Goal: Task Accomplishment & Management: Use online tool/utility

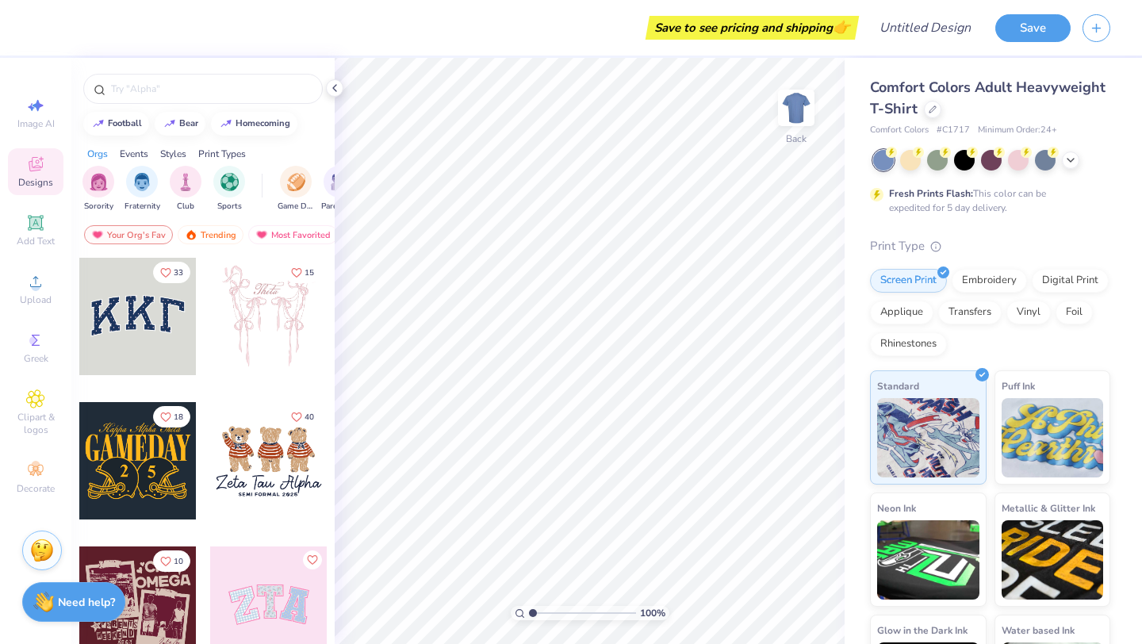
click at [30, 557] on img at bounding box center [42, 550] width 24 height 24
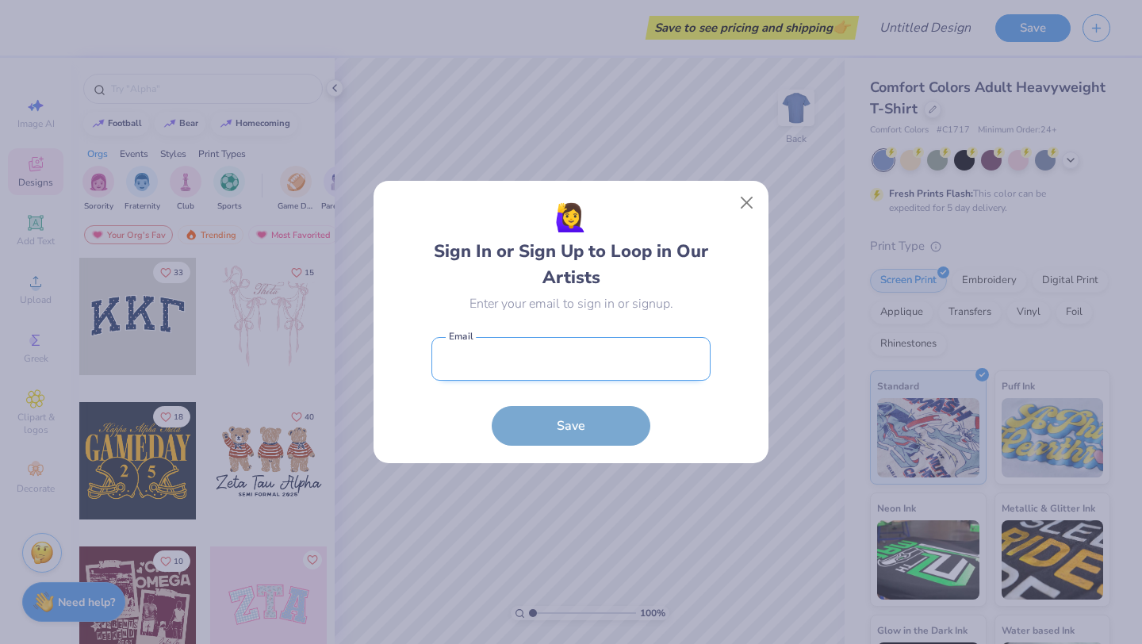
click at [526, 360] on input "email" at bounding box center [570, 359] width 279 height 44
type input "etataumerchchair@gmail.com"
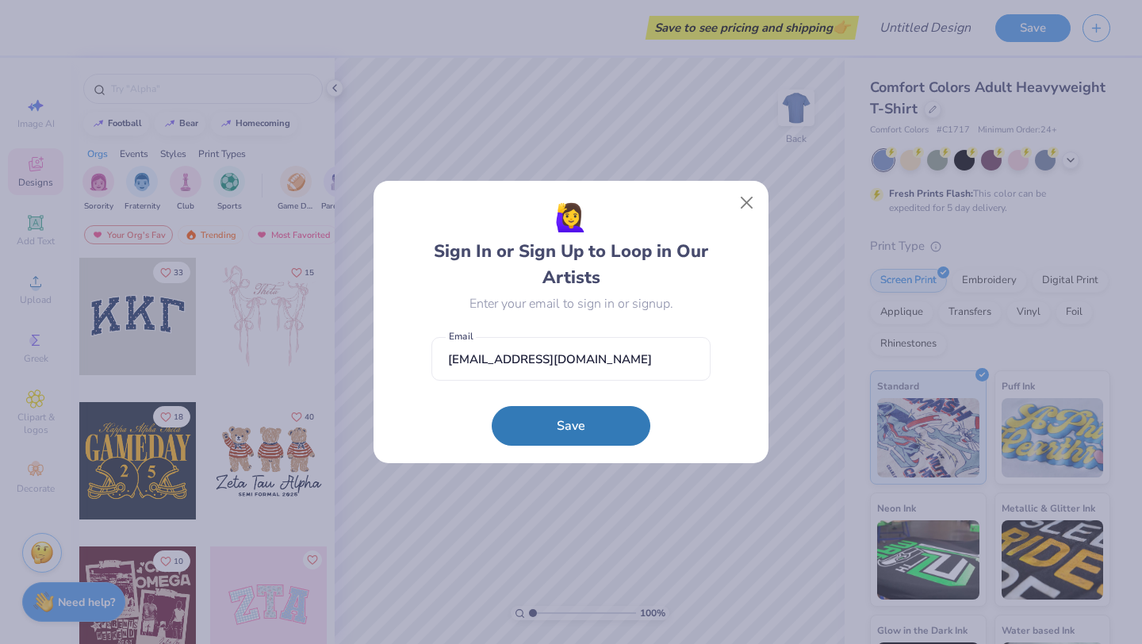
click at [528, 415] on button "Save" at bounding box center [571, 426] width 159 height 40
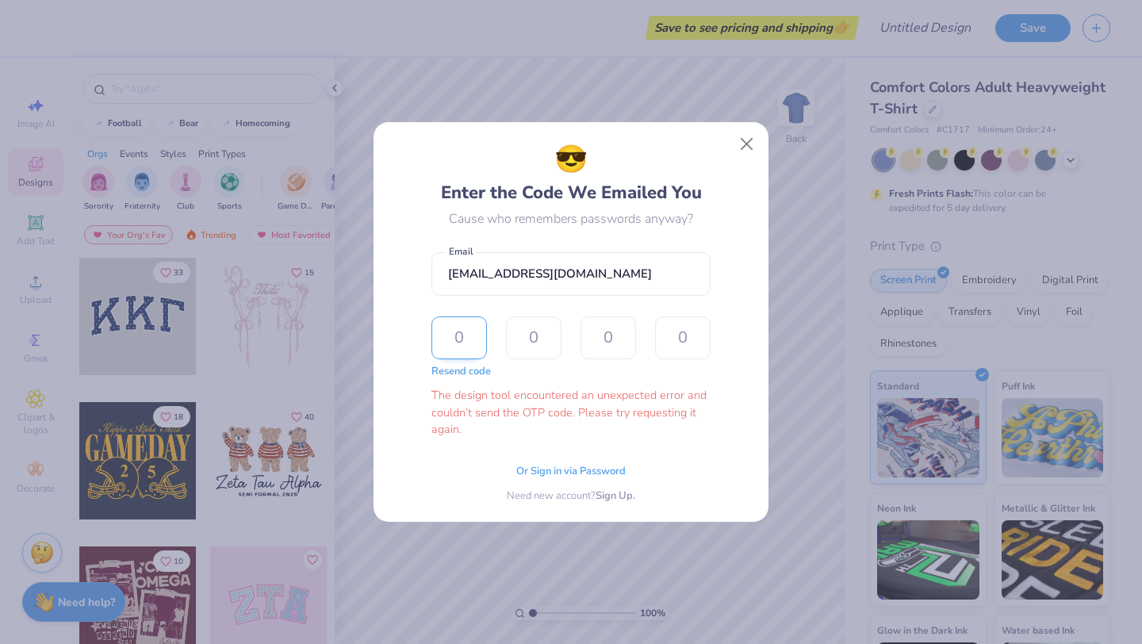
click at [459, 334] on input "text" at bounding box center [459, 337] width 56 height 43
click at [527, 465] on span "Or Sign in via Password" at bounding box center [570, 470] width 109 height 16
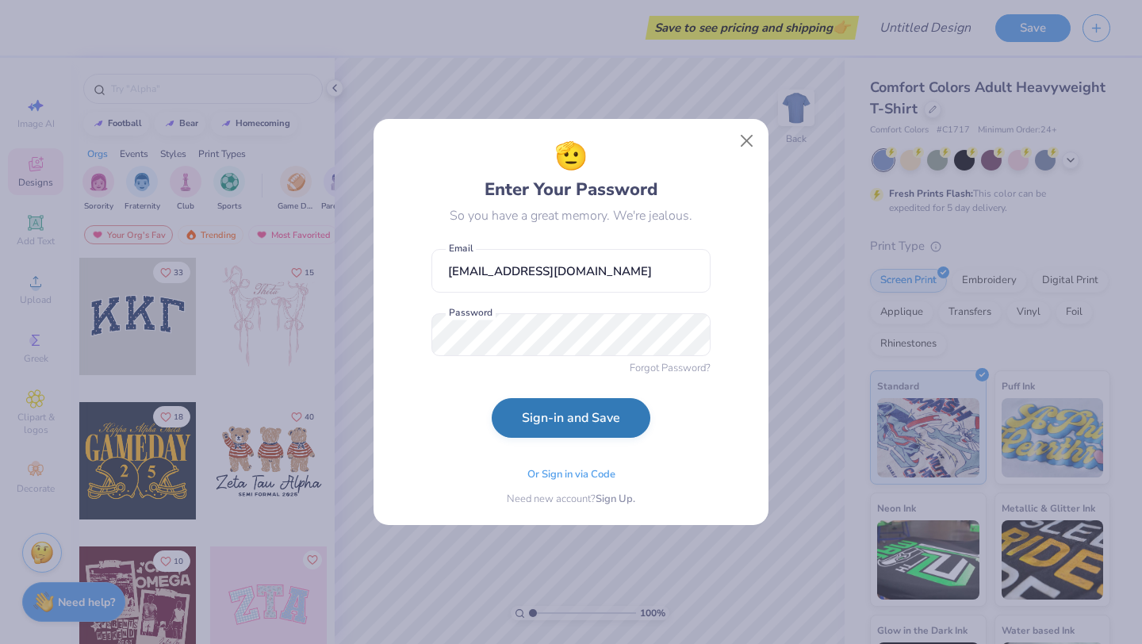
click at [542, 417] on button "Sign-in and Save" at bounding box center [571, 418] width 159 height 40
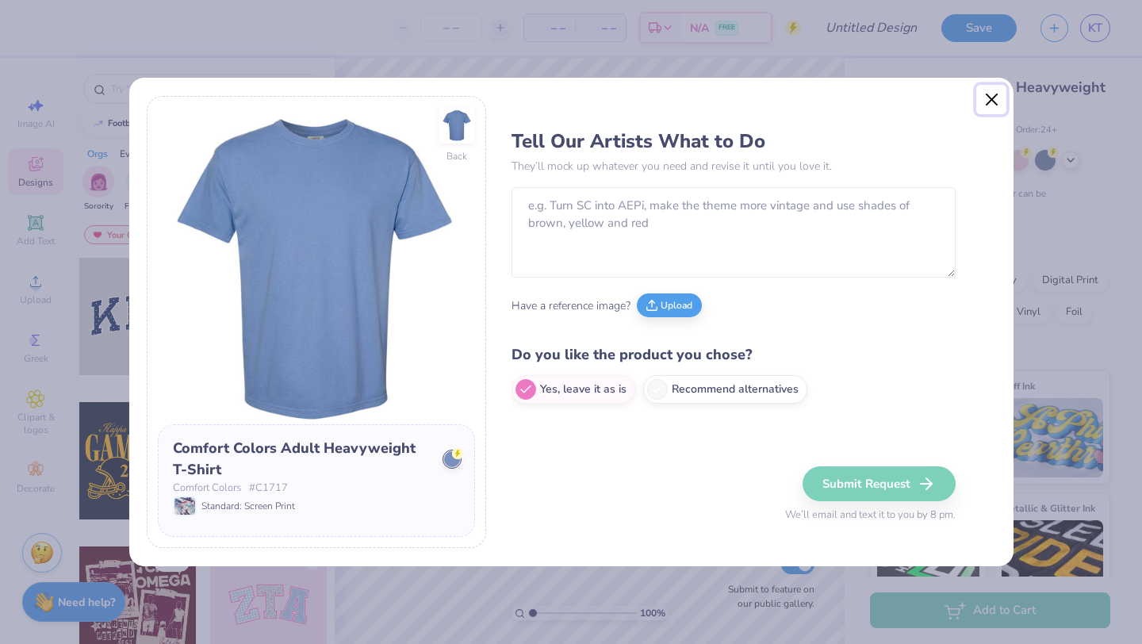
click at [1001, 94] on button "Close" at bounding box center [991, 100] width 30 height 30
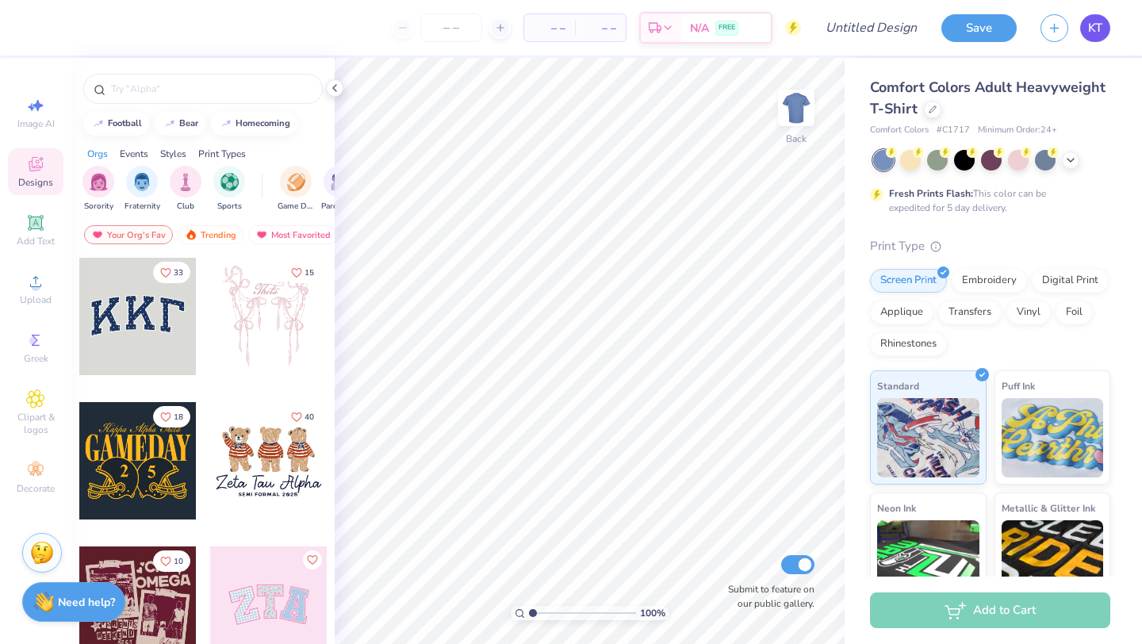
click at [1102, 24] on link "KT" at bounding box center [1095, 28] width 30 height 28
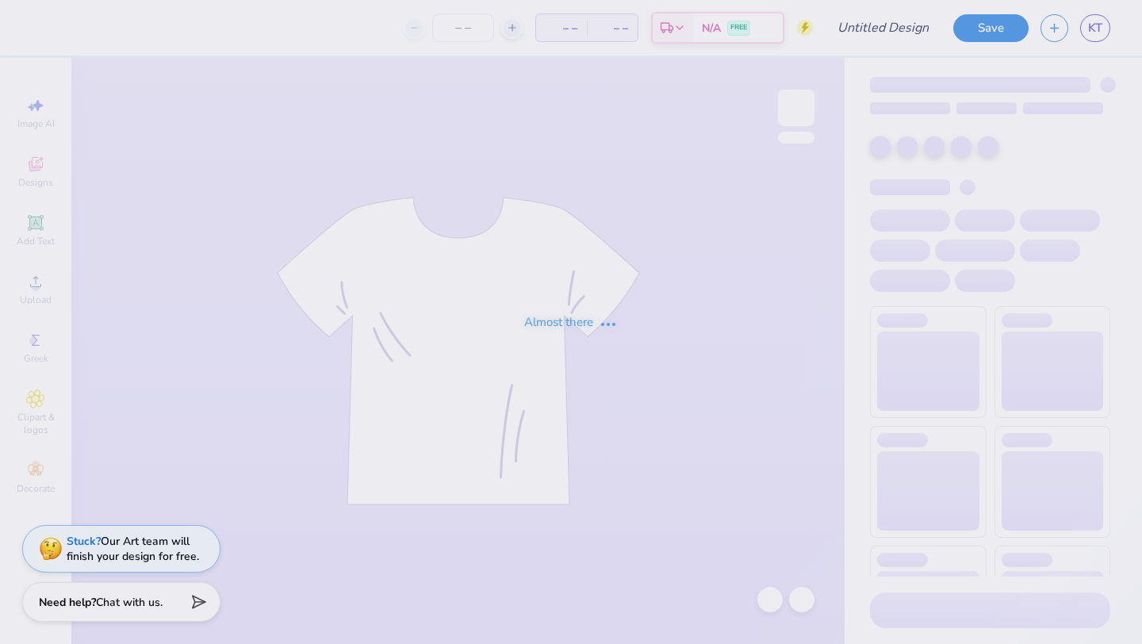
type input "parents wknd"
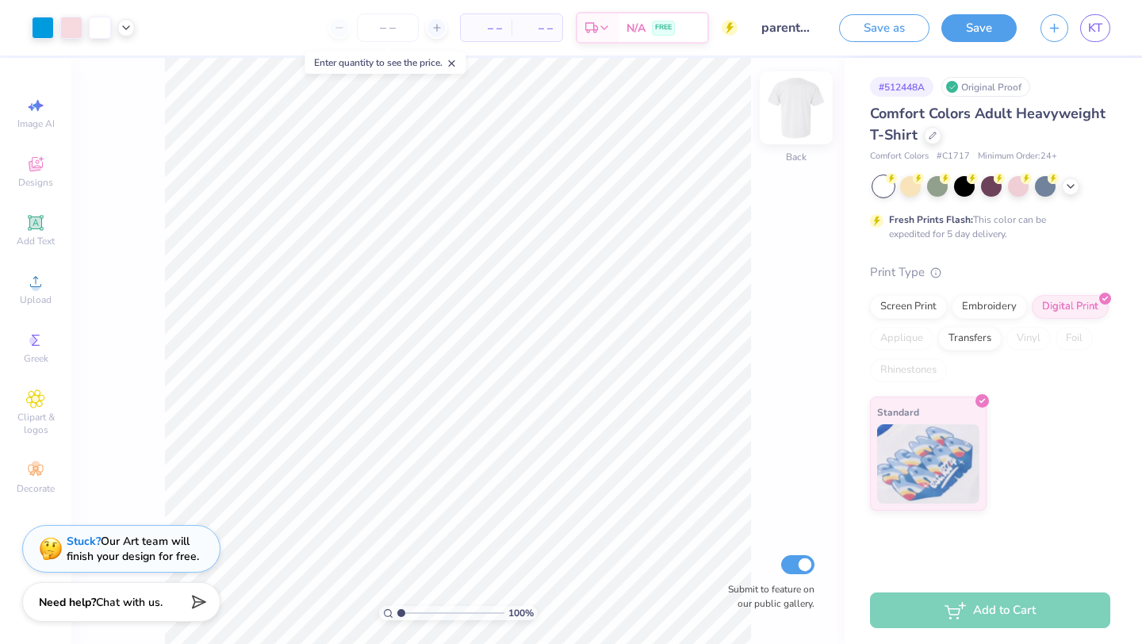
click at [786, 121] on img at bounding box center [795, 107] width 63 height 63
click at [38, 418] on span "Clipart & logos" at bounding box center [36, 423] width 56 height 25
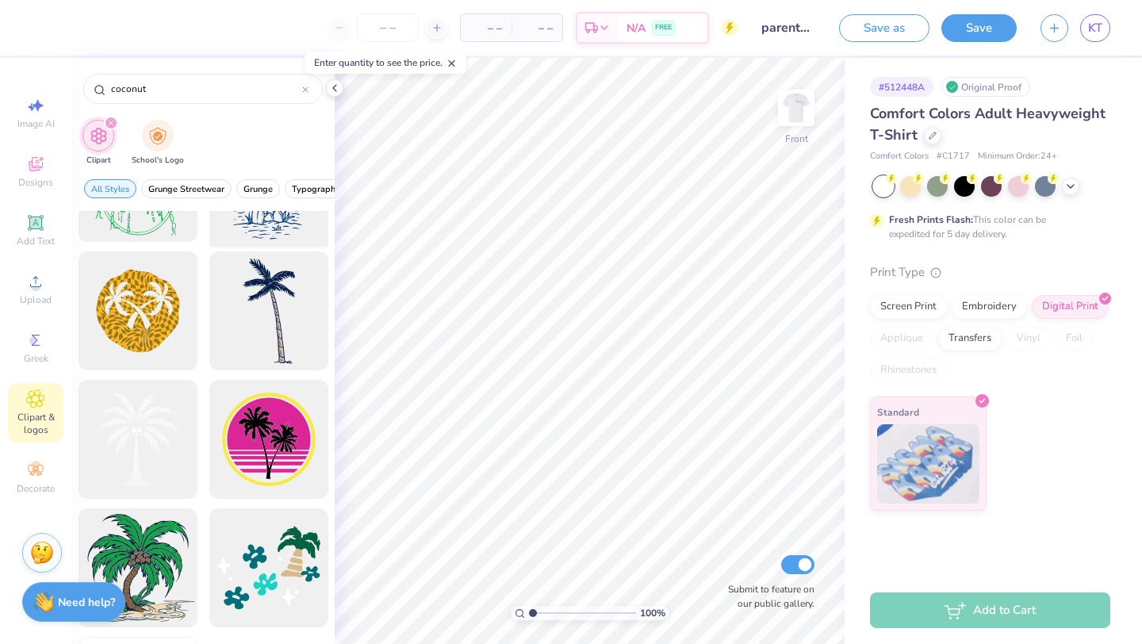
scroll to position [337, 0]
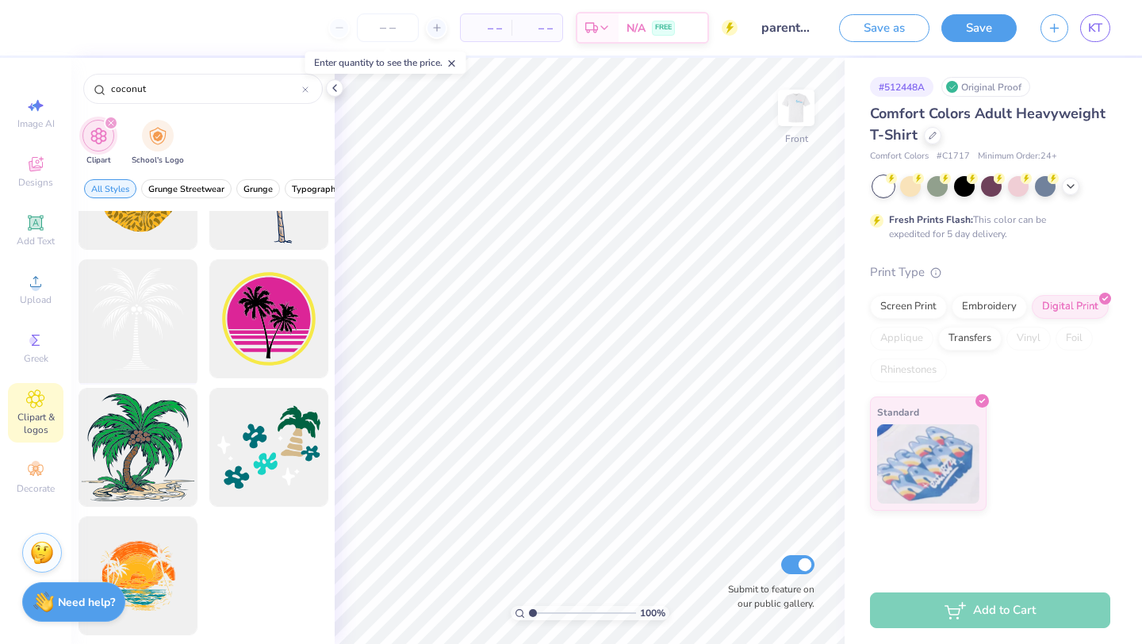
type input "coconut"
click at [159, 325] on div at bounding box center [137, 319] width 131 height 131
click at [38, 30] on div at bounding box center [43, 26] width 22 height 22
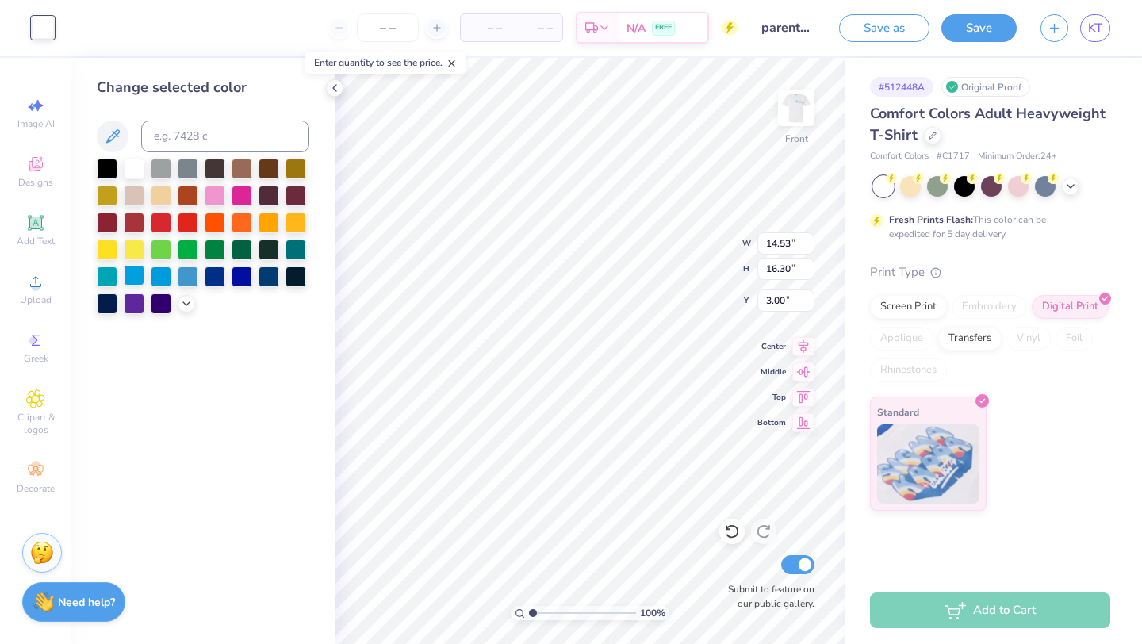
click at [138, 278] on div at bounding box center [134, 275] width 21 height 21
type input "9.68"
type input "10.86"
type input "8.32"
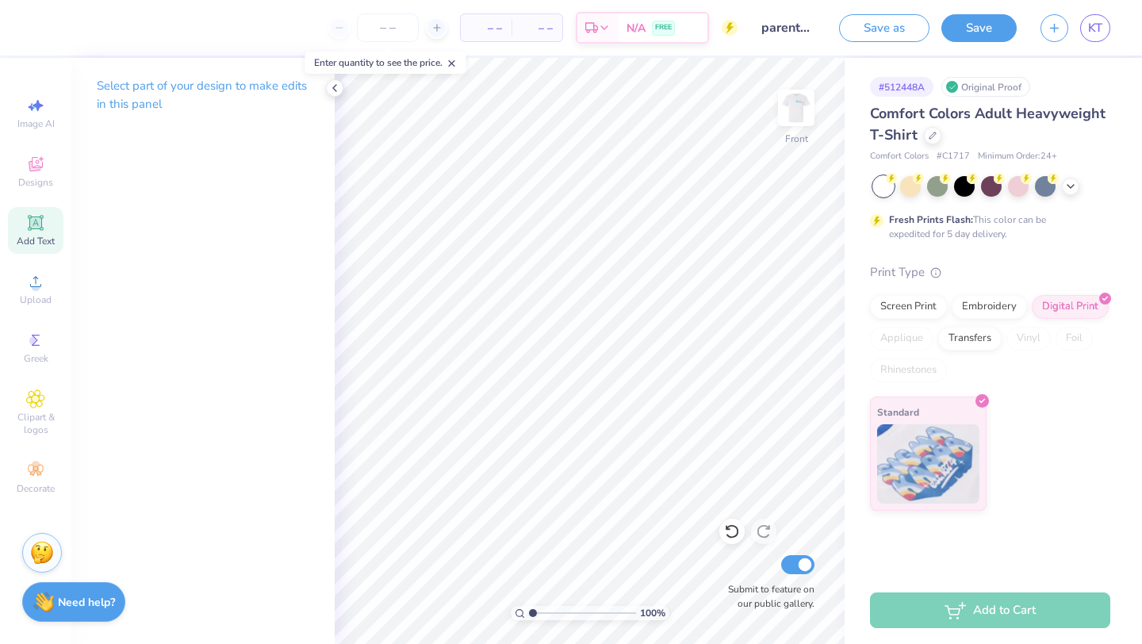
click at [27, 246] on span "Add Text" at bounding box center [36, 241] width 38 height 13
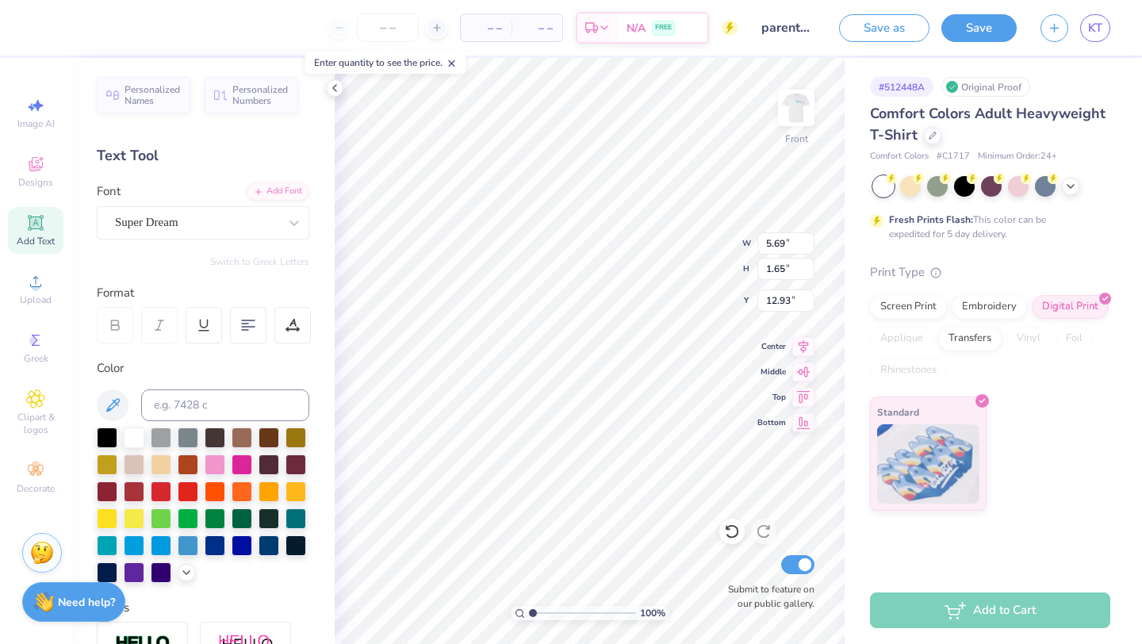
scroll to position [0, 3]
type textarea "WELCOME TO"
click at [251, 229] on div "Super Dream" at bounding box center [196, 222] width 167 height 25
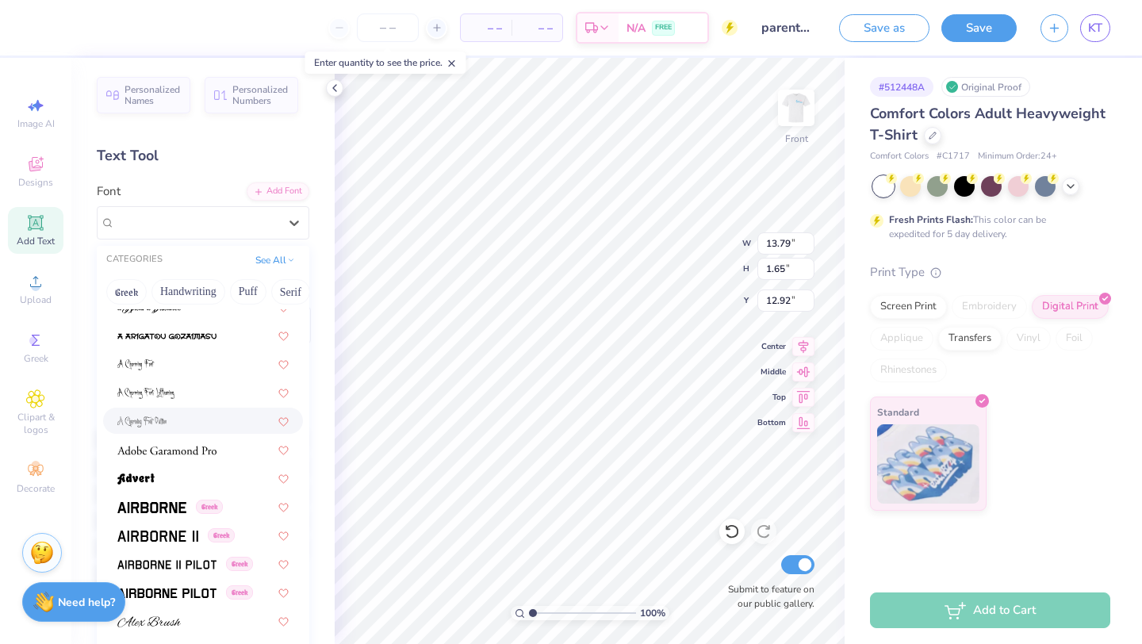
scroll to position [220, 0]
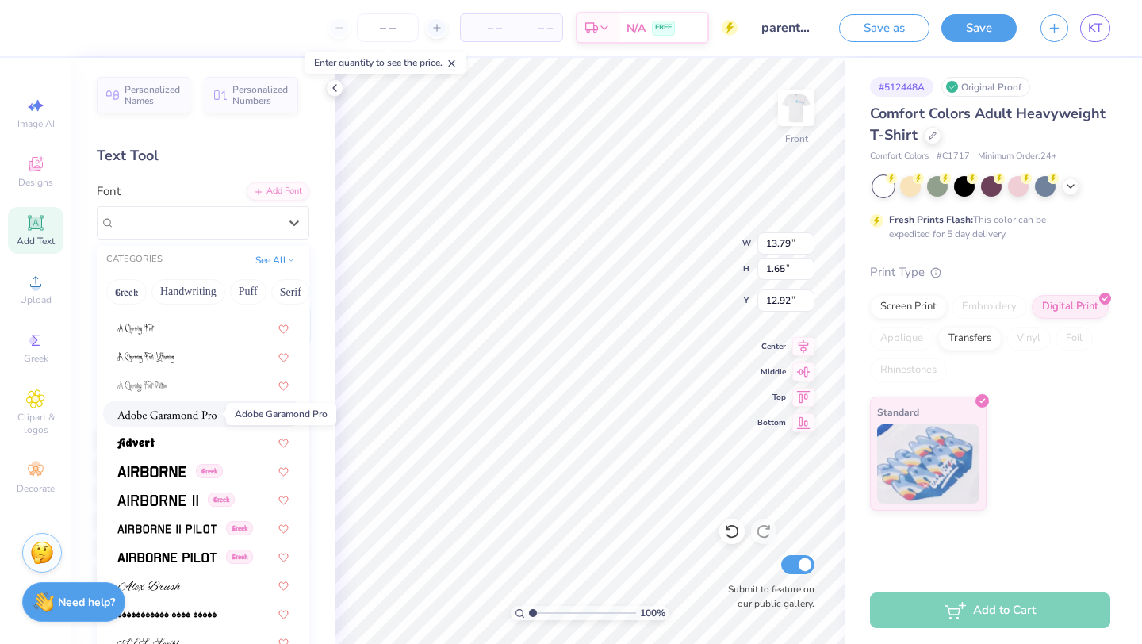
click at [201, 415] on img at bounding box center [166, 414] width 99 height 11
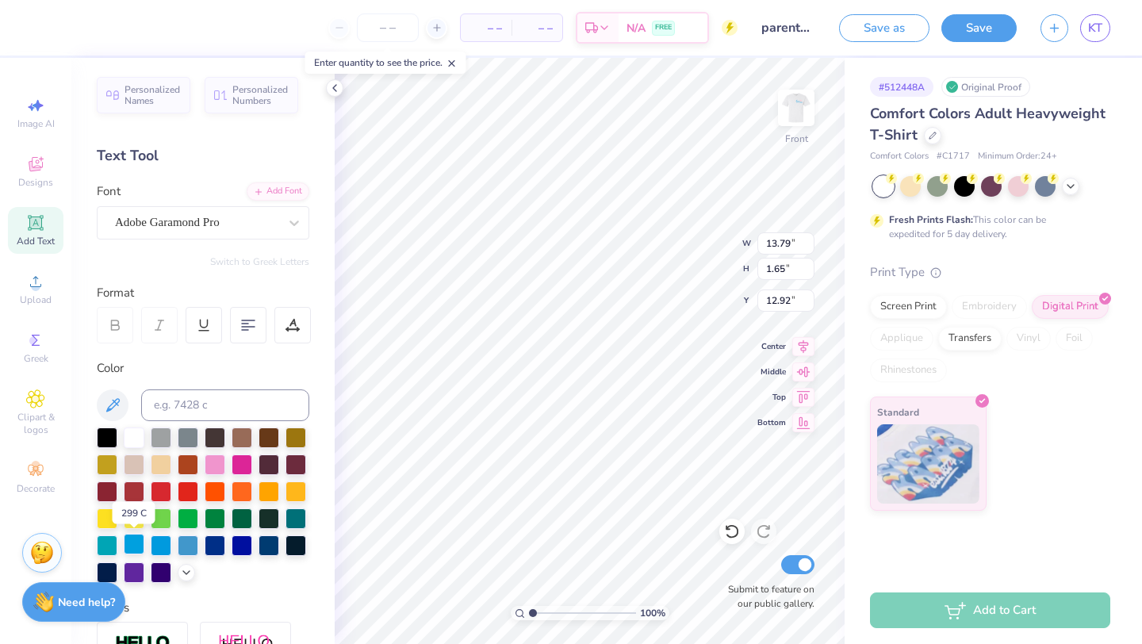
click at [132, 544] on div at bounding box center [134, 544] width 21 height 21
click at [103, 438] on div at bounding box center [107, 436] width 21 height 21
click at [161, 544] on div at bounding box center [161, 544] width 21 height 21
type input "11.37"
type input "1.21"
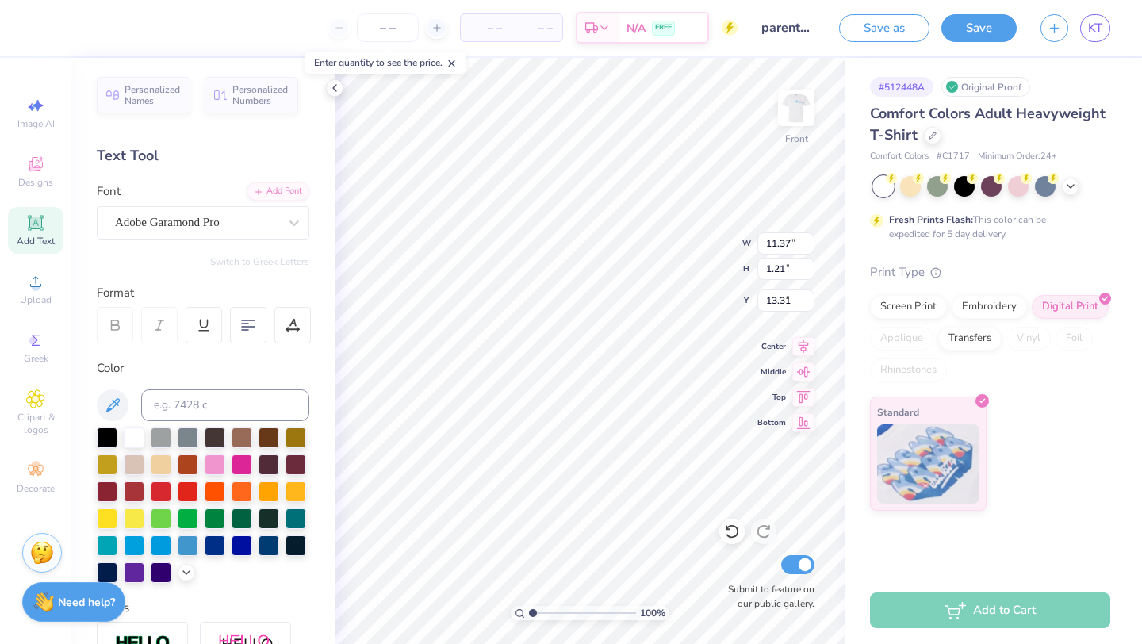
type input "6.38"
click at [540, 355] on li "Duplicate" at bounding box center [574, 362] width 124 height 31
type input "7.38"
type textarea "PARADISE"
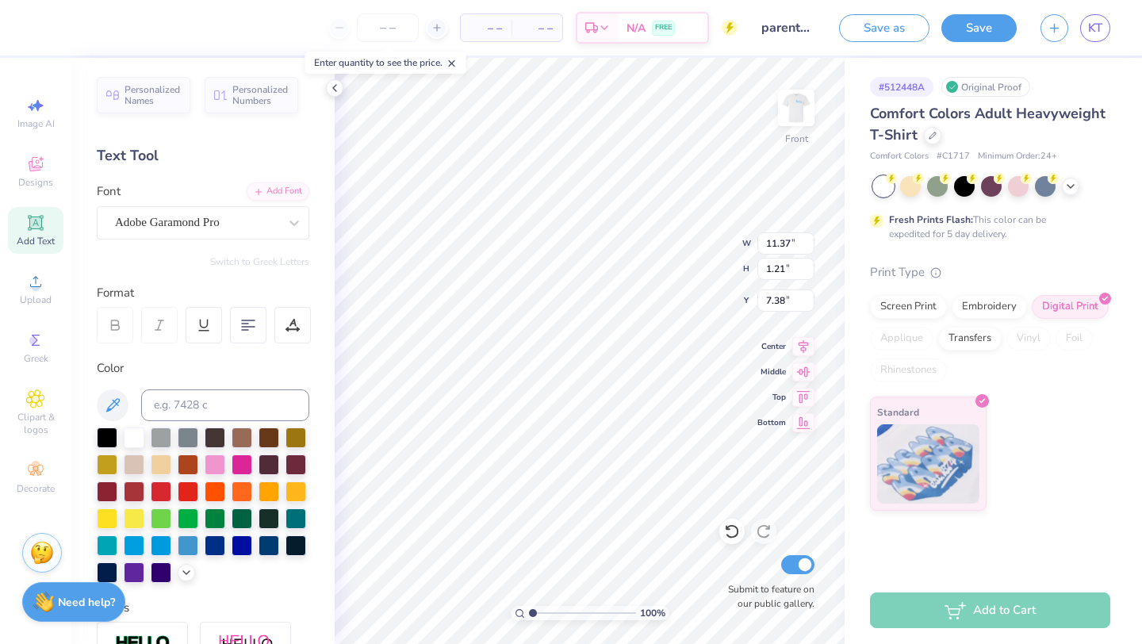
scroll to position [0, 2]
type input "17.46"
click at [861, 21] on button "Save as" at bounding box center [884, 26] width 90 height 28
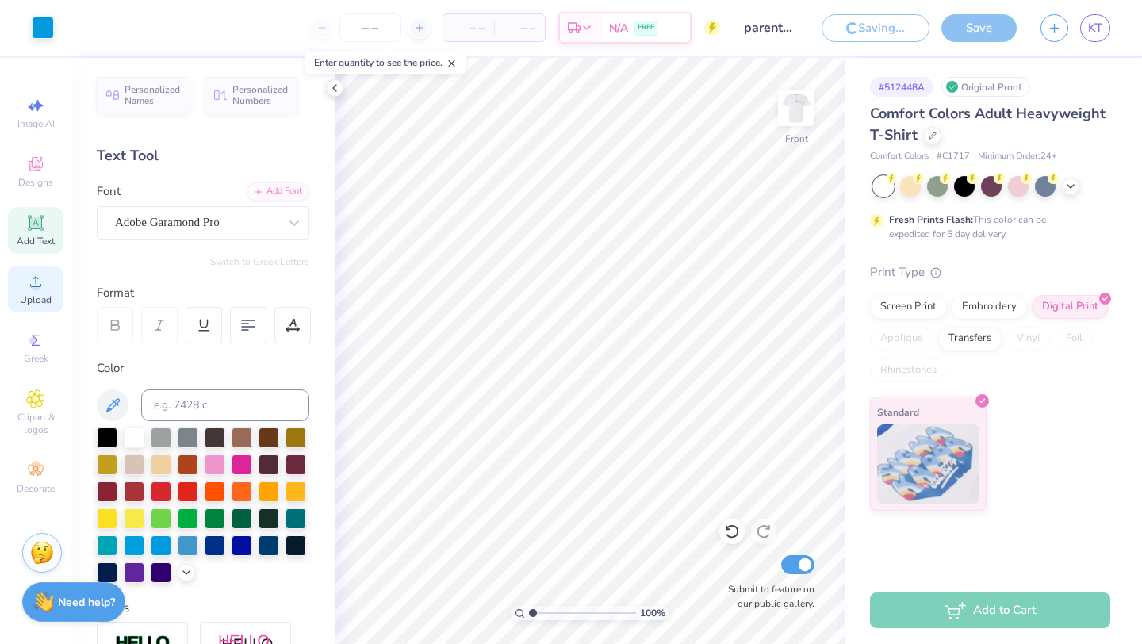
click at [27, 284] on icon at bounding box center [35, 281] width 19 height 19
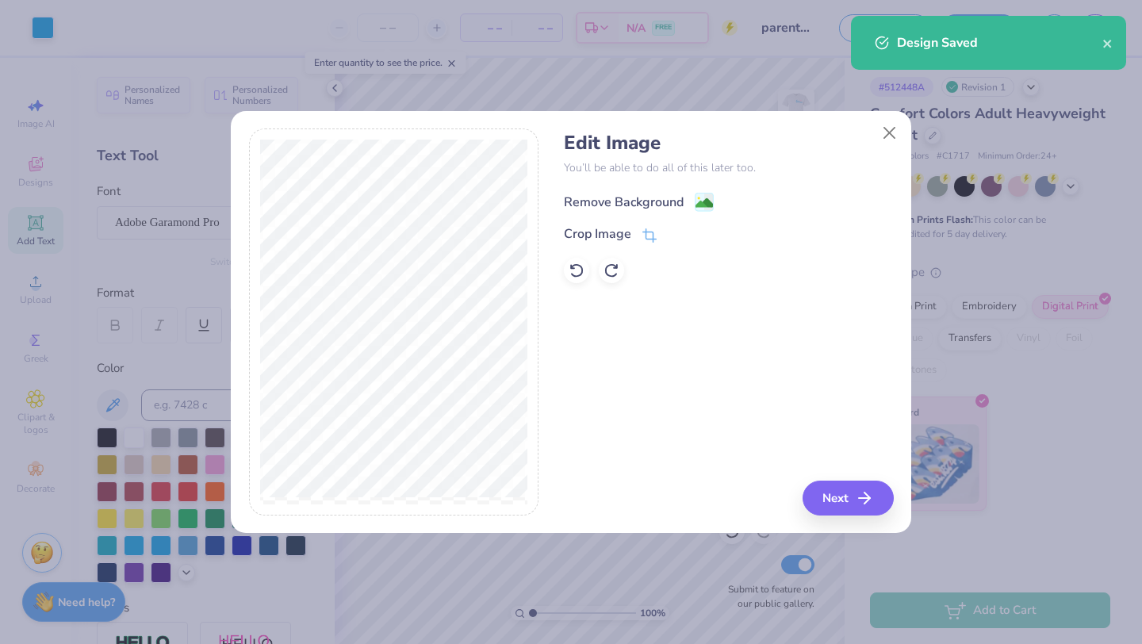
click at [666, 195] on div "Remove Background" at bounding box center [624, 202] width 120 height 19
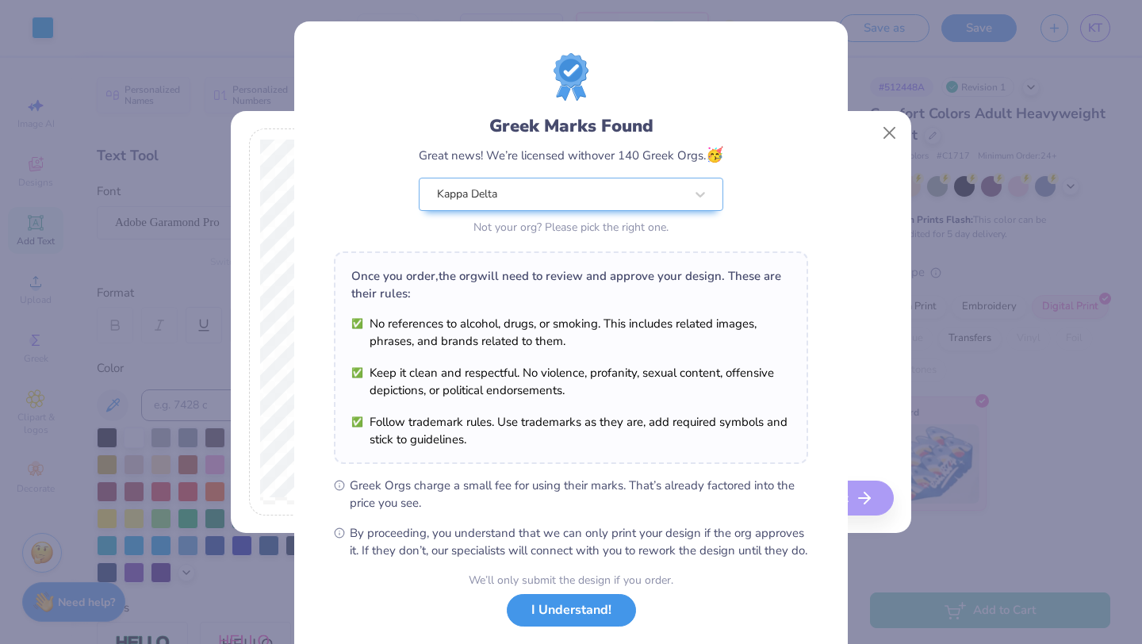
click at [611, 619] on button "I Understand!" at bounding box center [571, 610] width 129 height 33
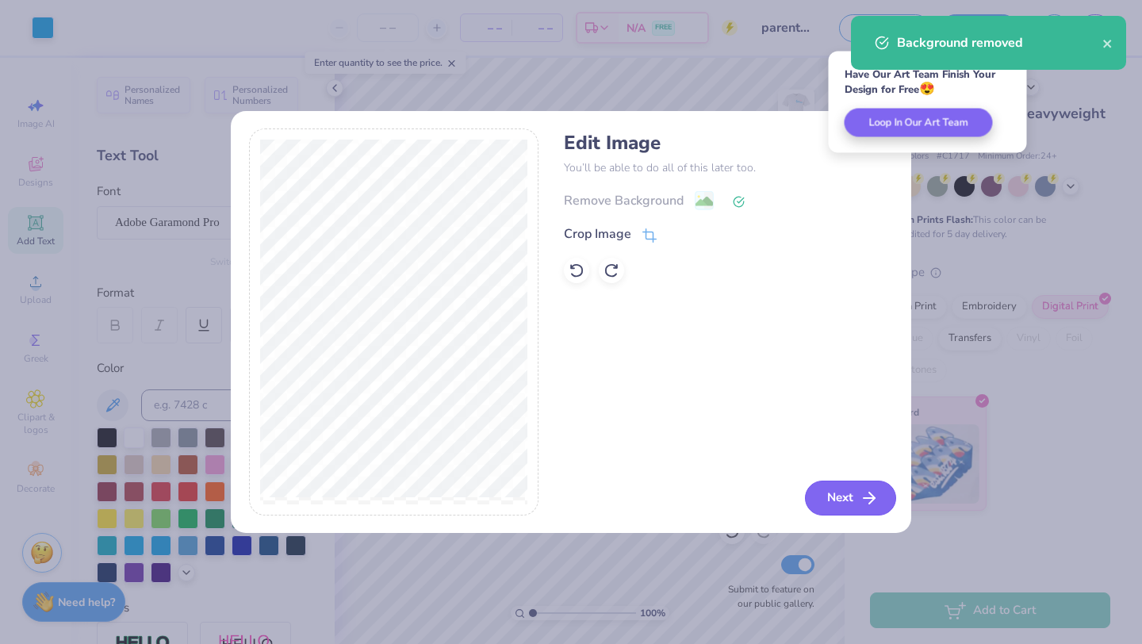
click at [841, 487] on button "Next" at bounding box center [850, 498] width 91 height 35
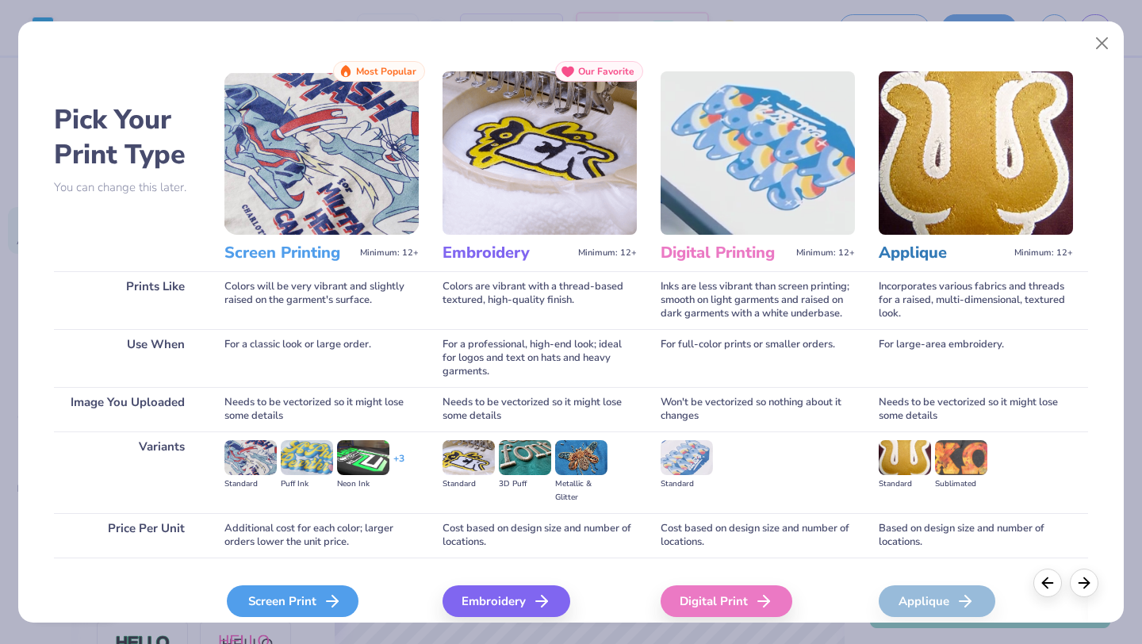
click at [326, 594] on icon at bounding box center [332, 601] width 19 height 19
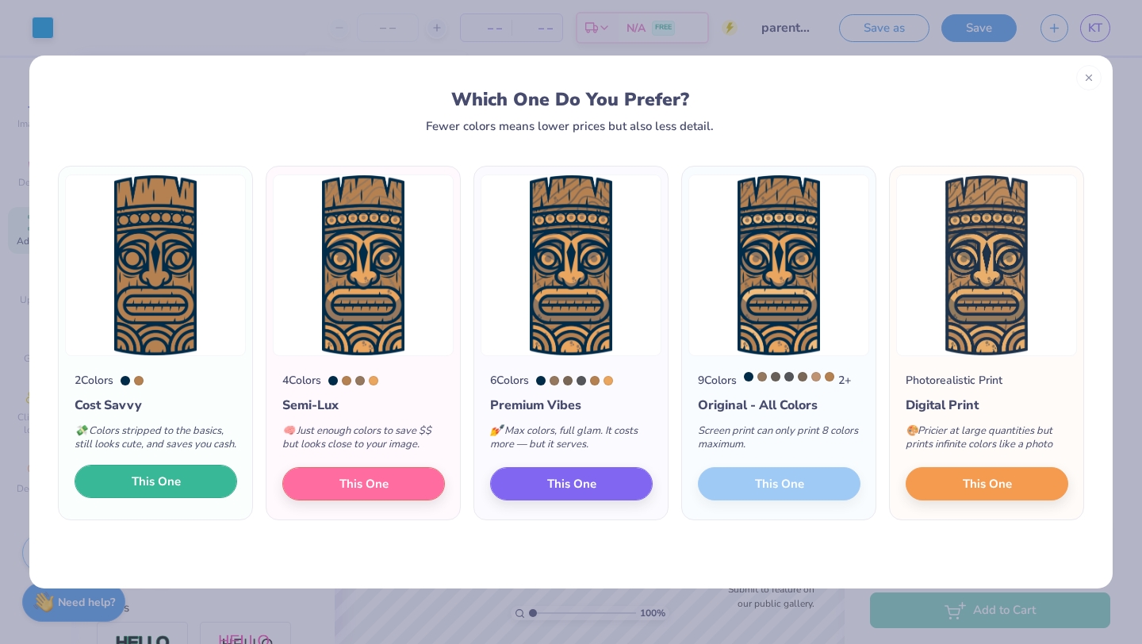
click at [187, 479] on button "This One" at bounding box center [156, 481] width 163 height 33
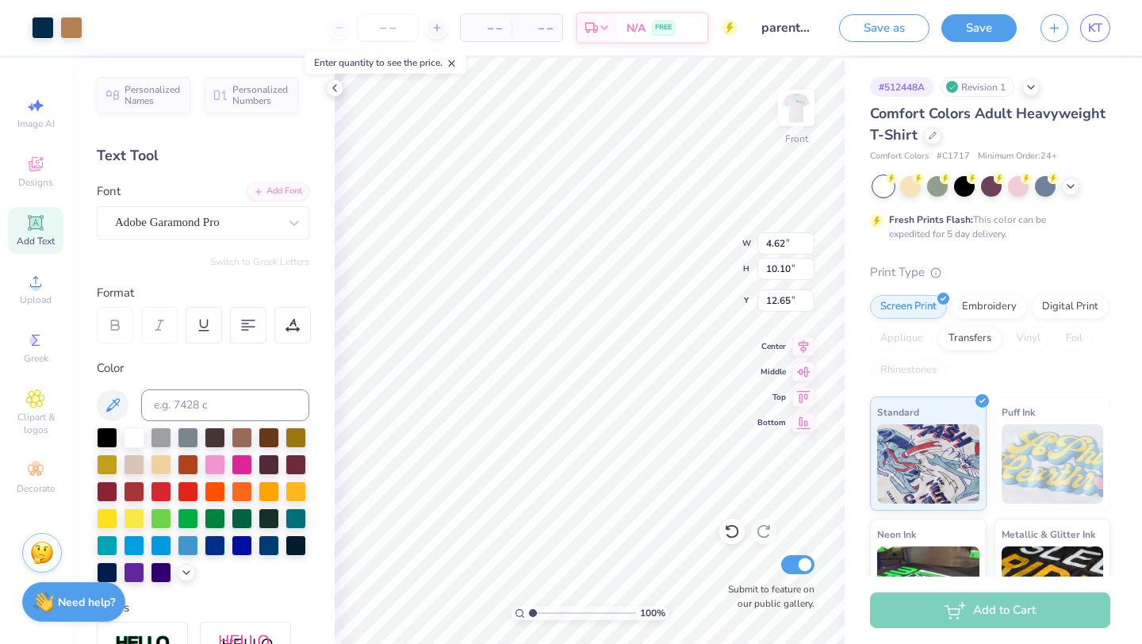
type input "4.62"
type input "10.10"
type input "7.35"
type input "3.20"
type input "6.99"
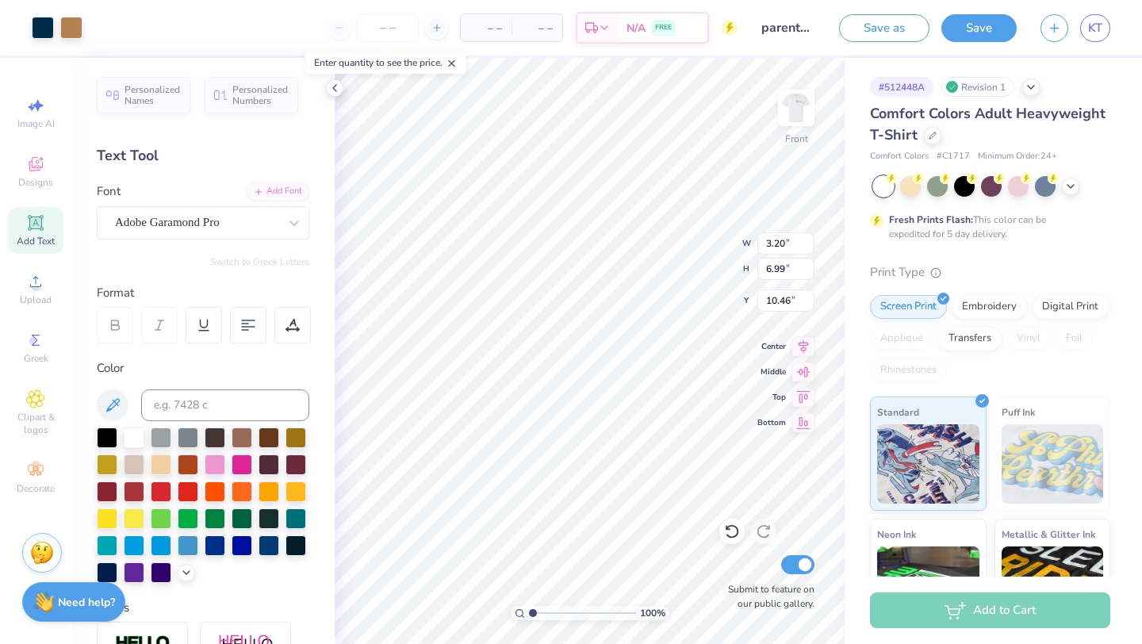
type input "8.89"
type input "8.80"
type input "8.82"
type textarea "P"
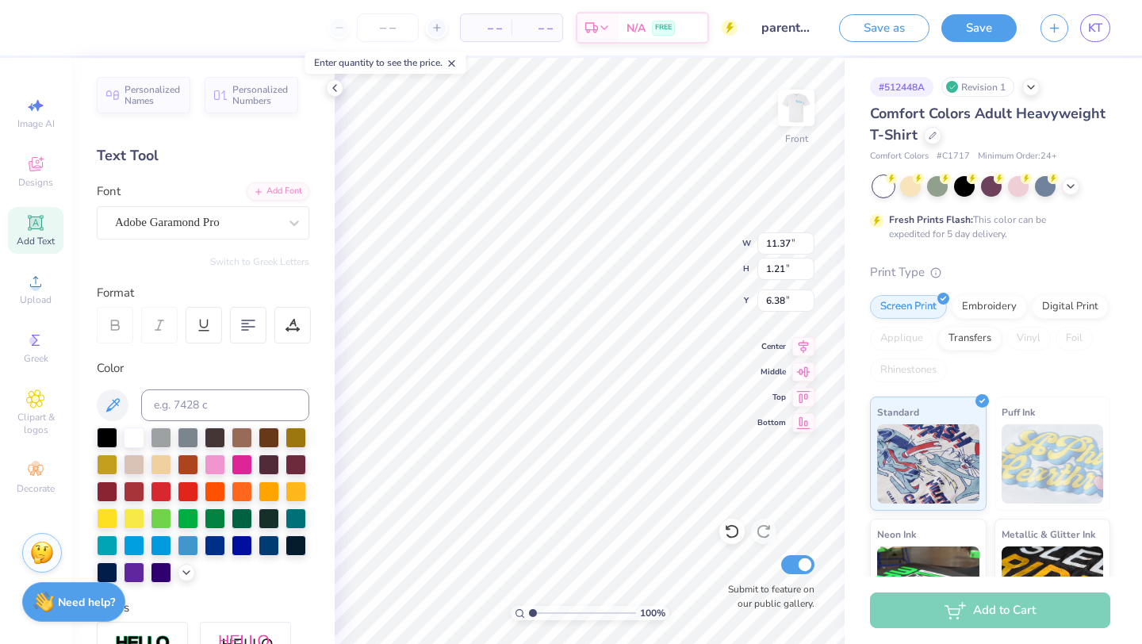
scroll to position [0, 0]
type textarea "Kappa"
type input "7.75"
type input "1.18"
type input "17.46"
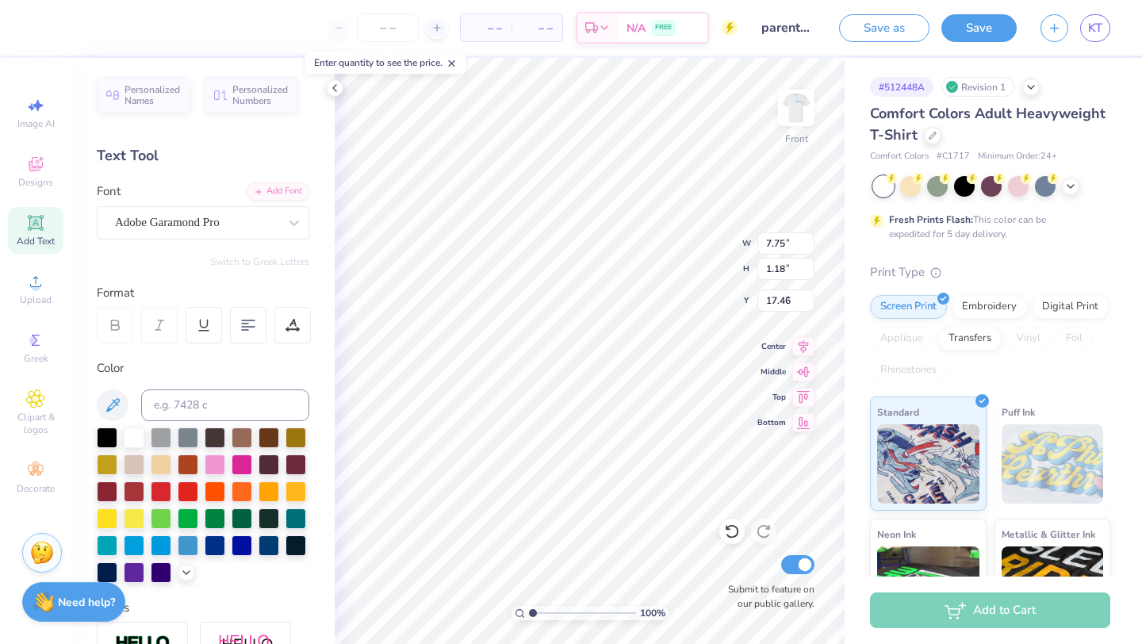
type input "4.21"
type input "1.57"
type input "6.21"
type textarea "Kappa Bunga"
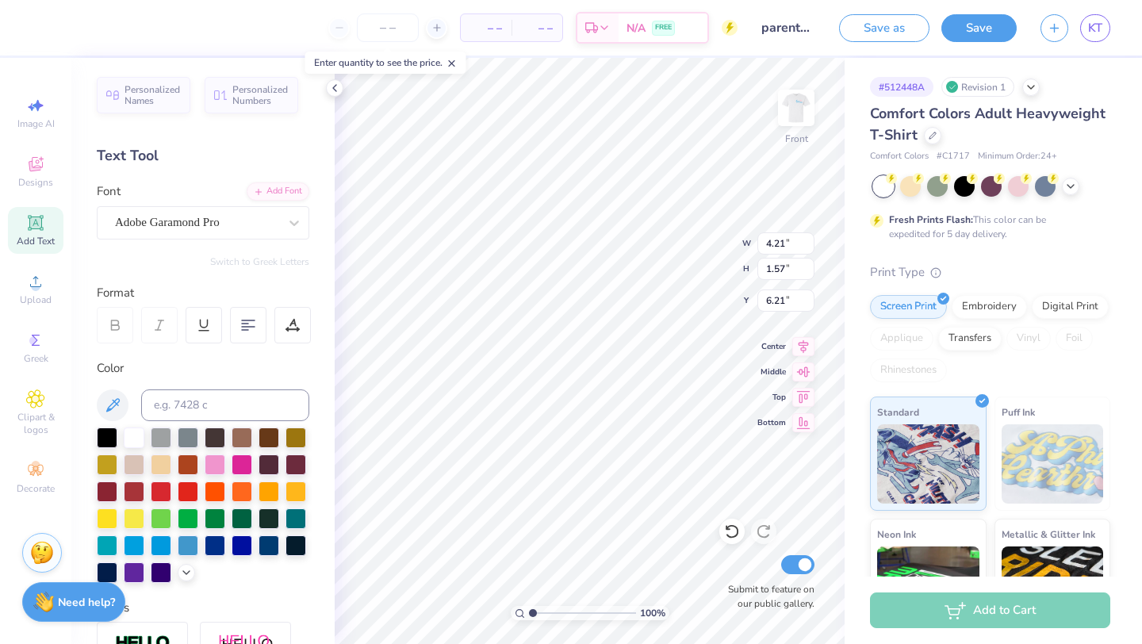
scroll to position [0, 3]
type input "8.87"
type input "1.59"
type input "6.20"
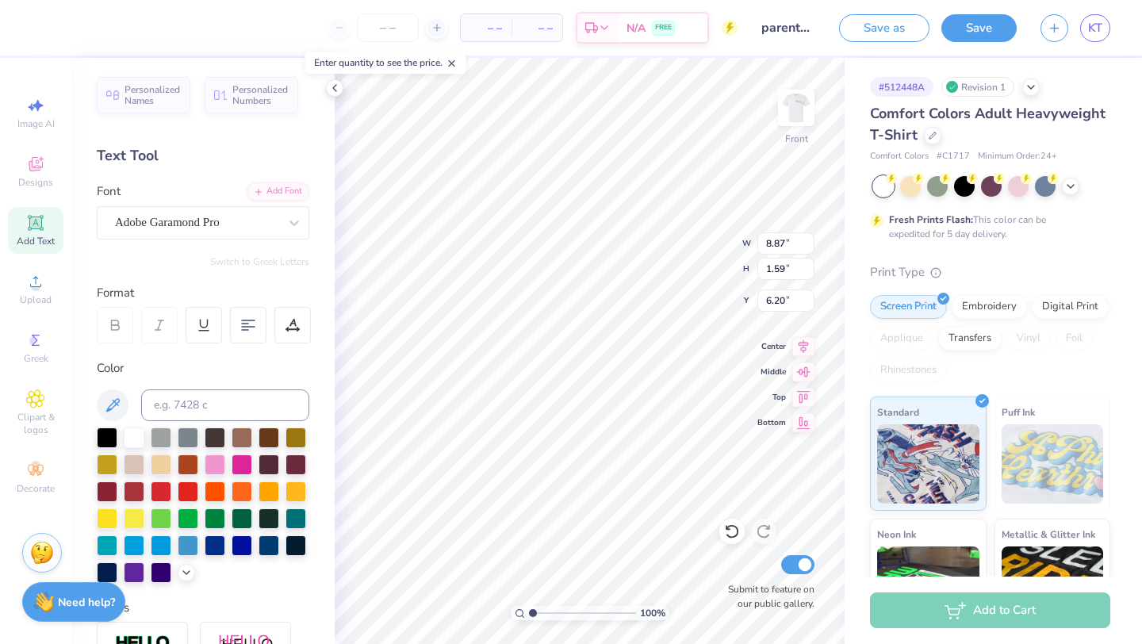
type textarea "KAPPA BUNGA"
click at [34, 180] on span "Designs" at bounding box center [35, 182] width 35 height 13
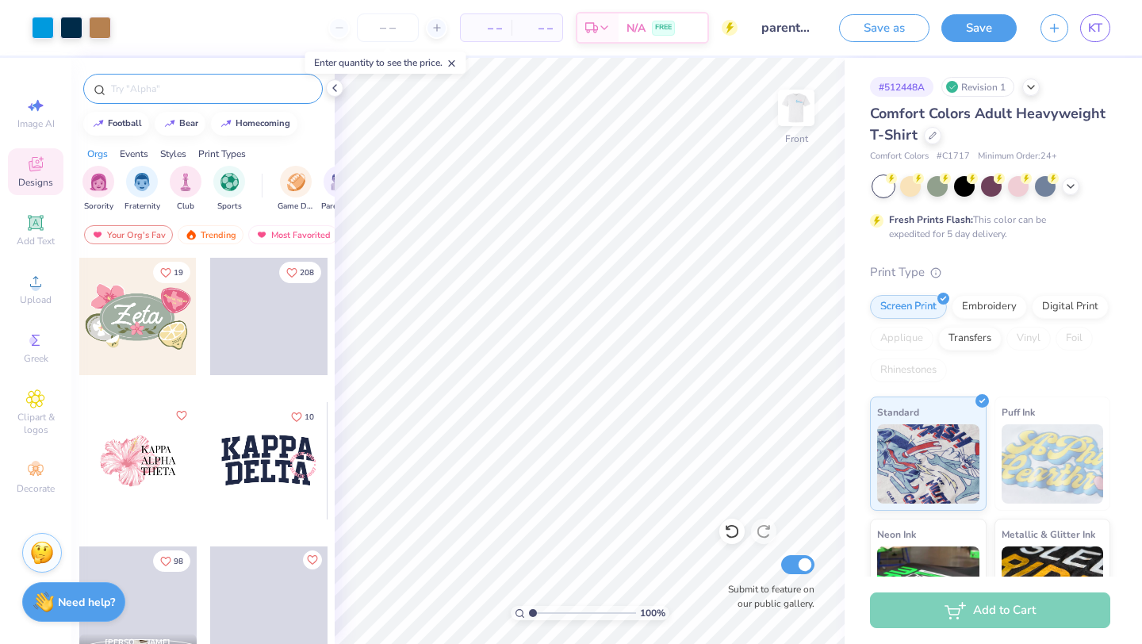
click at [172, 90] on input "text" at bounding box center [210, 89] width 203 height 16
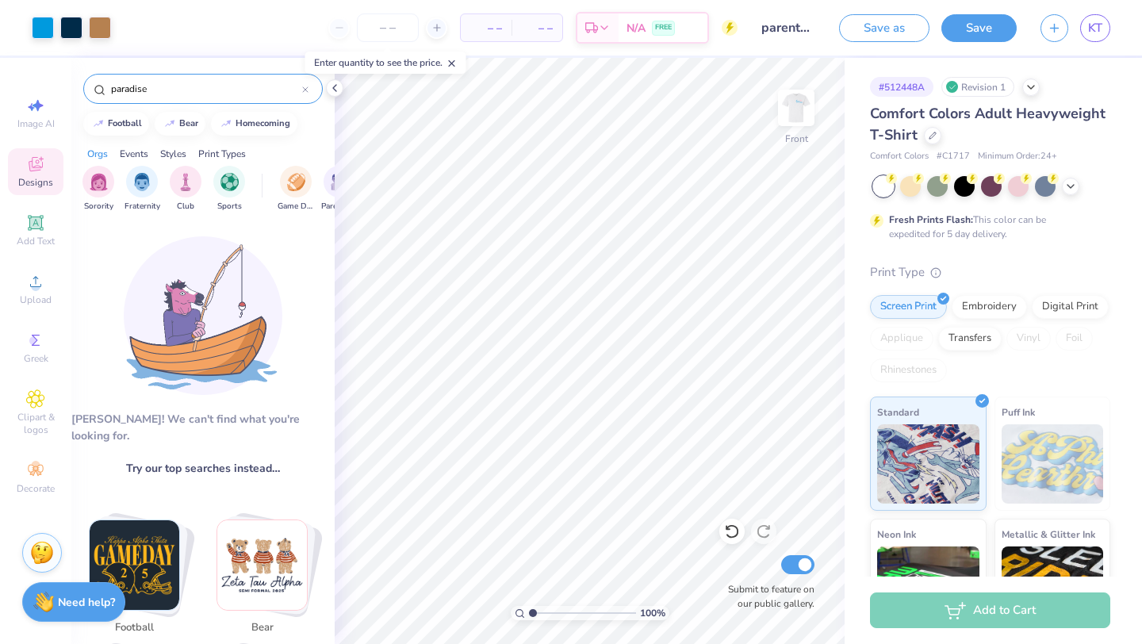
type input "paradise"
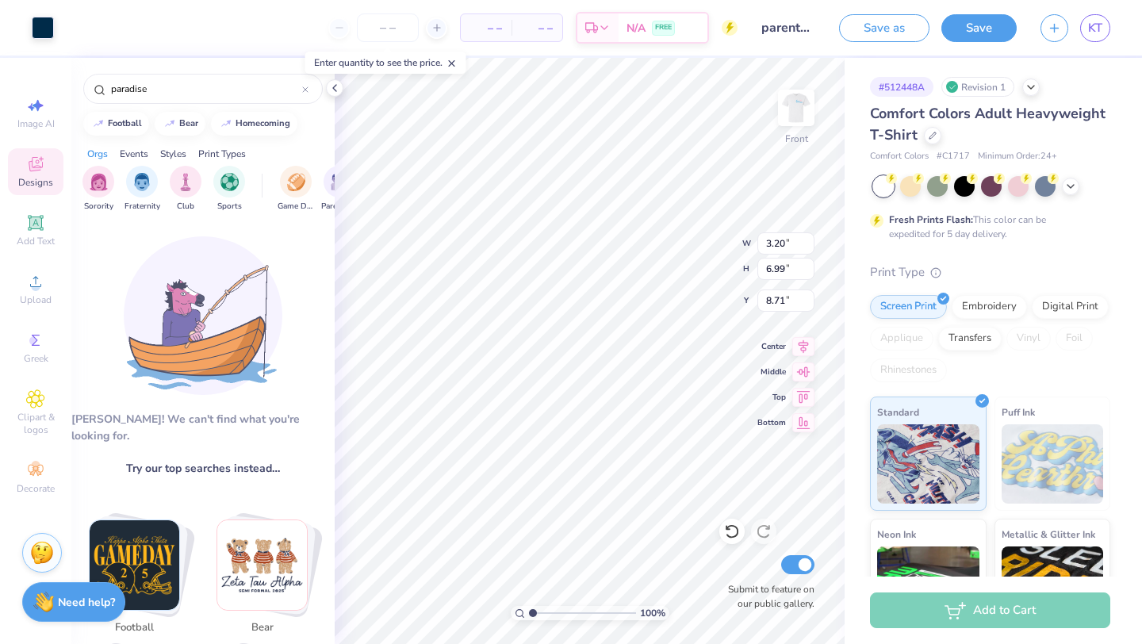
type input "2.28"
type input "0.24"
type input "13.75"
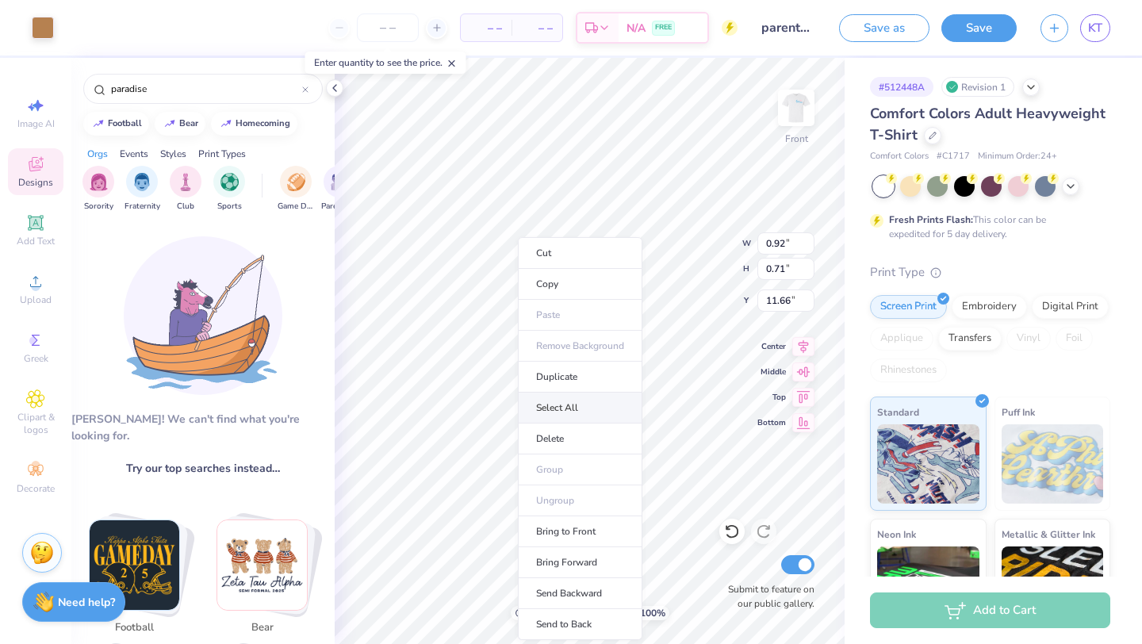
click at [553, 394] on li "Select All" at bounding box center [580, 408] width 124 height 31
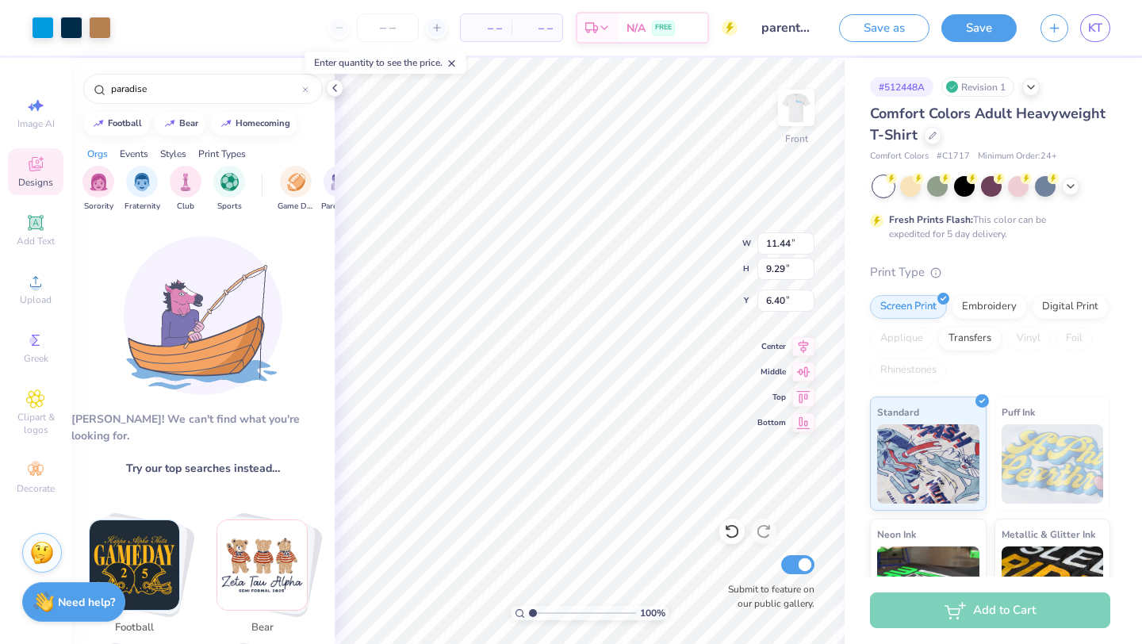
type input "11.44"
type input "9.29"
type input "6.40"
type input "13.36"
type input "2.53"
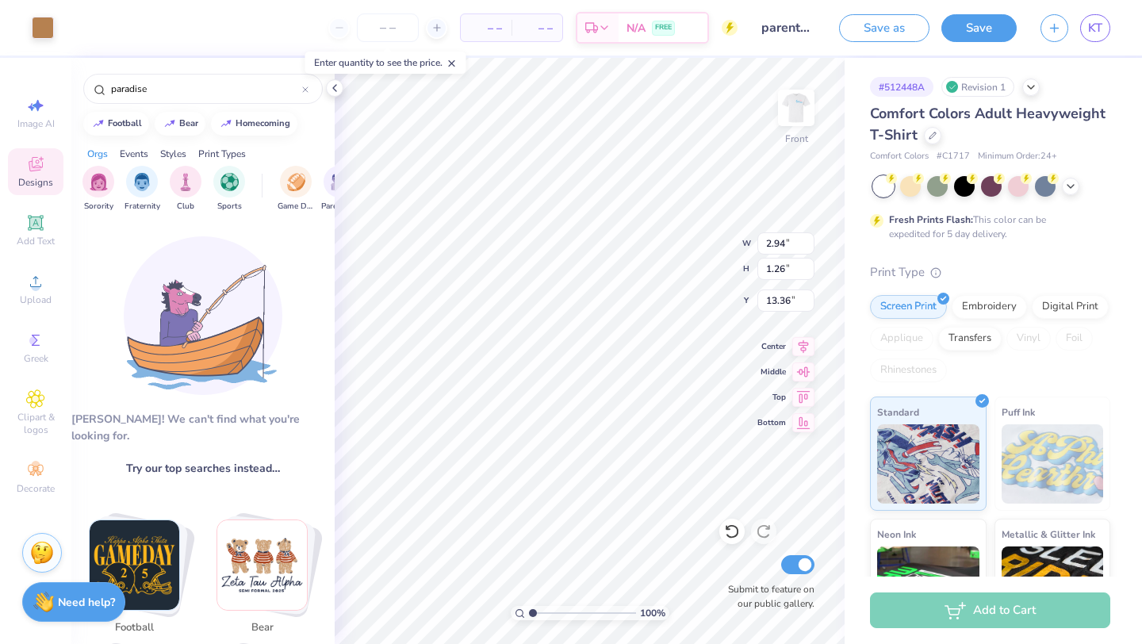
type input "0.94"
type input "13.28"
type input "15.19"
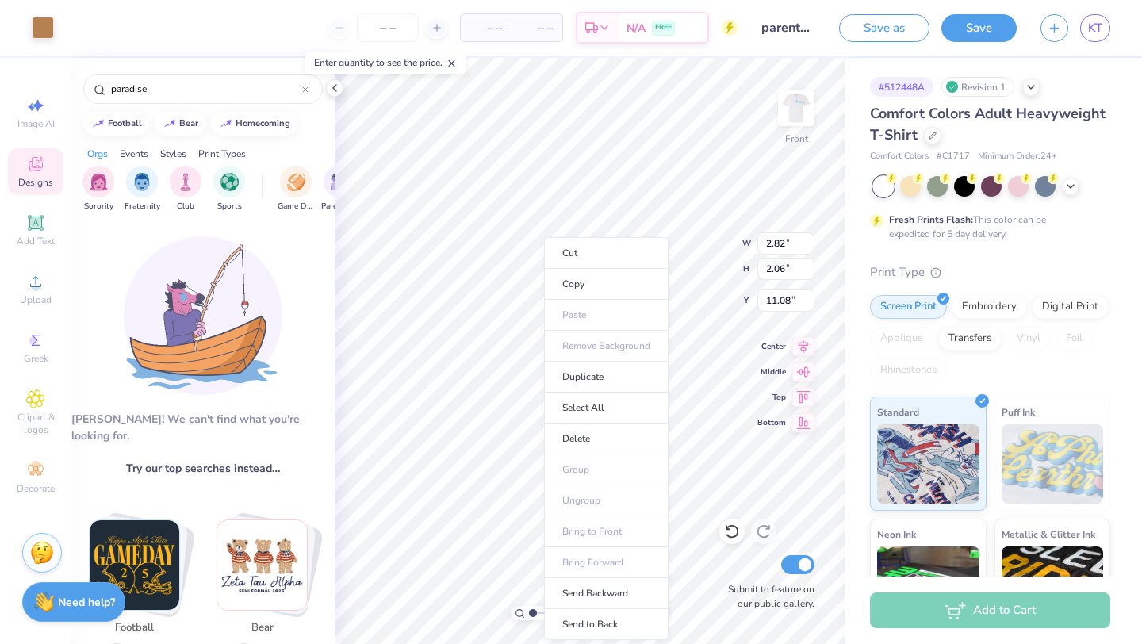
type input "2.82"
type input "2.06"
type input "11.08"
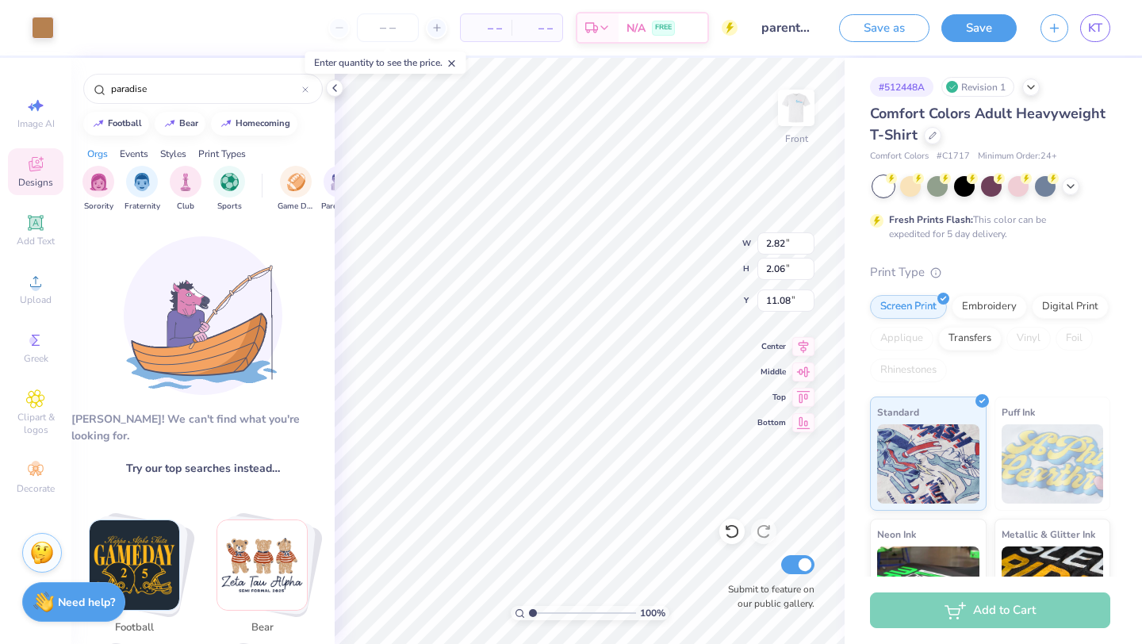
type input "2.97"
type input "1.14"
type input "8.93"
type input "0.35"
type input "1.24"
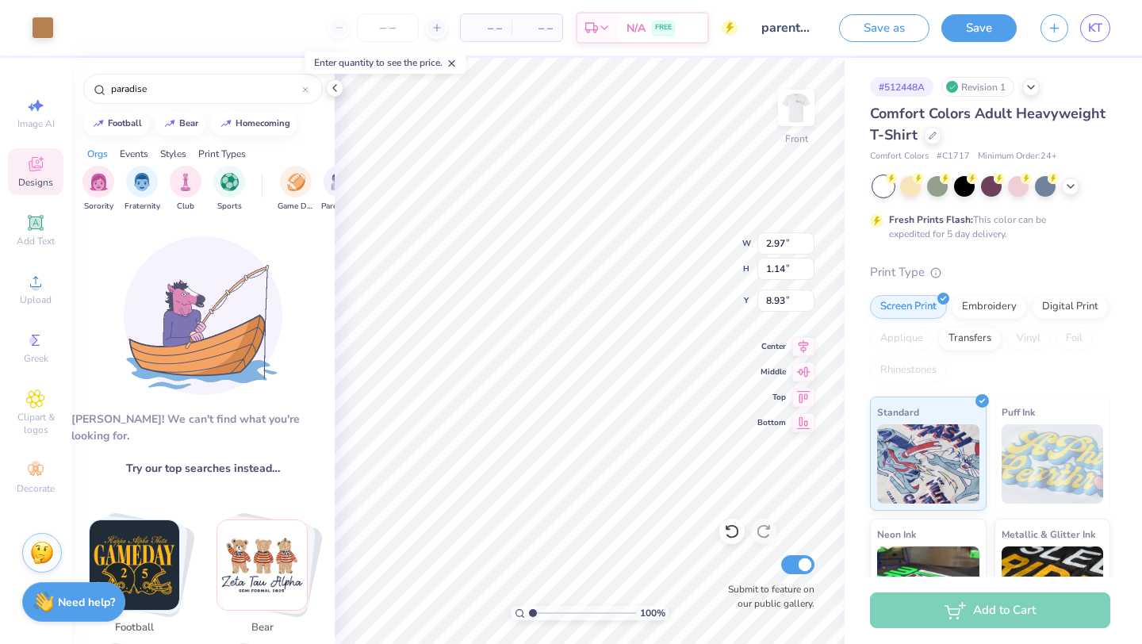
type input "11.40"
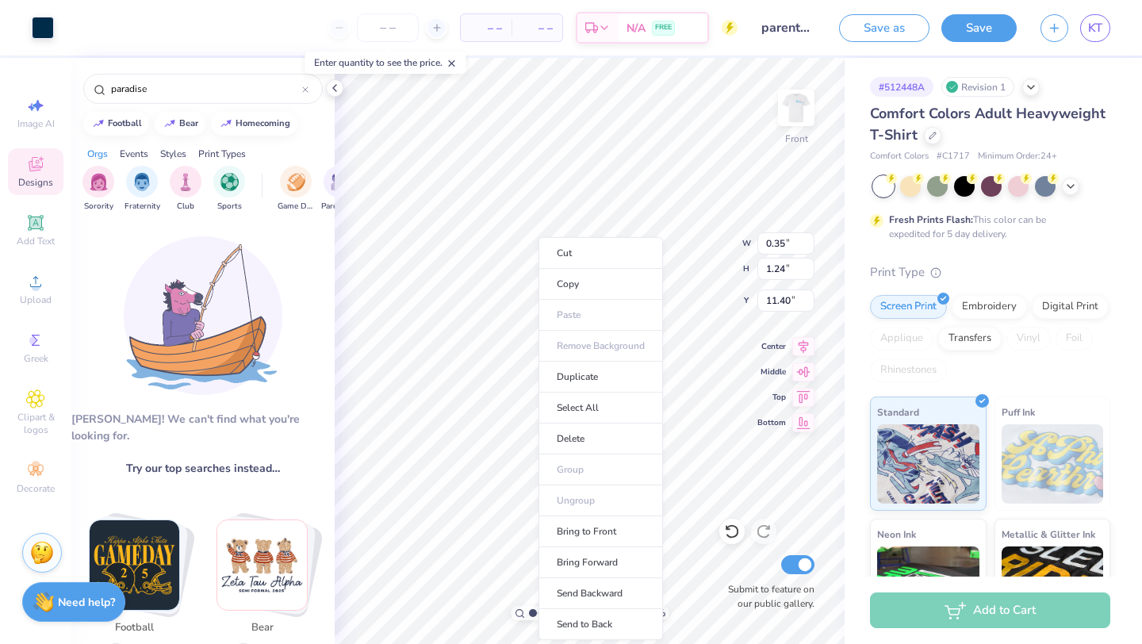
type input "3.20"
type input "6.99"
type input "8.71"
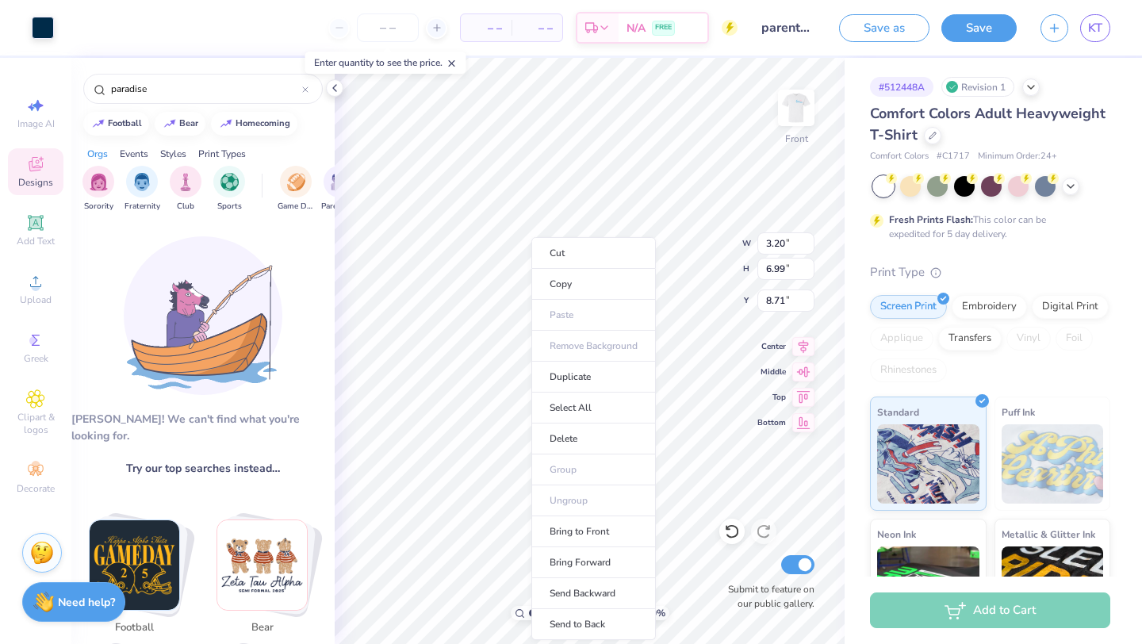
type input "0.94"
type input "0.67"
type input "11.93"
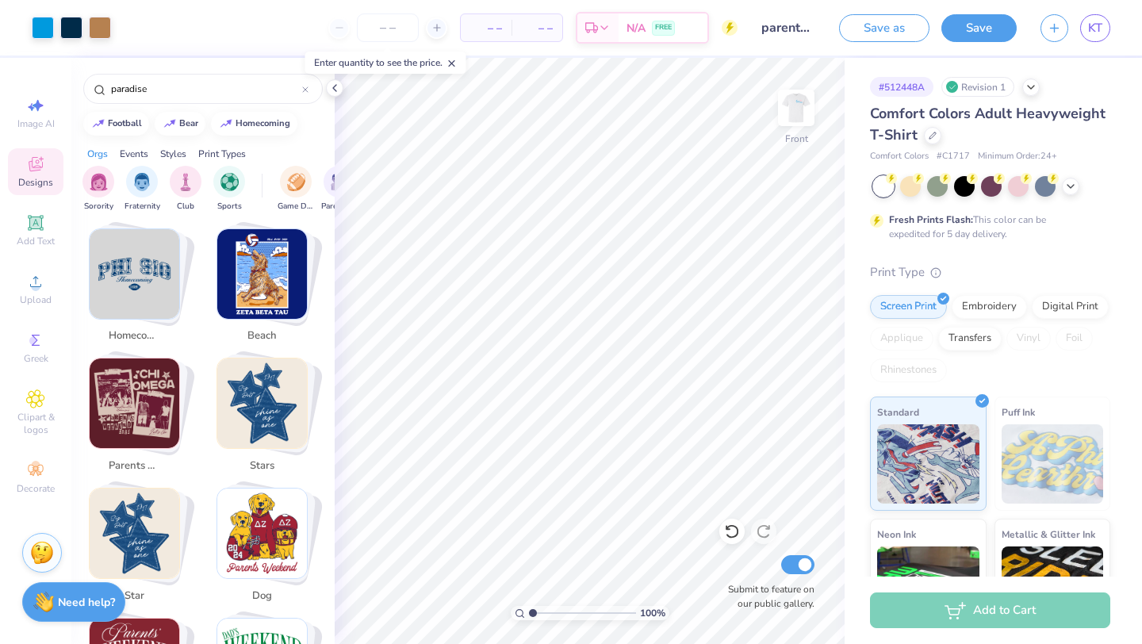
scroll to position [431, 0]
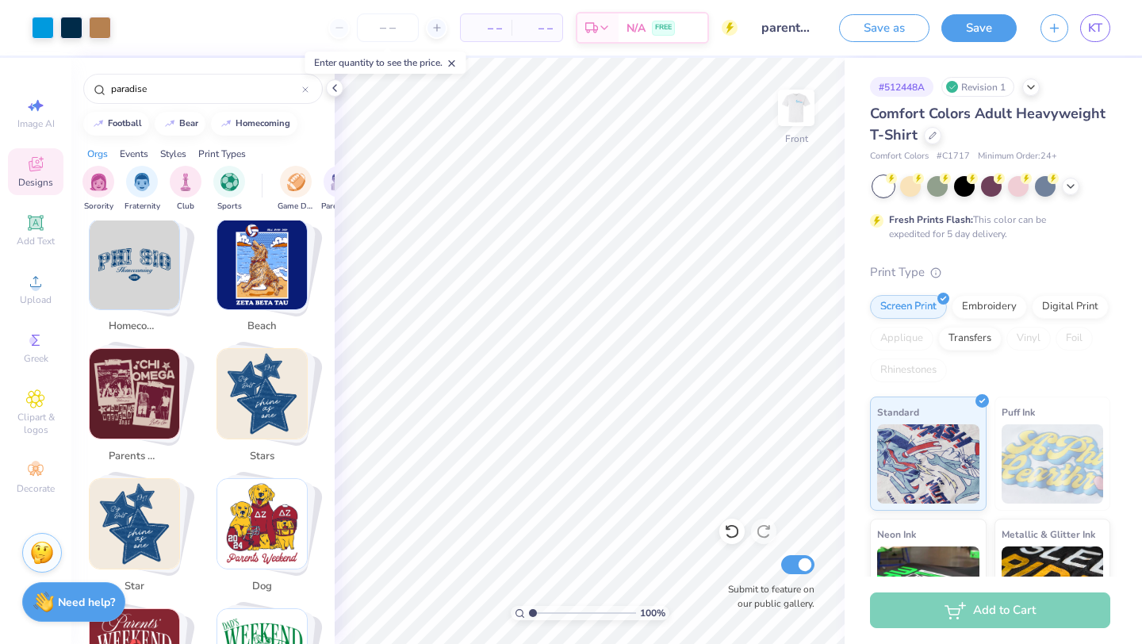
click at [134, 403] on img "Stack Card Button parents weekend" at bounding box center [135, 394] width 90 height 90
click at [251, 255] on img "Stack Card Button beach" at bounding box center [262, 265] width 90 height 90
type input "beach"
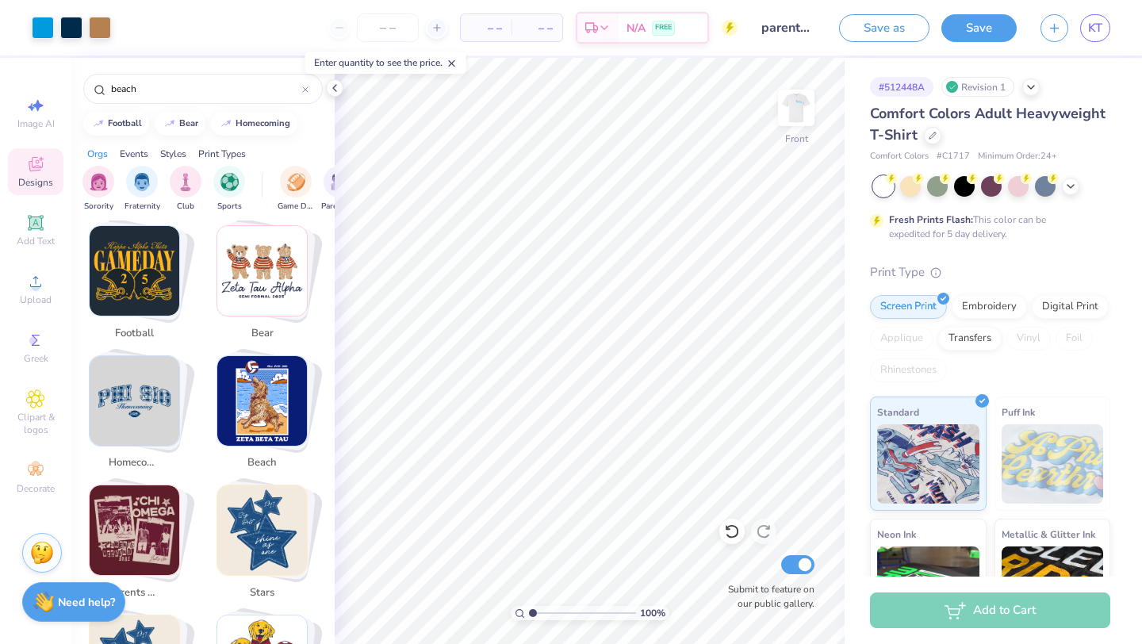
scroll to position [295, 0]
click at [256, 366] on img "Stack Card Button beach" at bounding box center [262, 400] width 90 height 90
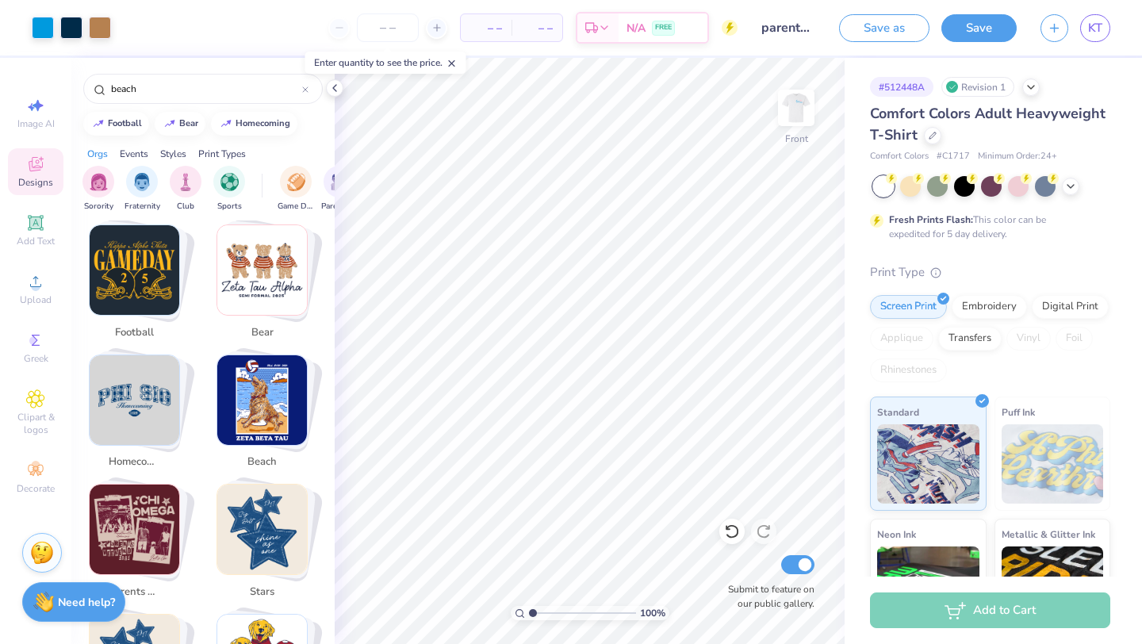
click at [257, 380] on img "Stack Card Button beach" at bounding box center [262, 400] width 90 height 90
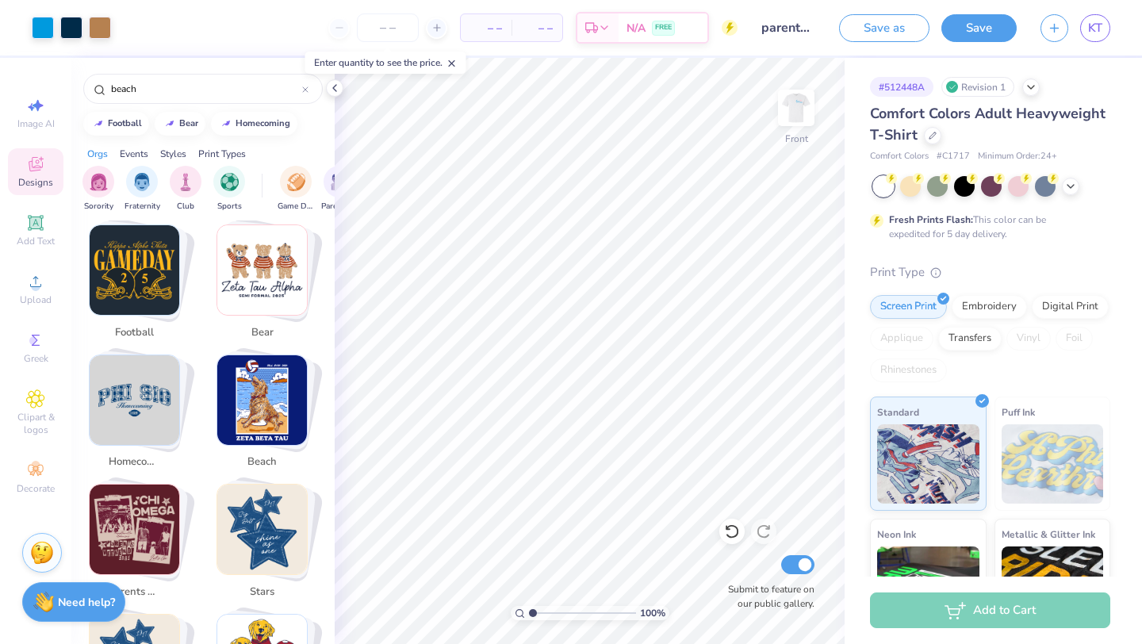
click at [257, 380] on img "Stack Card Button beach" at bounding box center [262, 400] width 90 height 90
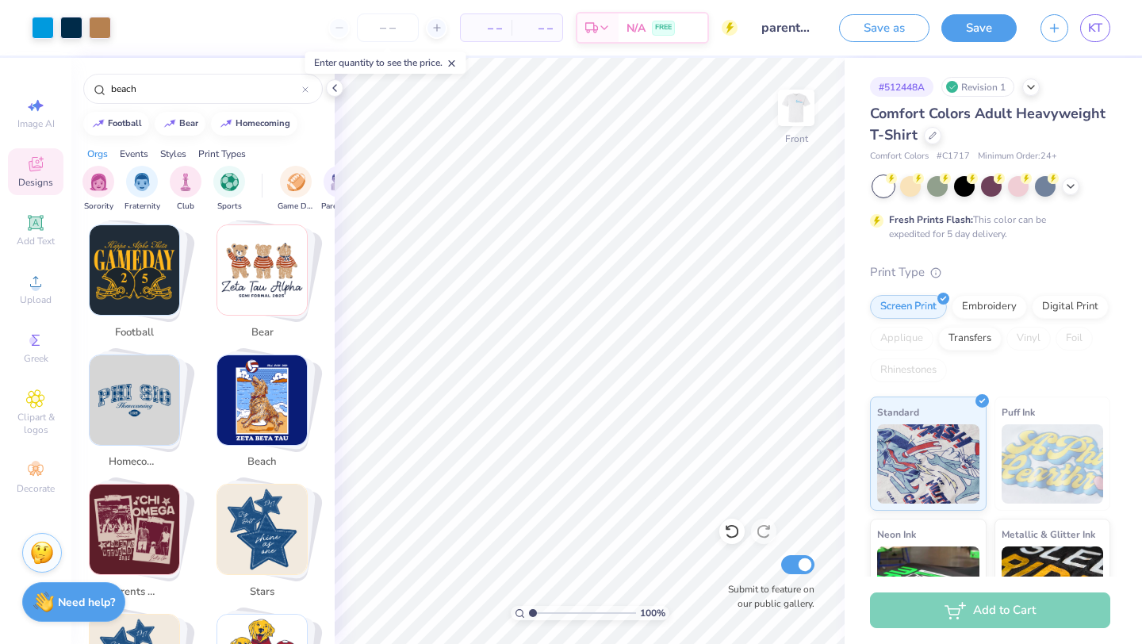
click at [257, 380] on img "Stack Card Button beach" at bounding box center [262, 400] width 90 height 90
click at [259, 379] on img "Stack Card Button beach" at bounding box center [262, 400] width 90 height 90
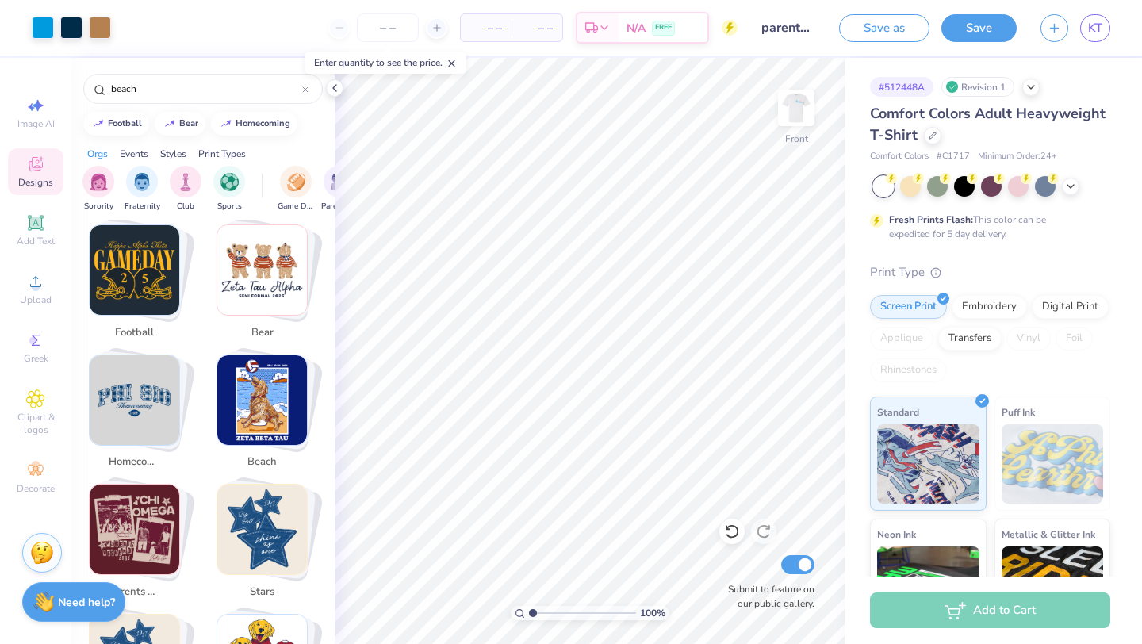
click at [259, 379] on img "Stack Card Button beach" at bounding box center [262, 400] width 90 height 90
click at [269, 454] on span "beach" at bounding box center [262, 462] width 52 height 16
click at [287, 355] on img "Stack Card Button beach" at bounding box center [262, 400] width 90 height 90
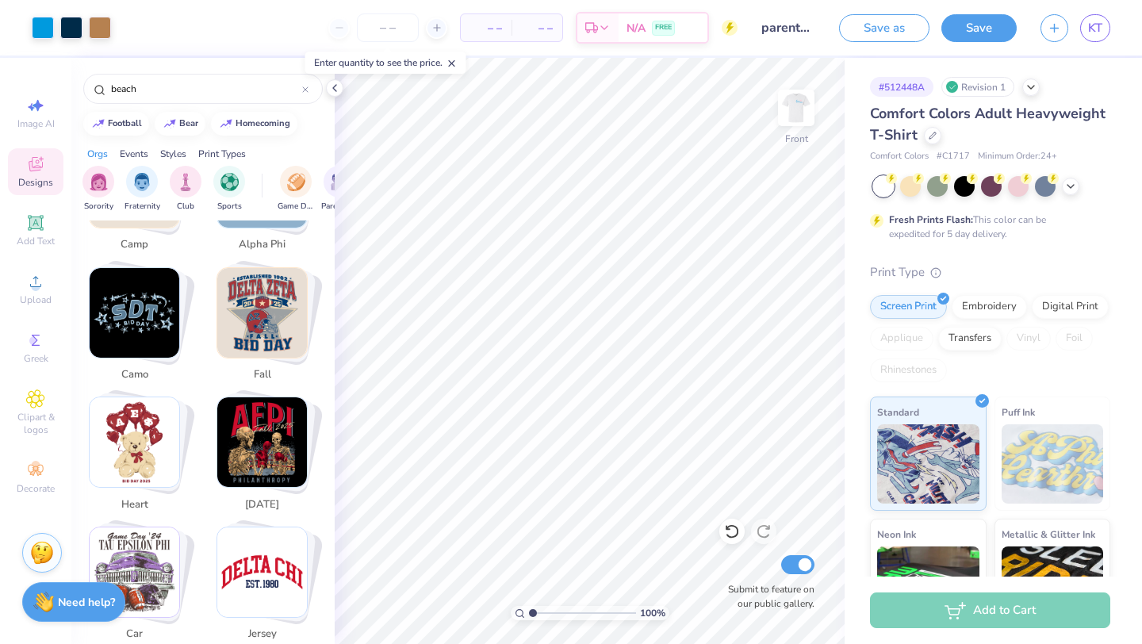
scroll to position [1290, 0]
click at [45, 170] on div "Designs" at bounding box center [36, 171] width 56 height 47
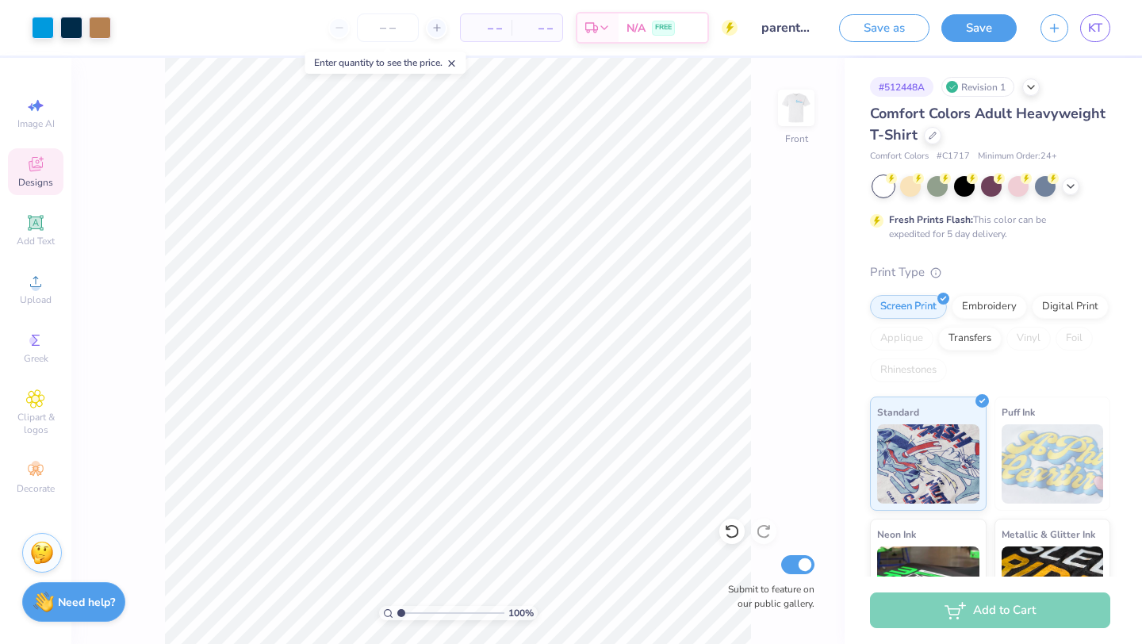
scroll to position [1446, 0]
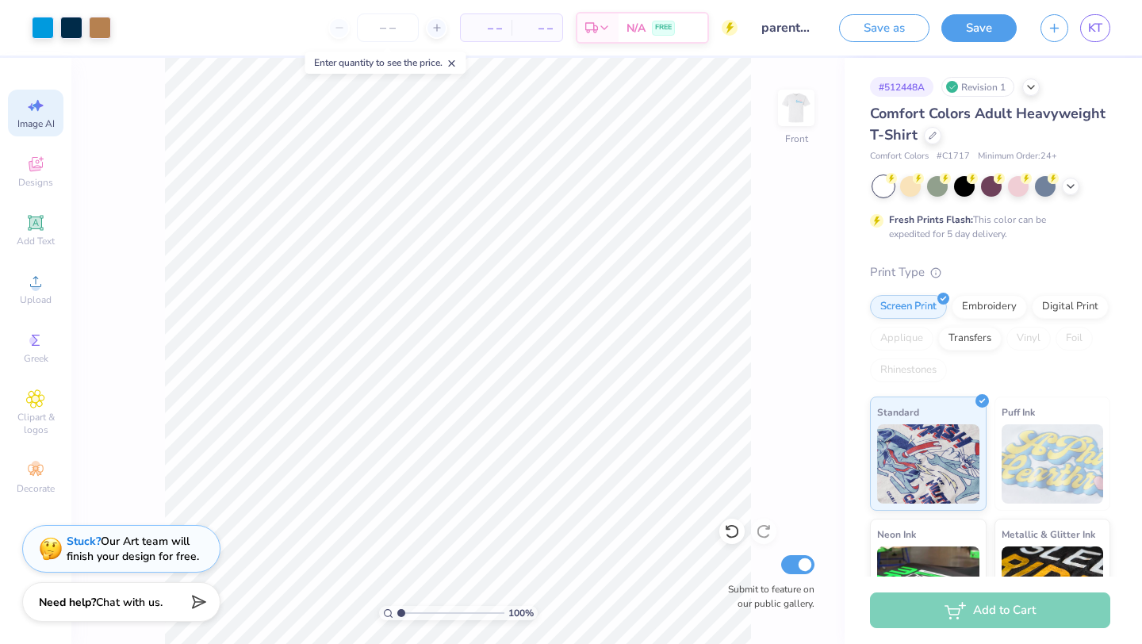
click at [41, 115] on div "Image AI" at bounding box center [36, 113] width 56 height 47
select select "4"
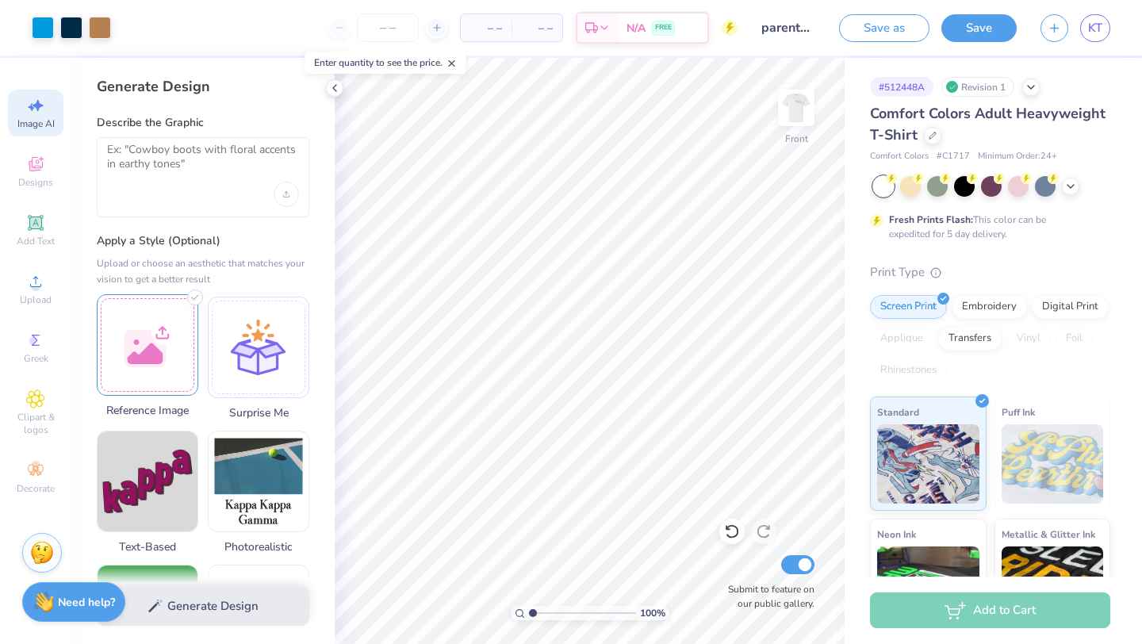
click at [158, 355] on div at bounding box center [147, 344] width 101 height 101
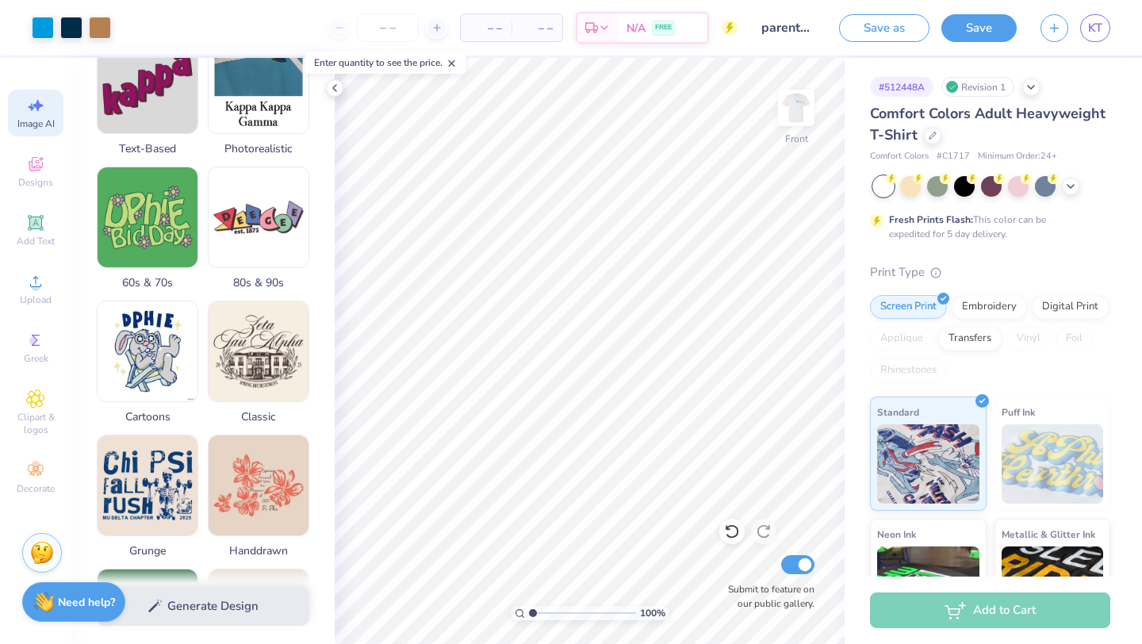
scroll to position [0, 0]
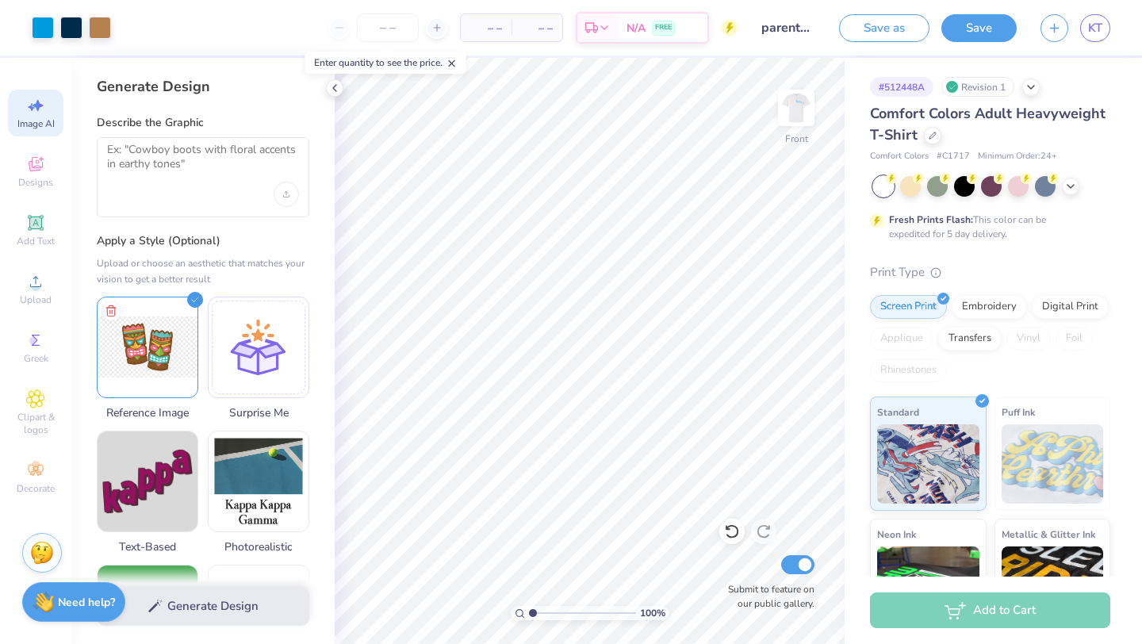
click at [220, 611] on div "Generate Design" at bounding box center [202, 606] width 263 height 77
click at [209, 605] on div "Generate Design" at bounding box center [202, 606] width 263 height 77
click at [170, 598] on div "Generate Design" at bounding box center [202, 606] width 263 height 77
click at [221, 147] on textarea at bounding box center [203, 163] width 192 height 40
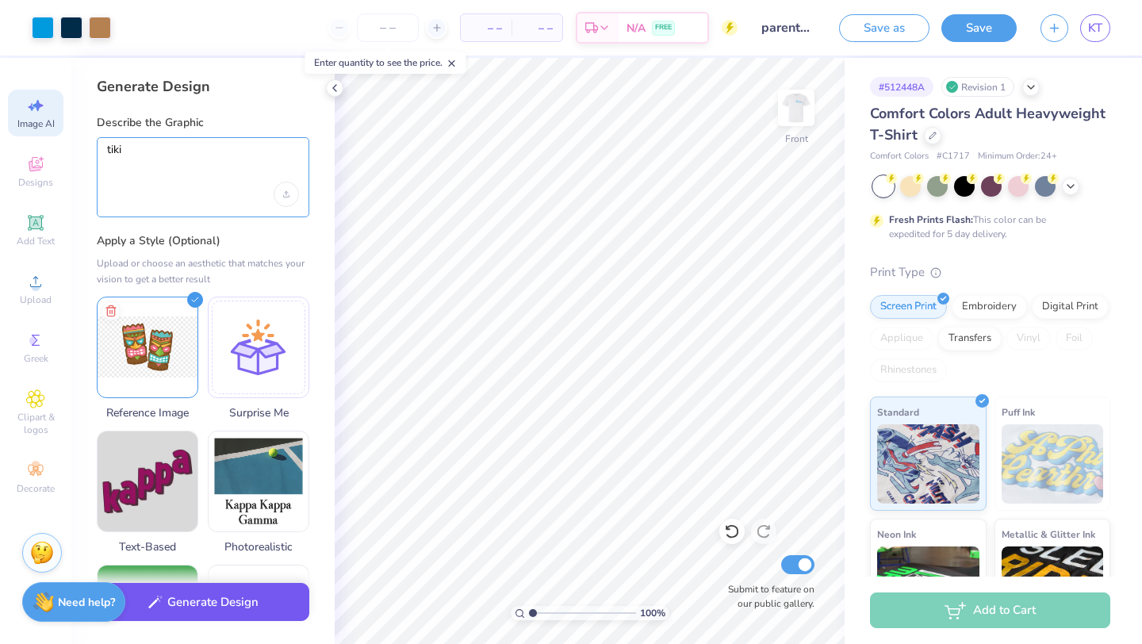
type textarea "tiki"
click at [197, 614] on button "Generate Design" at bounding box center [203, 602] width 213 height 39
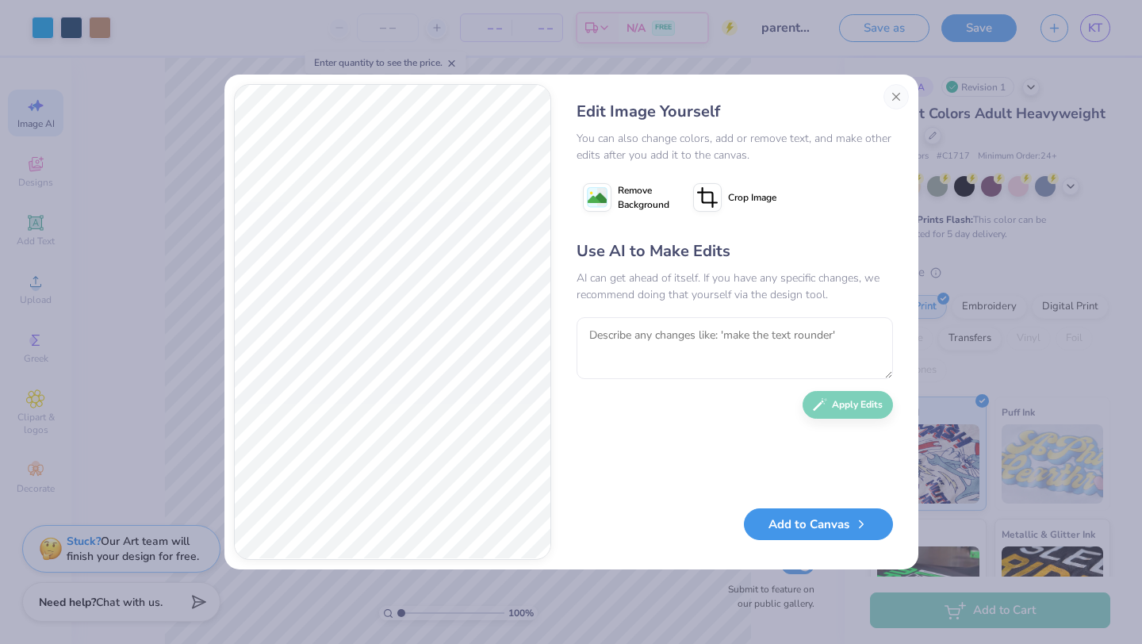
click at [822, 526] on button "Add to Canvas" at bounding box center [818, 524] width 149 height 33
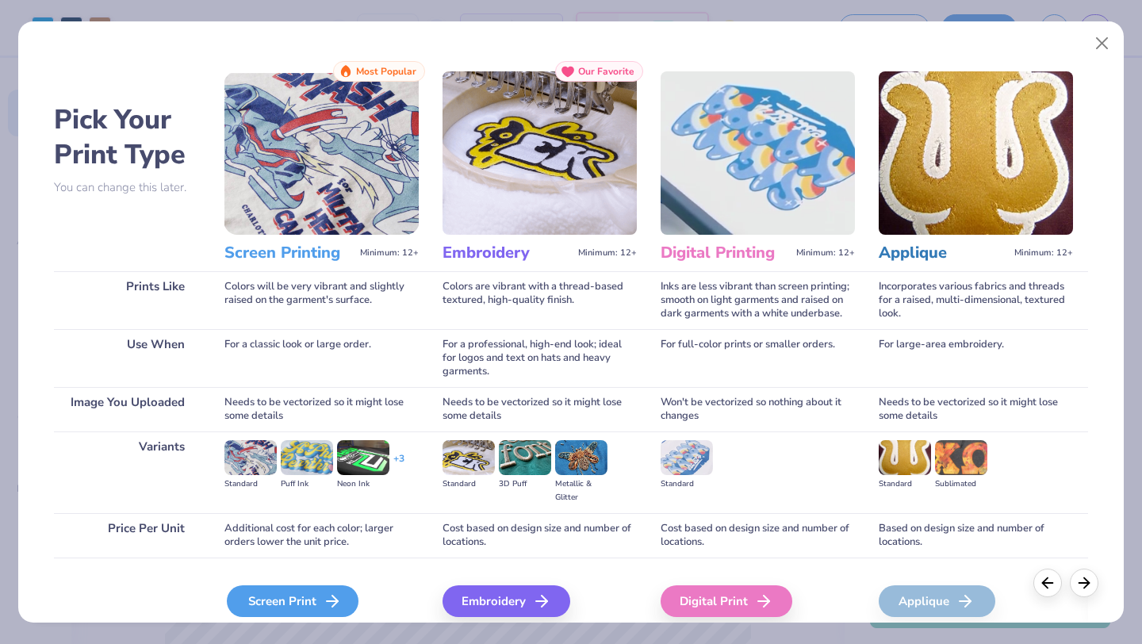
click at [335, 603] on polyline at bounding box center [335, 601] width 6 height 11
click at [324, 601] on icon at bounding box center [332, 601] width 19 height 19
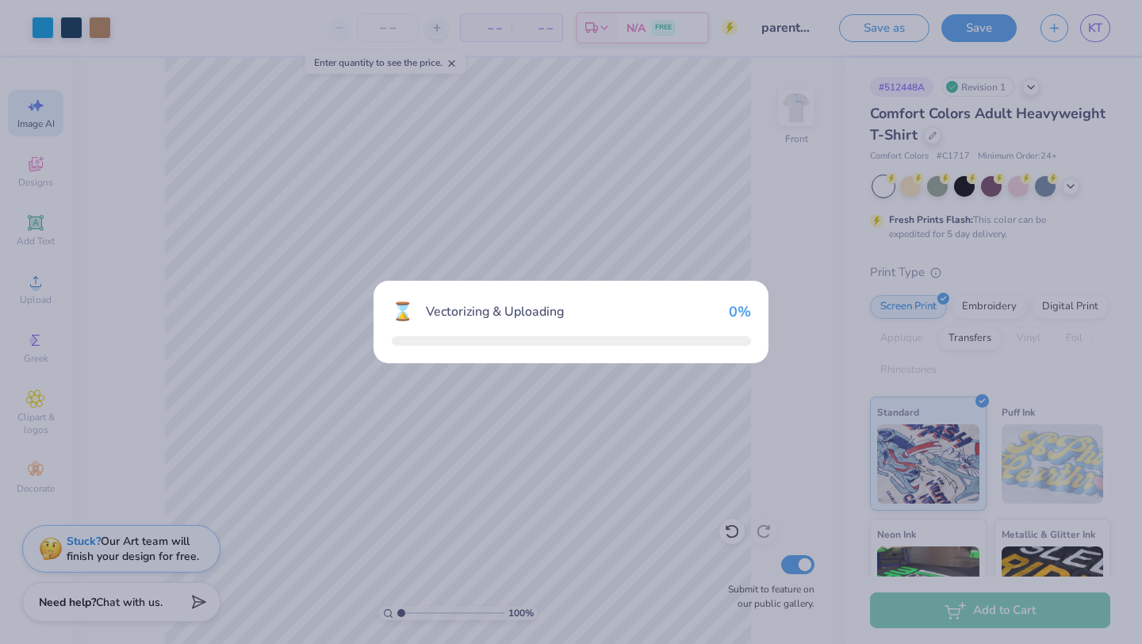
select select "4"
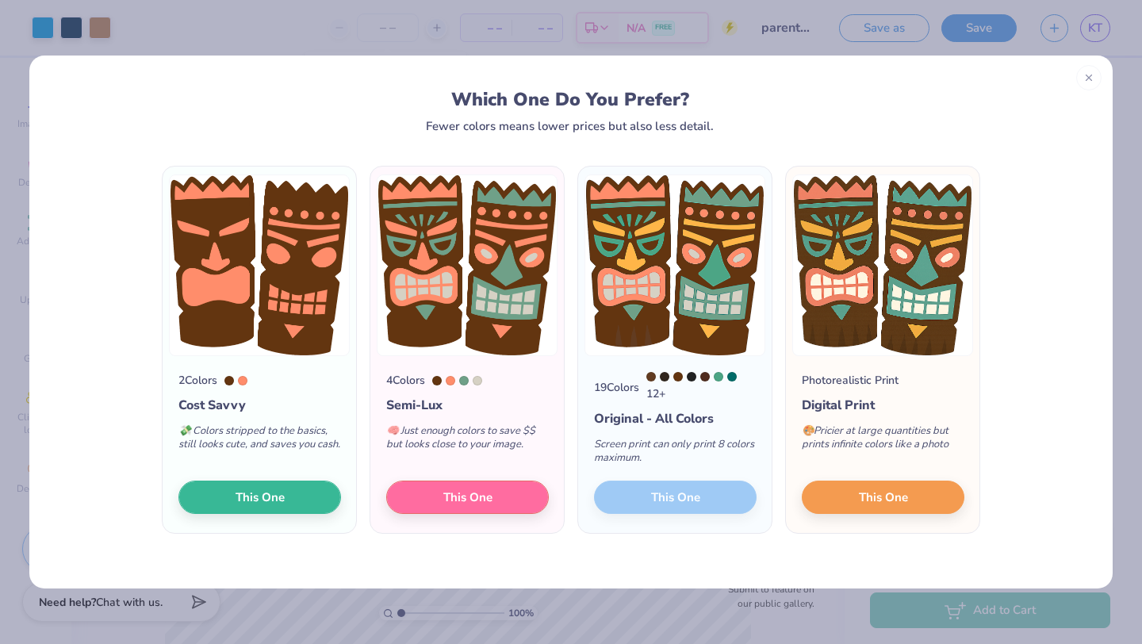
click at [726, 494] on div "19 Colors 12 + Original - All Colors Screen print can only print 8 colors maxim…" at bounding box center [674, 444] width 193 height 177
click at [497, 488] on button "This One" at bounding box center [467, 494] width 163 height 33
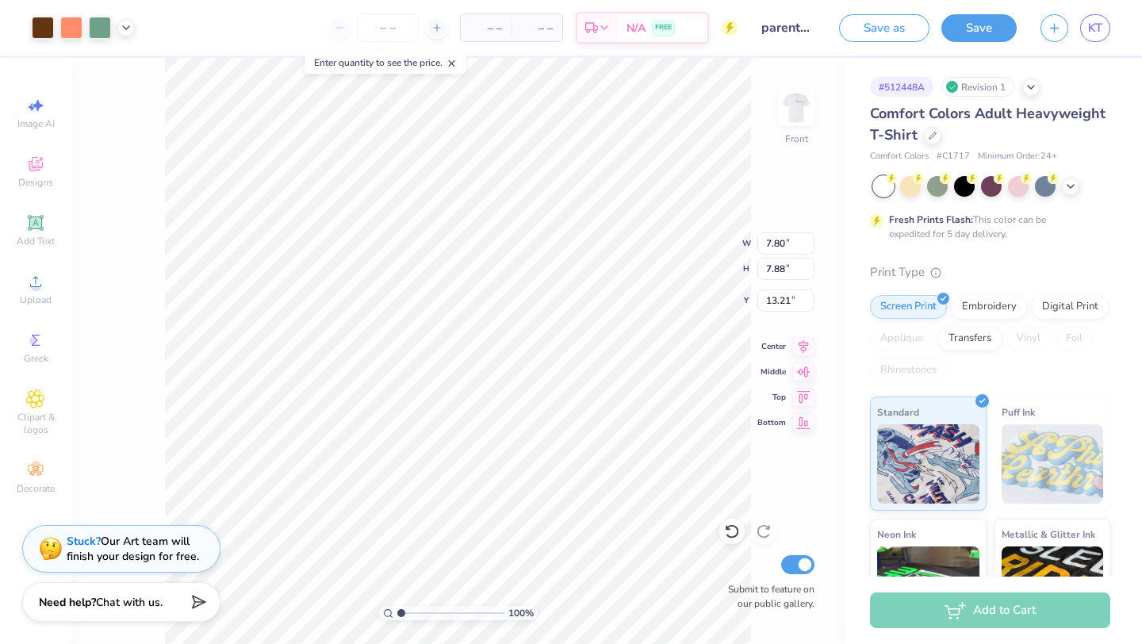
type input "7.80"
type input "7.88"
type input "8.87"
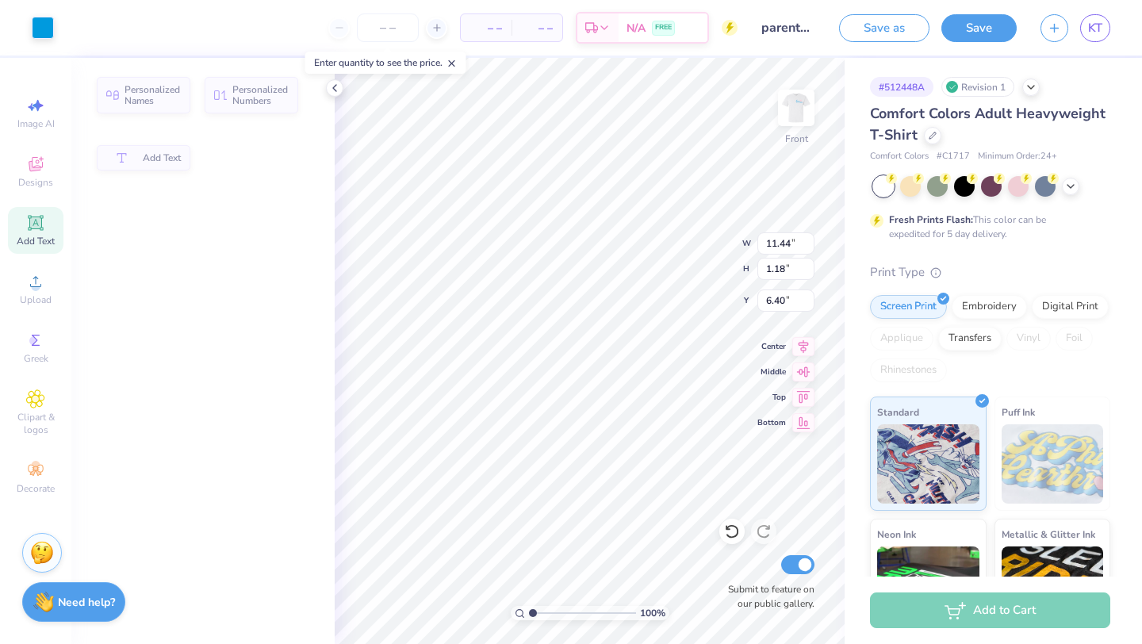
type input "11.44"
type input "1.18"
type input "6.40"
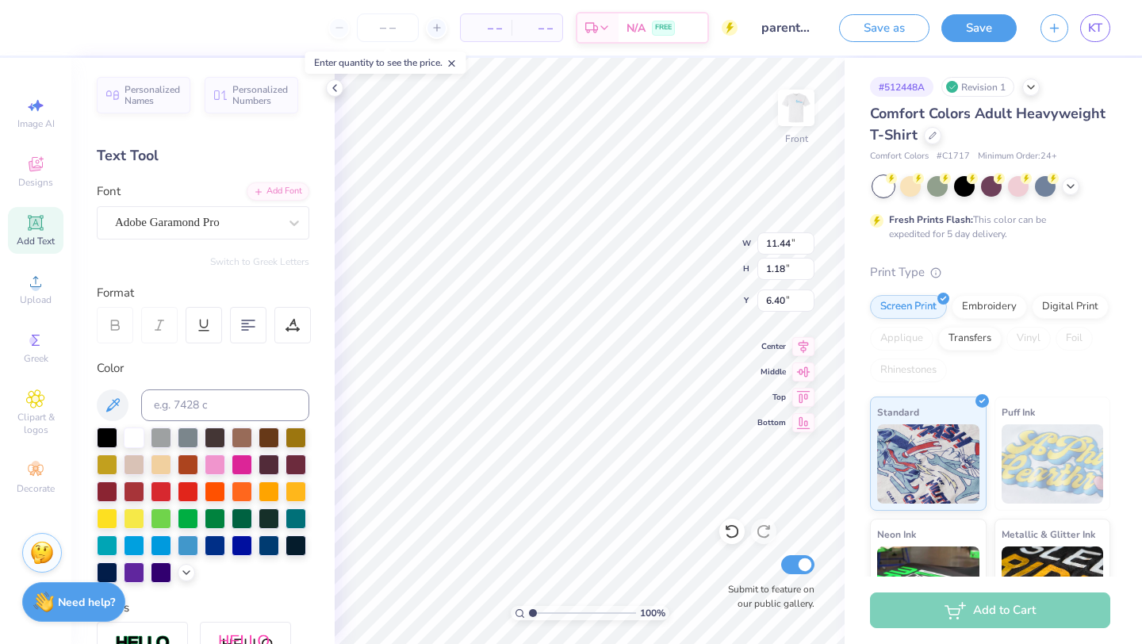
type input "7.80"
type input "7.88"
type input "18.34"
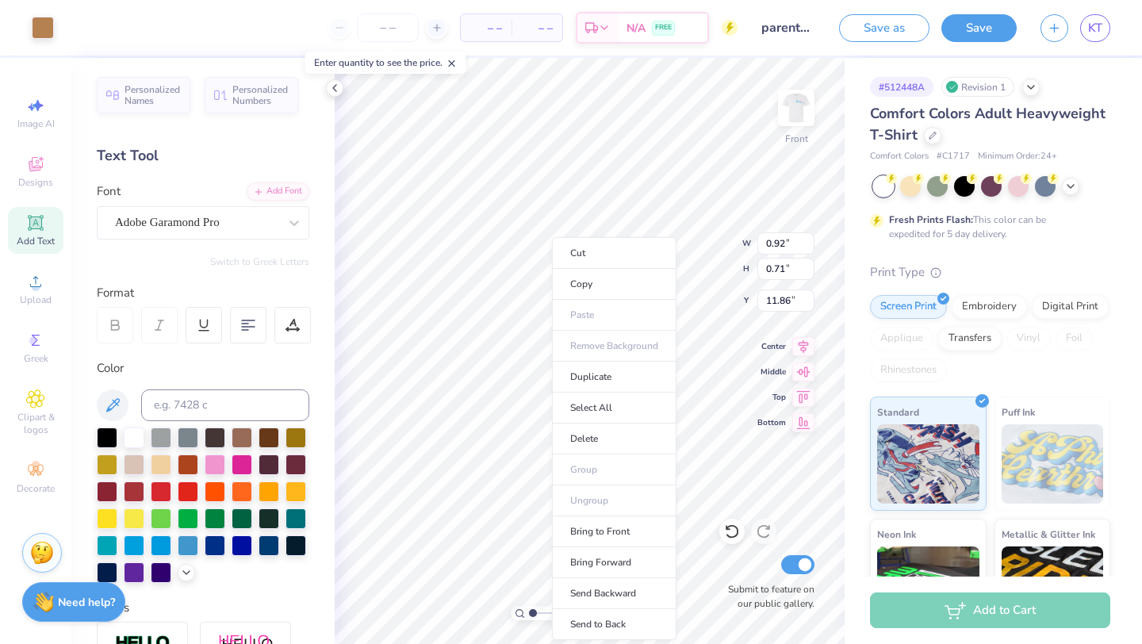
type input "2.94"
type input "1.26"
type input "13.36"
click at [598, 410] on li "Select All" at bounding box center [614, 408] width 124 height 31
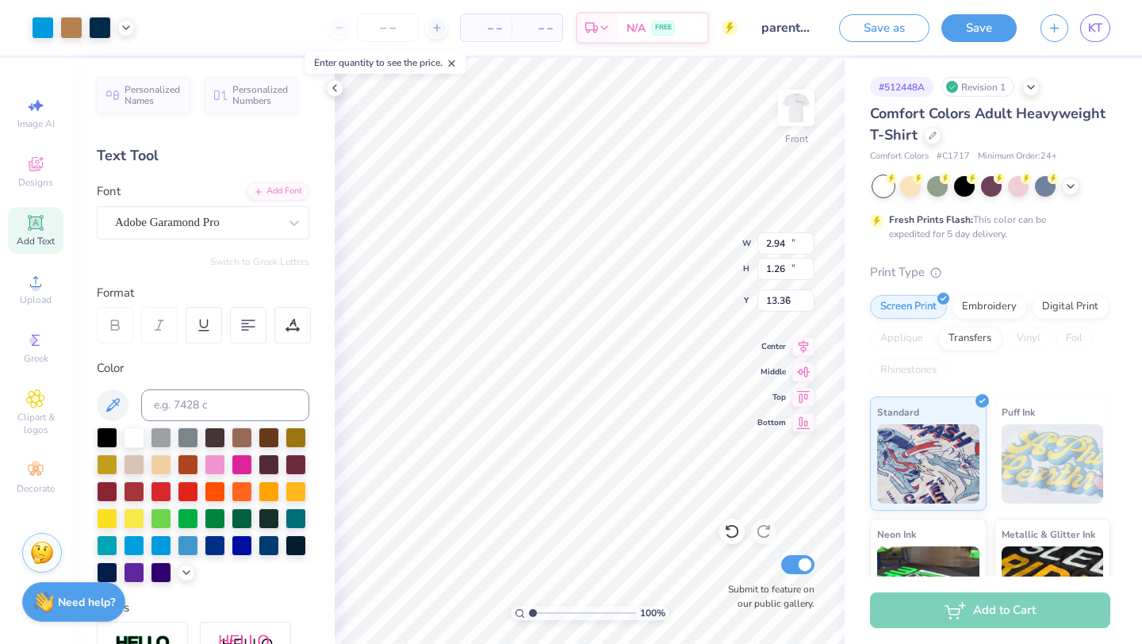
type input "12.76"
type input "19.82"
type input "1.86"
type input "18.52"
type input "11.12"
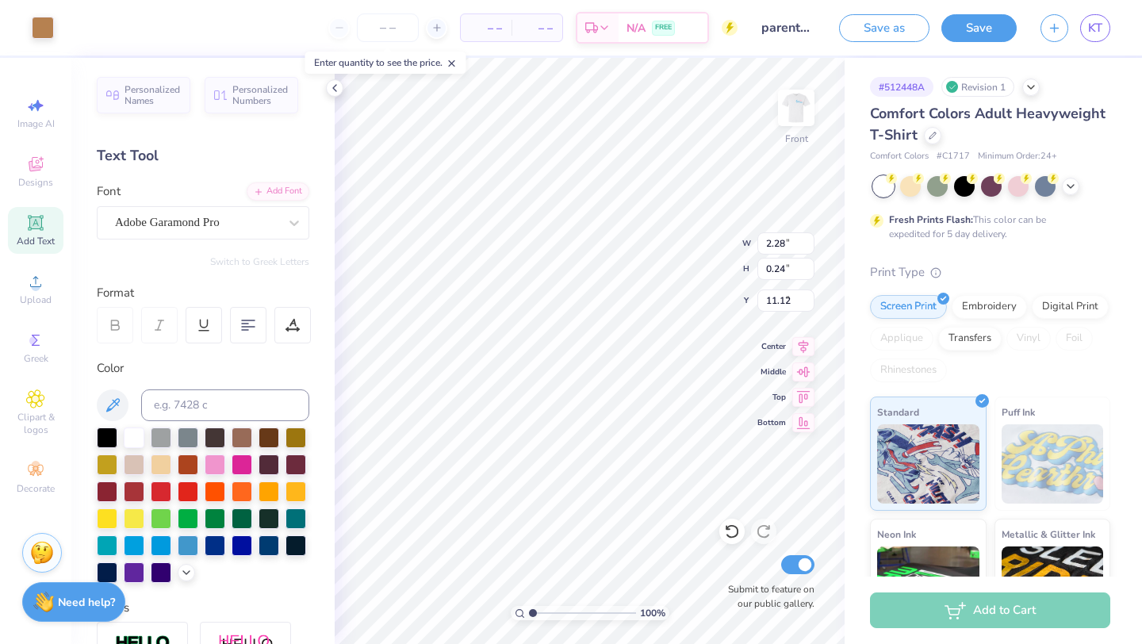
type input "2.28"
type input "0.24"
type input "9.01"
type input "14.13"
type input "1.08"
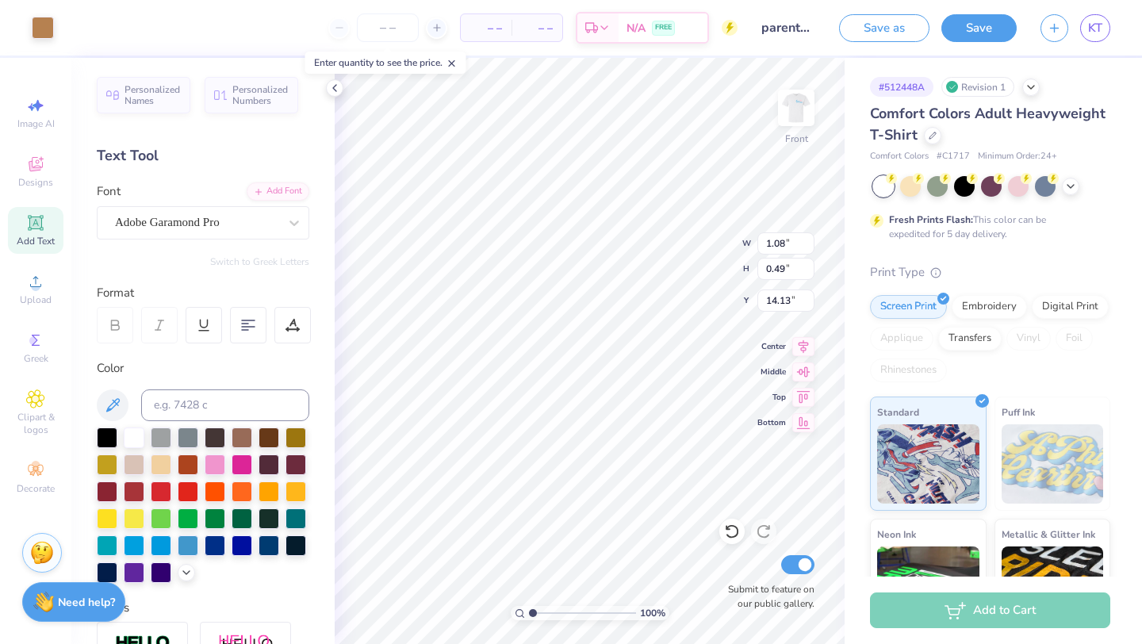
type input "0.49"
type input "13.26"
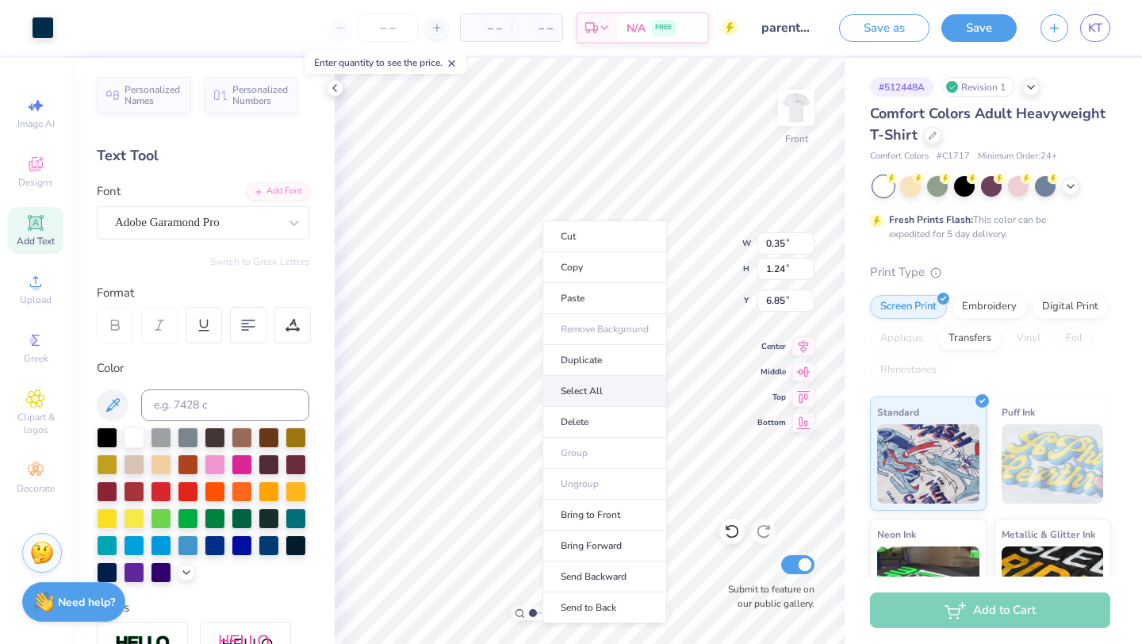
click at [605, 388] on li "Select All" at bounding box center [604, 391] width 124 height 31
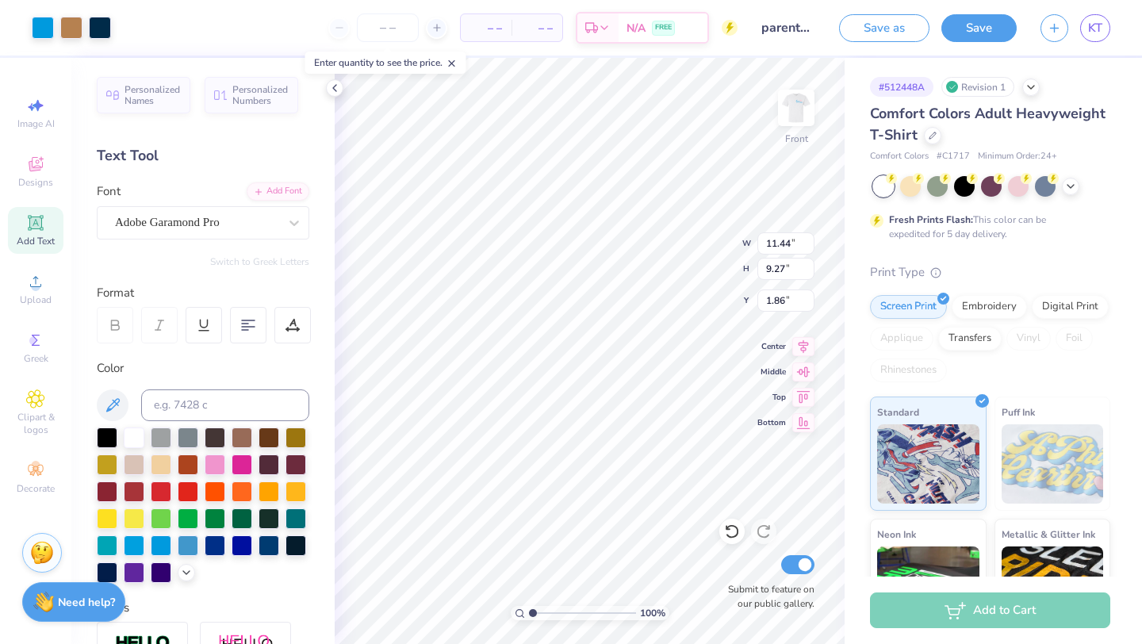
type input "11.44"
type input "9.27"
type input "1.86"
type input "9.33"
type input "7.47"
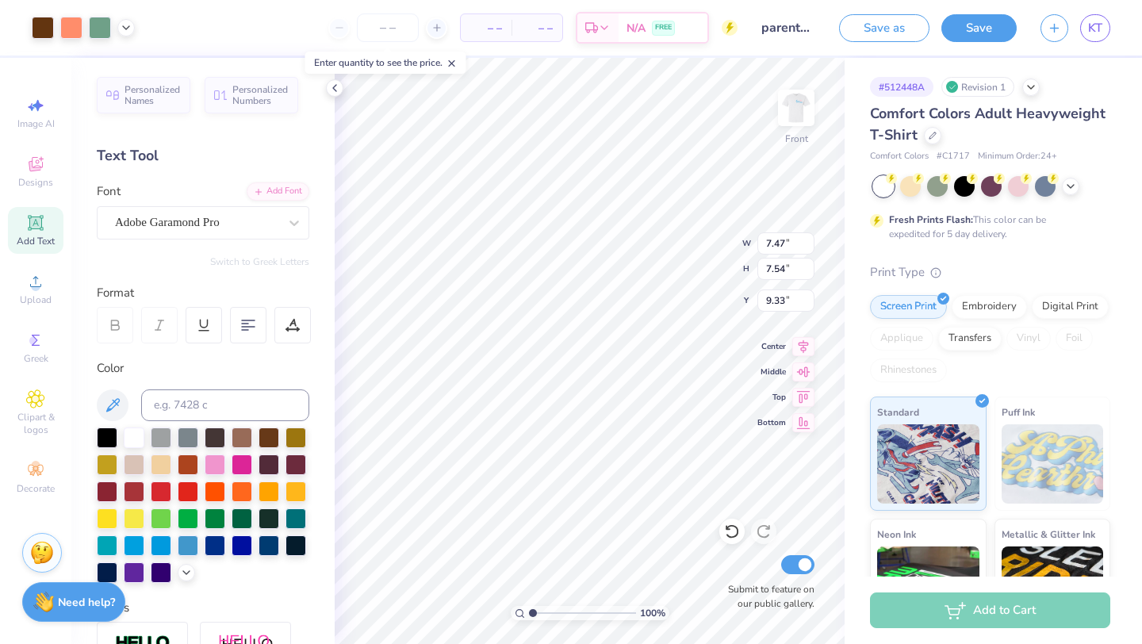
type input "7.54"
type input "9.31"
click at [38, 223] on icon at bounding box center [35, 222] width 12 height 12
type textarea "WELCOME TO"
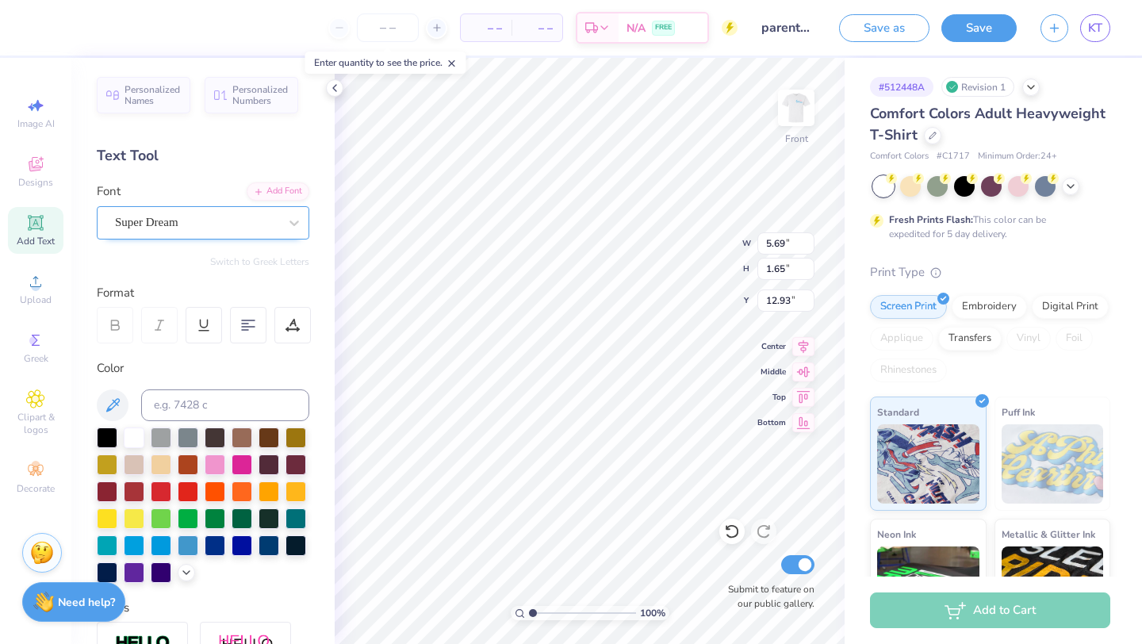
click at [132, 214] on div "Super Dream" at bounding box center [196, 222] width 167 height 25
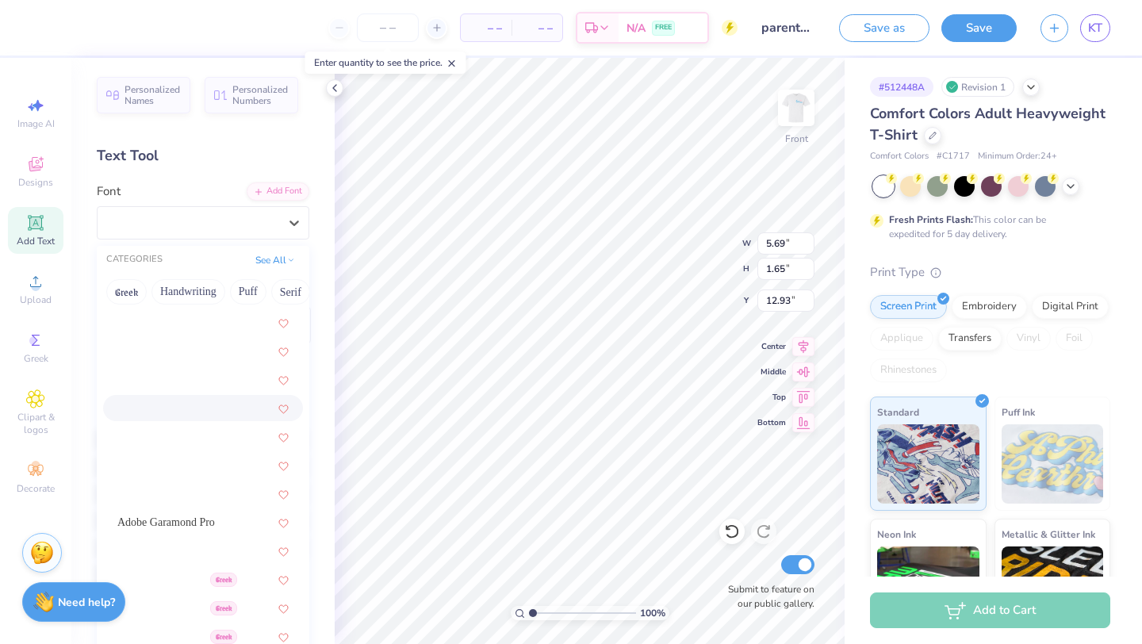
scroll to position [174, 0]
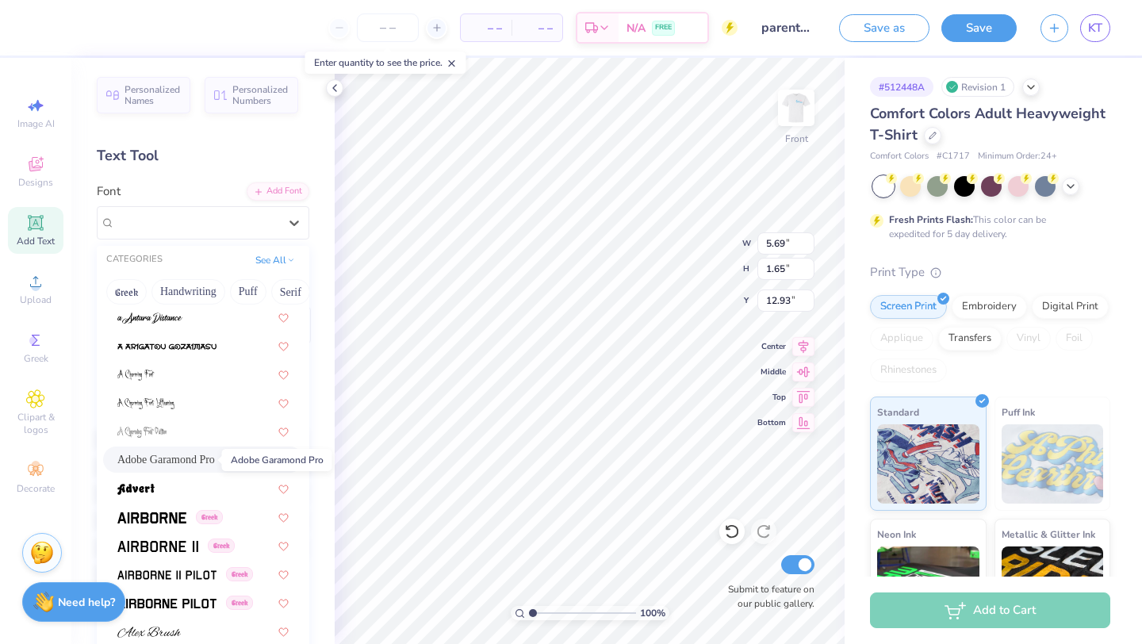
click at [198, 463] on span "Adobe Garamond Pro" at bounding box center [166, 459] width 98 height 17
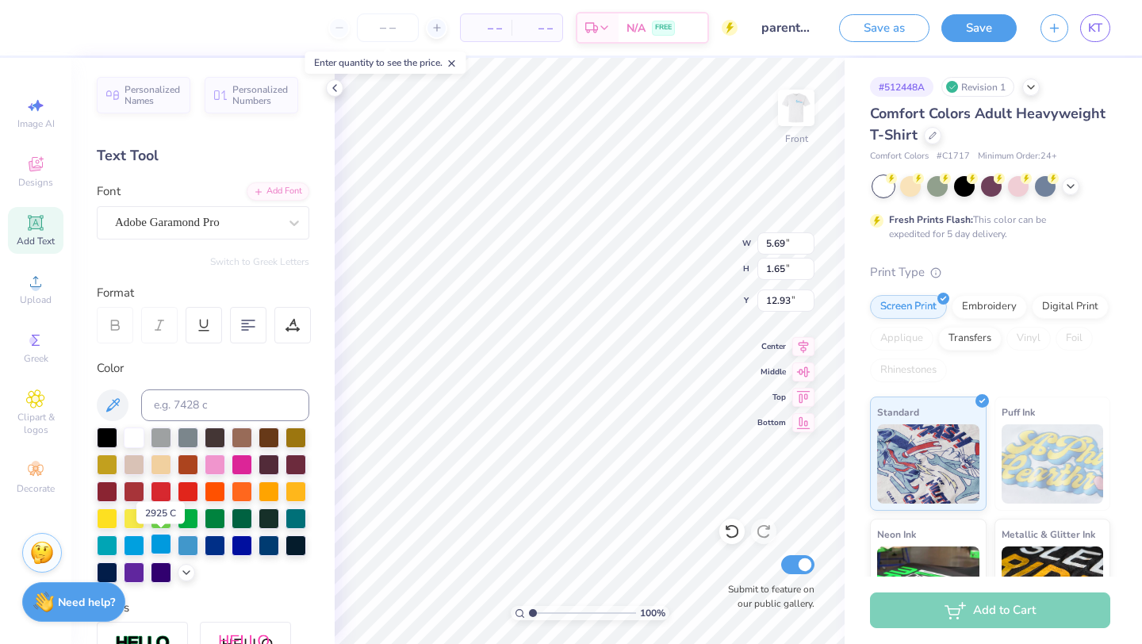
click at [157, 543] on div at bounding box center [161, 544] width 21 height 21
type input "11.41"
type input "1.21"
type input "6.51"
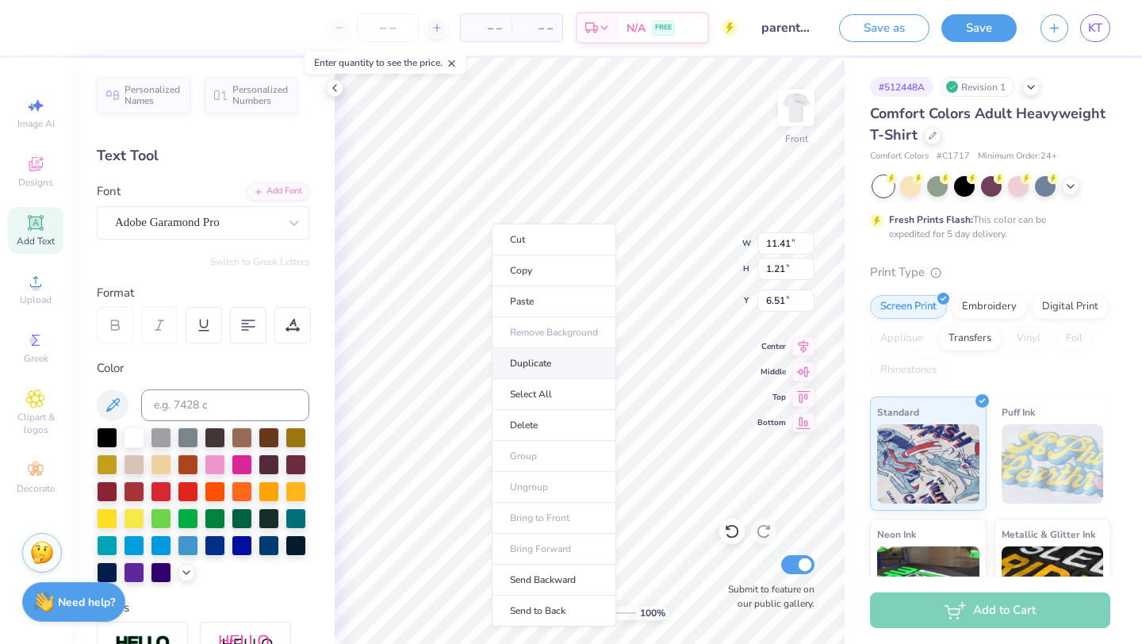
click at [519, 368] on li "Duplicate" at bounding box center [554, 363] width 124 height 31
type input "7.51"
type textarea "KAPPA BUNGA"
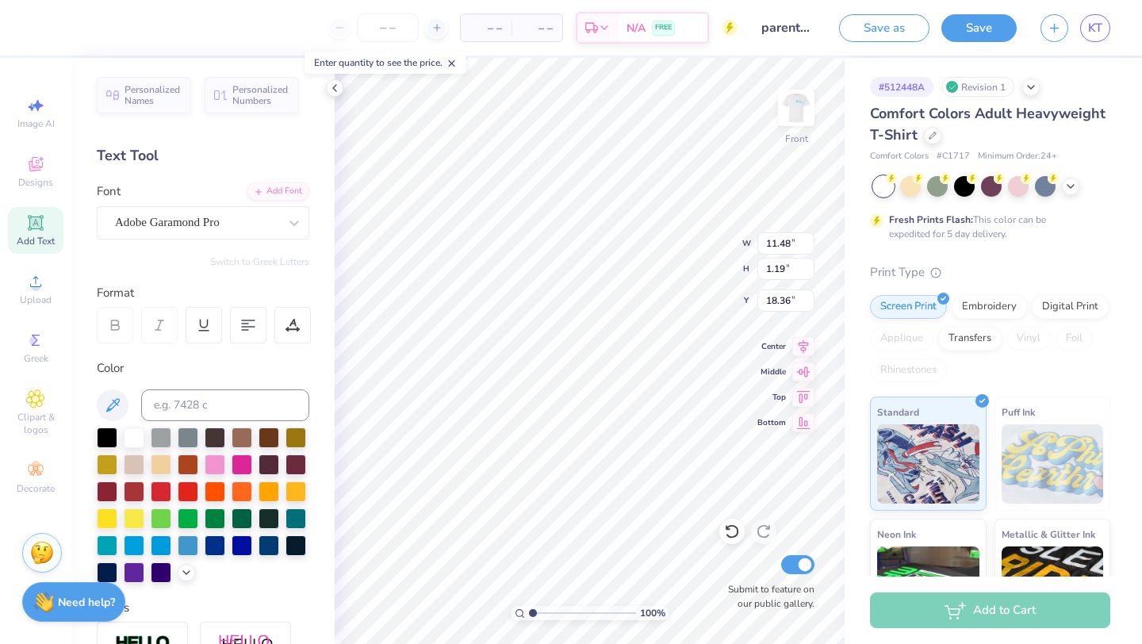
type input "18.36"
type input "18.22"
click at [51, 232] on div "Add Text" at bounding box center [36, 230] width 56 height 47
type textarea "Parents Weekend"
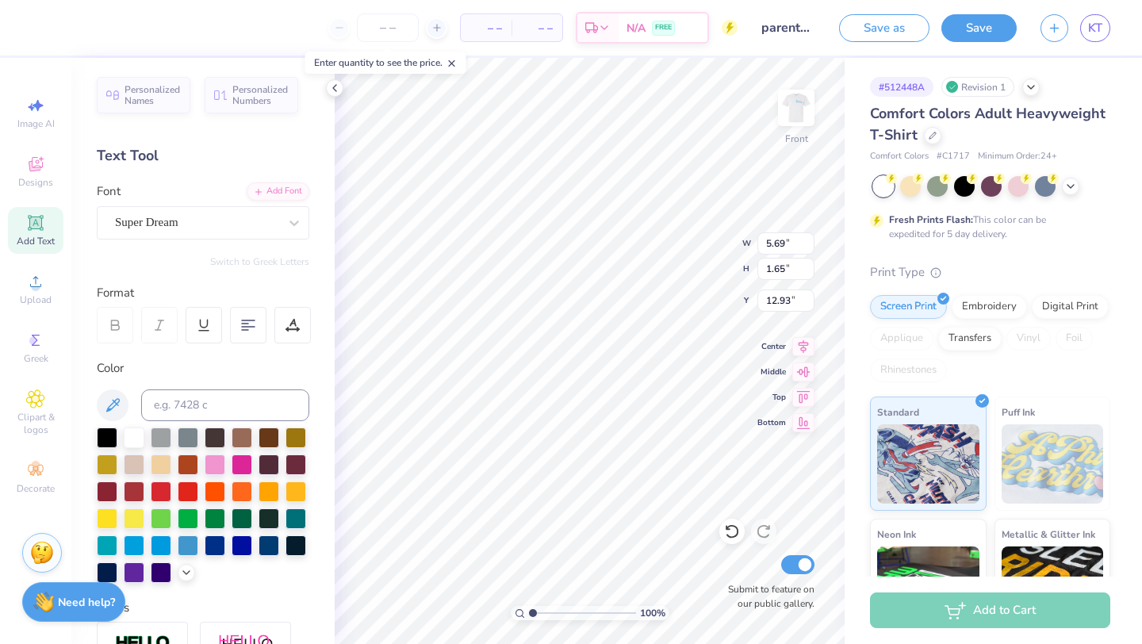
scroll to position [0, 2]
click at [274, 223] on div "Super Dream" at bounding box center [196, 222] width 167 height 25
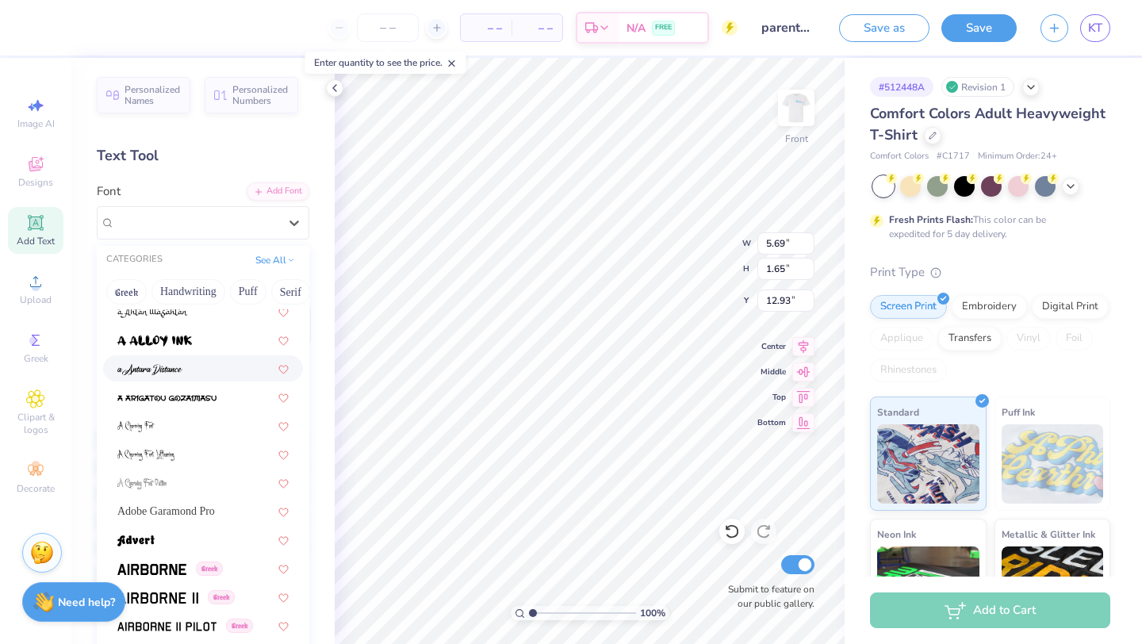
scroll to position [124, 0]
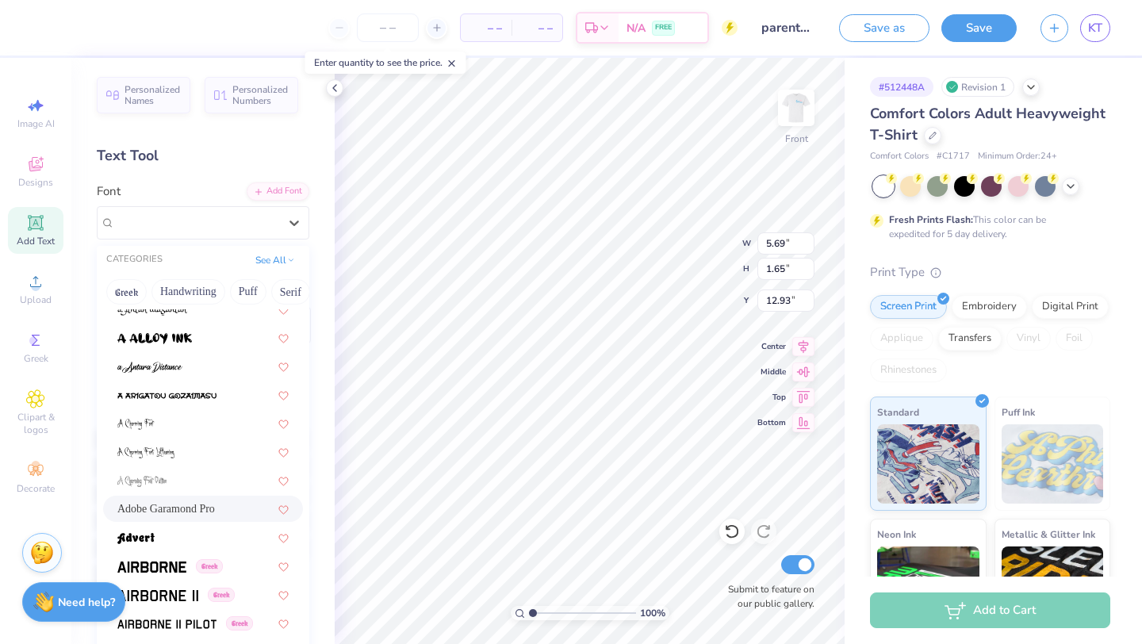
click at [161, 511] on span "Adobe Garamond Pro" at bounding box center [166, 508] width 98 height 17
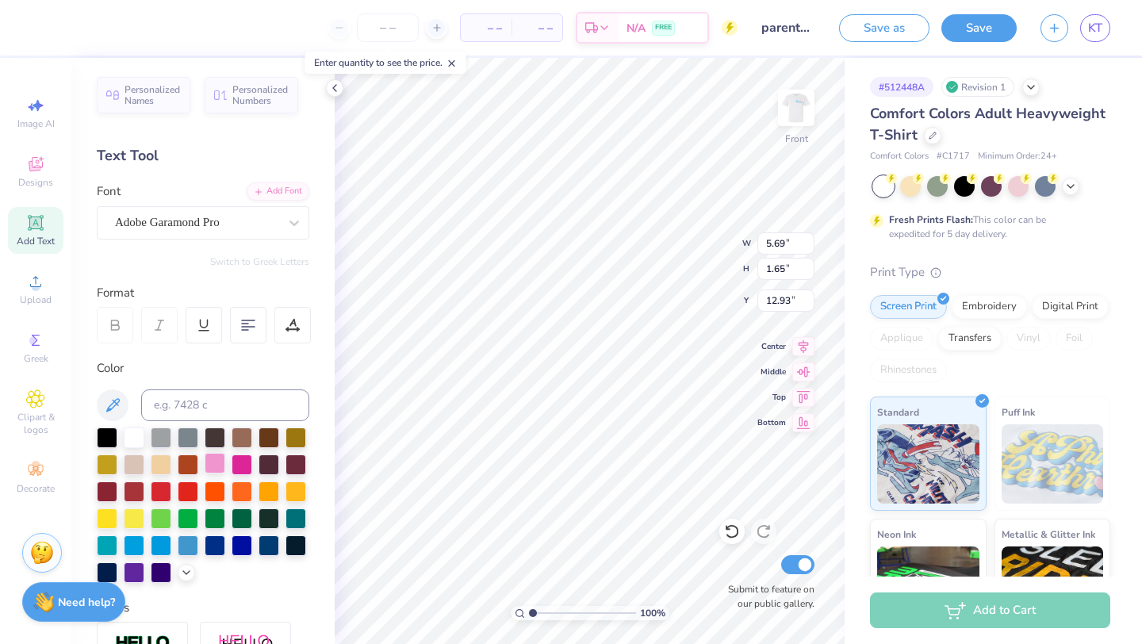
click at [221, 465] on div at bounding box center [215, 463] width 21 height 21
click at [108, 437] on div at bounding box center [107, 436] width 21 height 21
type input "9.31"
type input "1.05"
type input "19.65"
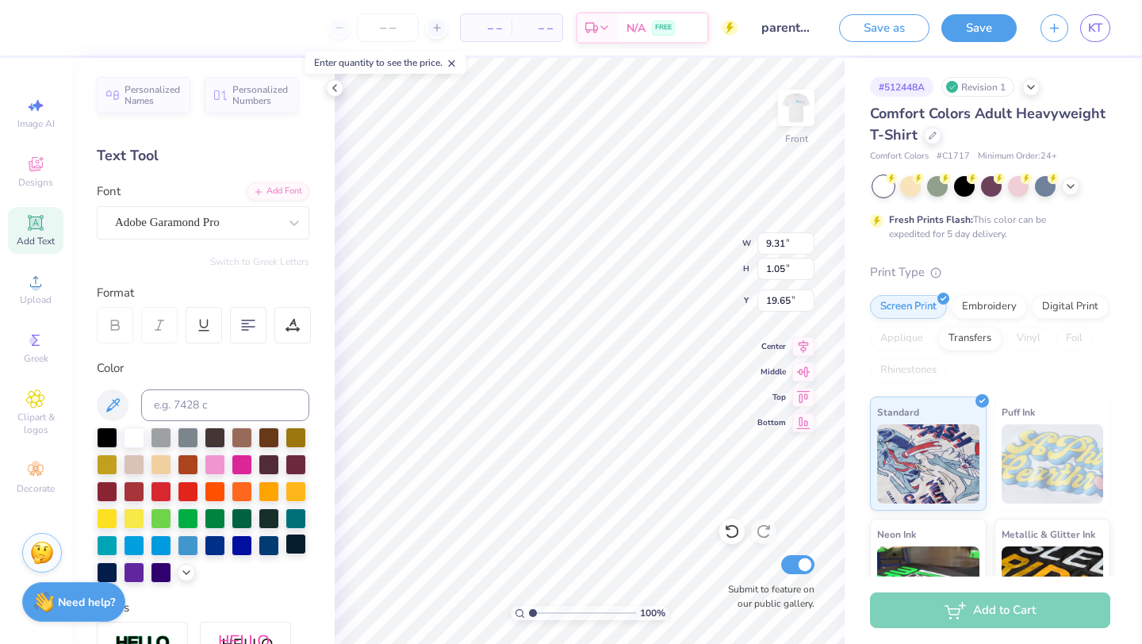
type input "5.39"
type input "0.61"
type input "19.83"
type input "18.02"
type input "5.39"
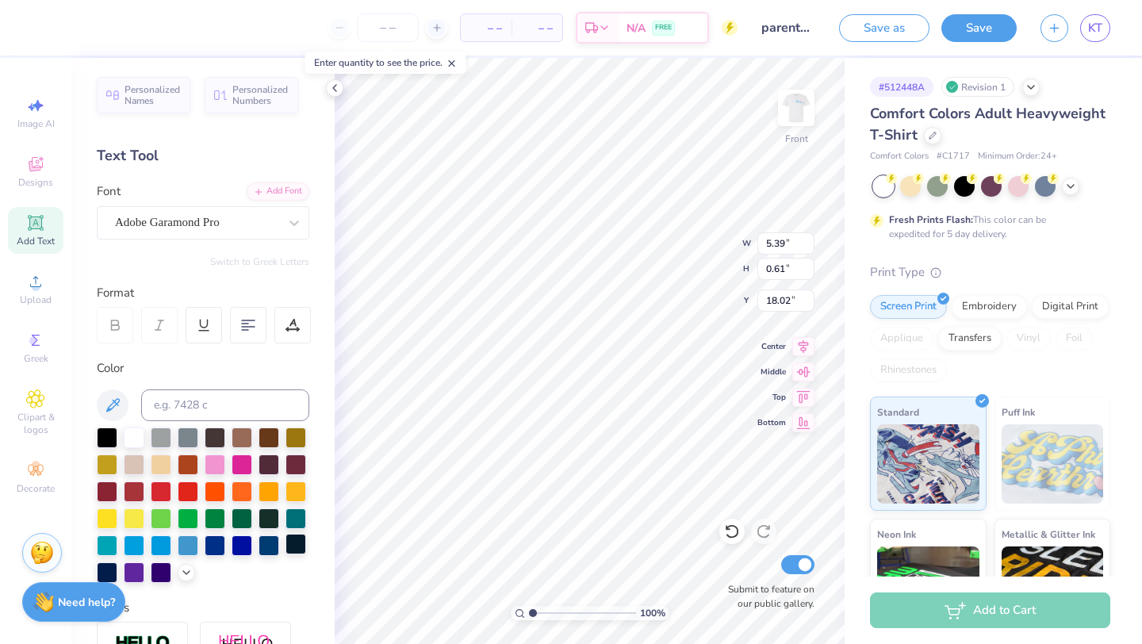
type input "0.61"
type input "19.58"
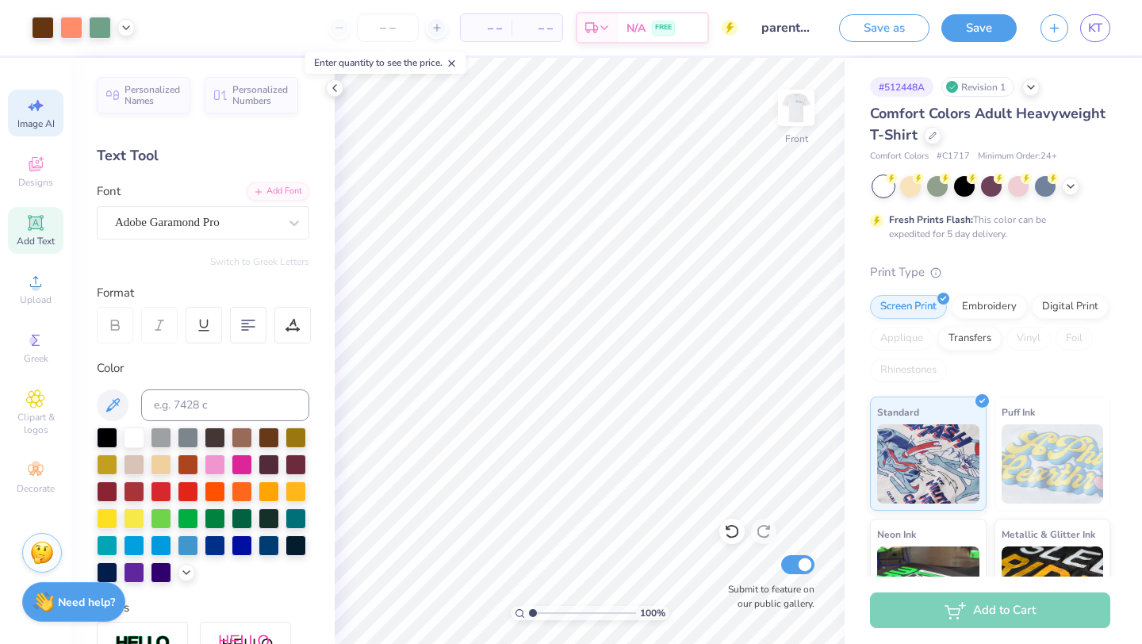
click at [41, 128] on span "Image AI" at bounding box center [35, 123] width 37 height 13
select select "4"
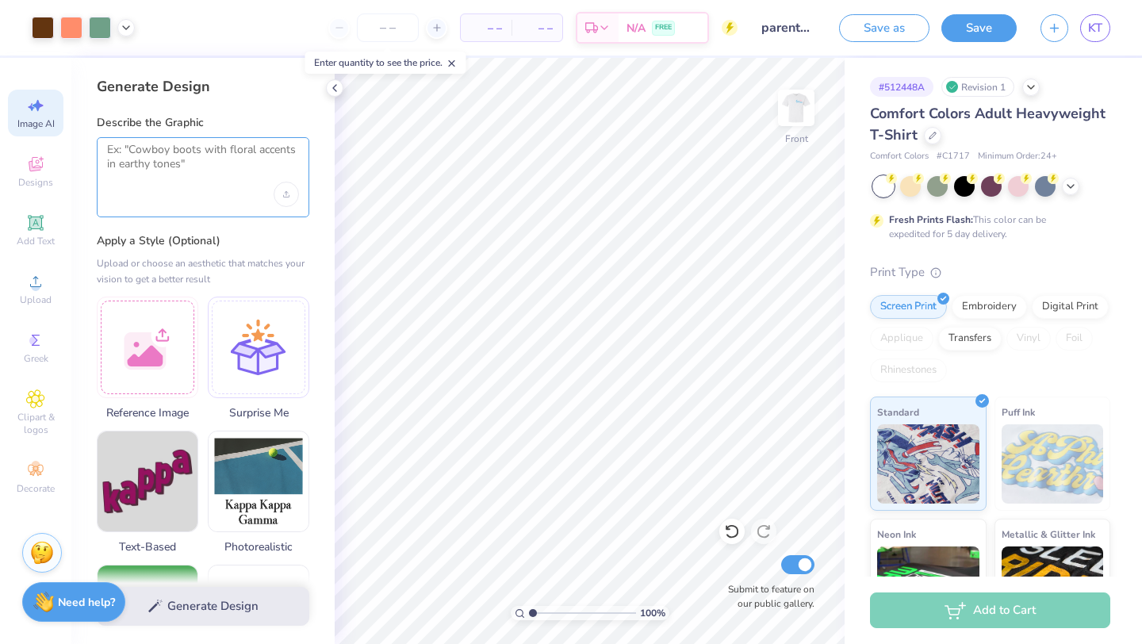
click at [187, 167] on textarea at bounding box center [203, 163] width 192 height 40
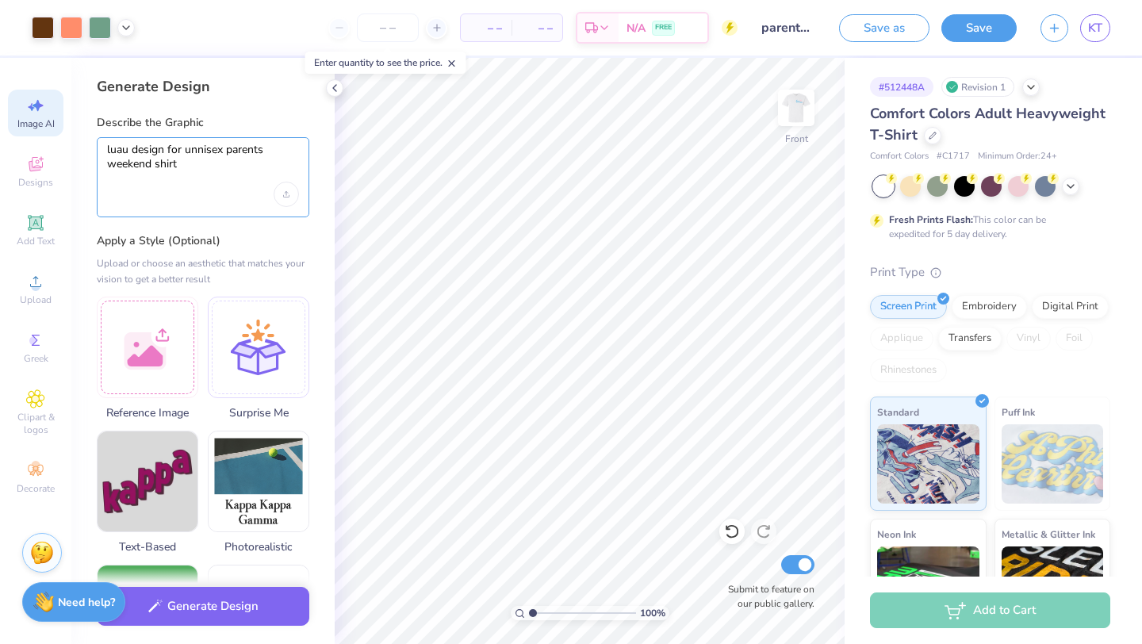
click at [200, 148] on textarea "luau design for unnisex parents weekend shirt" at bounding box center [203, 163] width 192 height 40
type textarea "luau design for unisex parents weekend shirt"
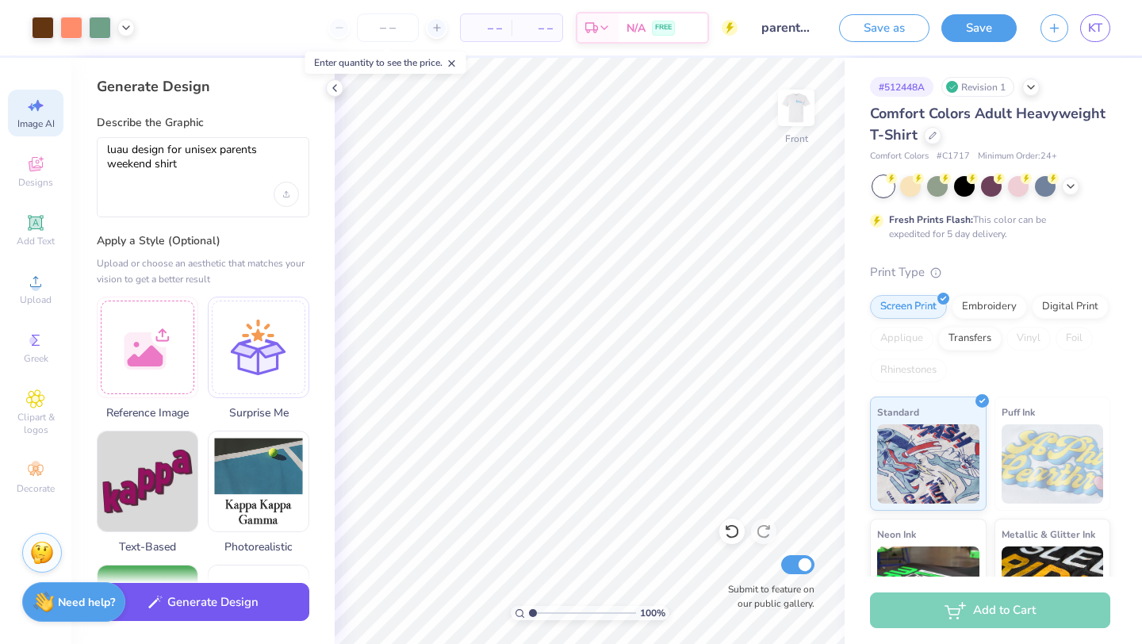
click at [171, 606] on button "Generate Design" at bounding box center [203, 602] width 213 height 39
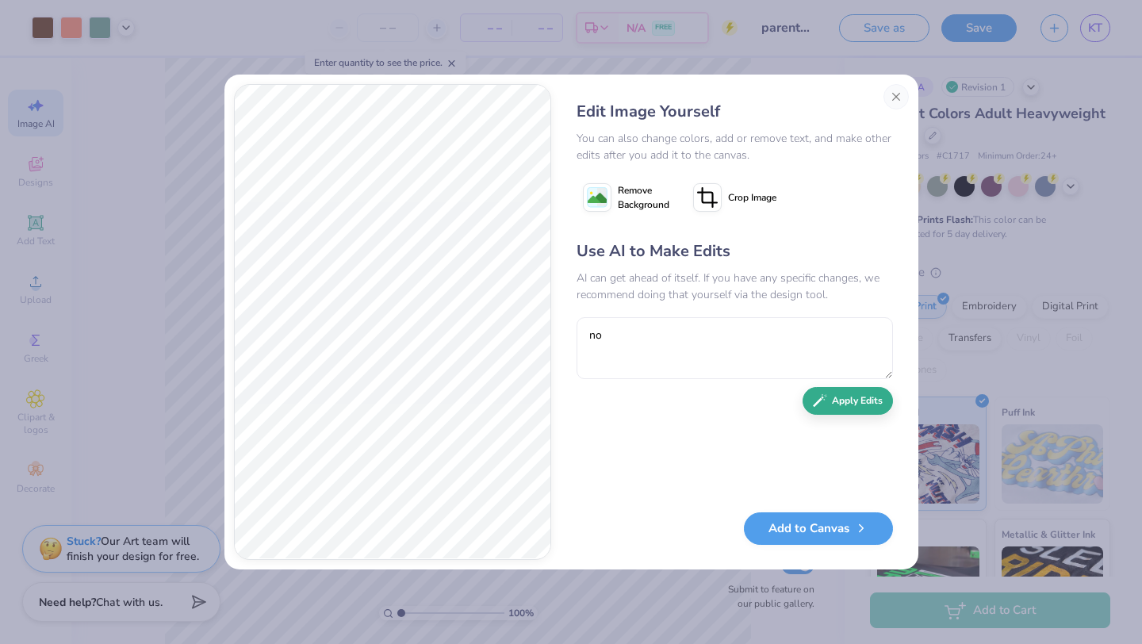
type textarea "no"
click at [833, 394] on button "Apply Edits" at bounding box center [847, 401] width 90 height 28
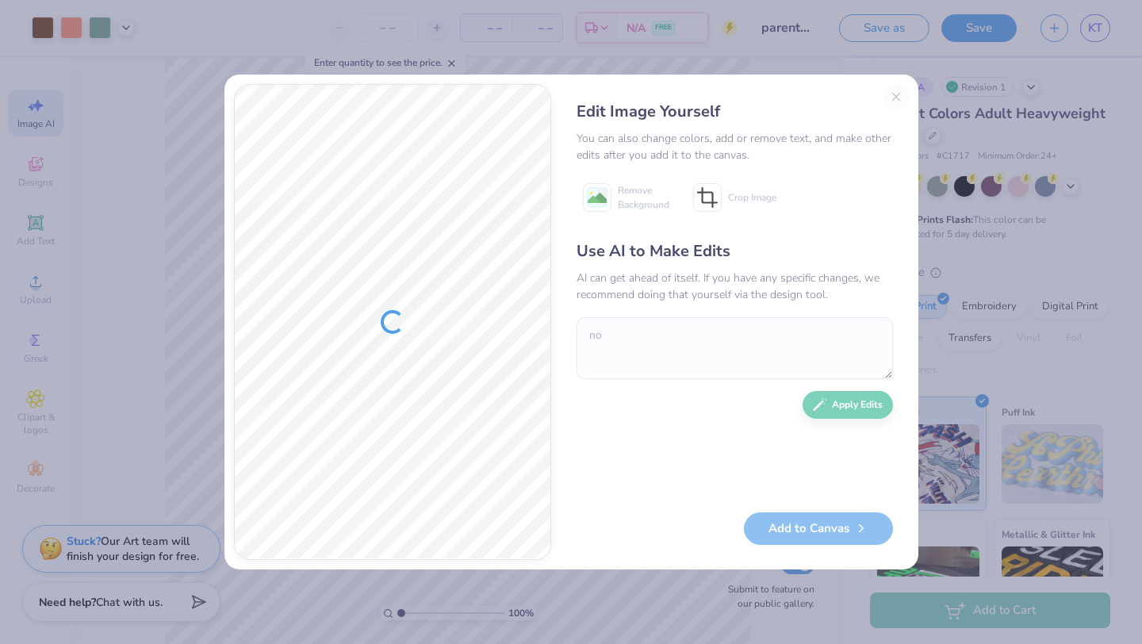
click at [894, 93] on div "Edit Image Yourself You can also change colors, add or remove text, and make ot…" at bounding box center [735, 322] width 348 height 476
click at [393, 347] on div at bounding box center [393, 322] width 316 height 474
click at [912, 60] on div "☝️ Save before you leave." at bounding box center [930, 74] width 158 height 45
click at [997, 20] on div "Edit Image Yourself You can also change colors, add or remove text, and make ot…" at bounding box center [571, 322] width 1142 height 644
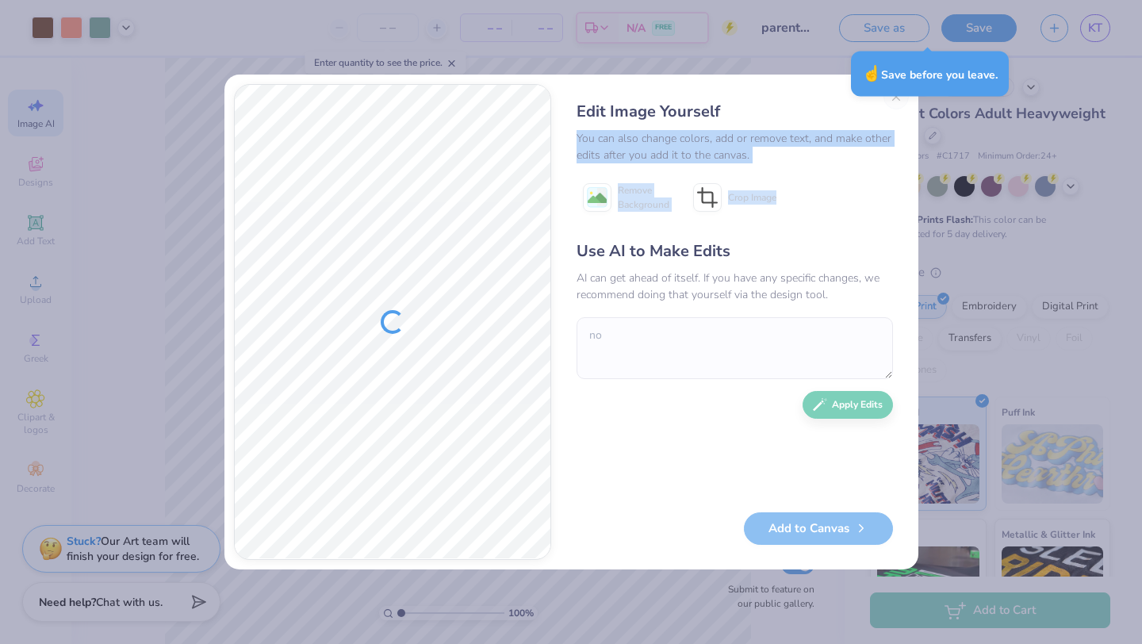
click at [769, 202] on div "Edit Image Yourself You can also change colors, add or remove text, and make ot…" at bounding box center [735, 322] width 348 height 476
click at [569, 191] on div "Edit Image Yourself You can also change colors, add or remove text, and make ot…" at bounding box center [735, 322] width 348 height 476
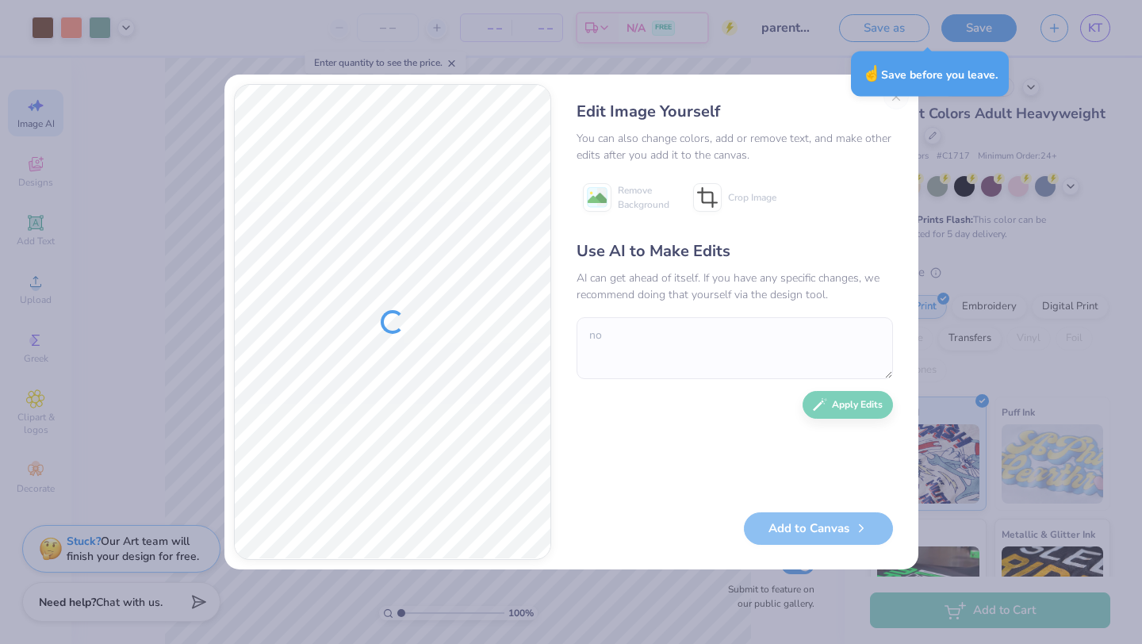
click at [455, 297] on div at bounding box center [393, 322] width 316 height 474
drag, startPoint x: 413, startPoint y: 312, endPoint x: 295, endPoint y: 355, distance: 125.9
click at [295, 357] on div at bounding box center [393, 322] width 316 height 474
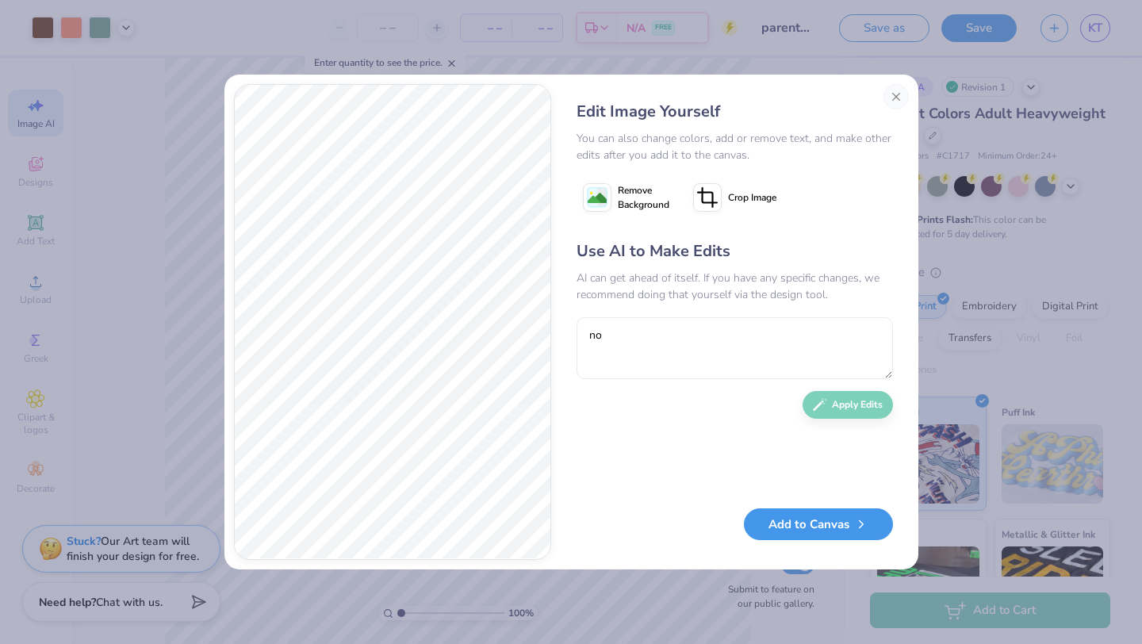
click at [786, 538] on button "Add to Canvas" at bounding box center [818, 524] width 149 height 33
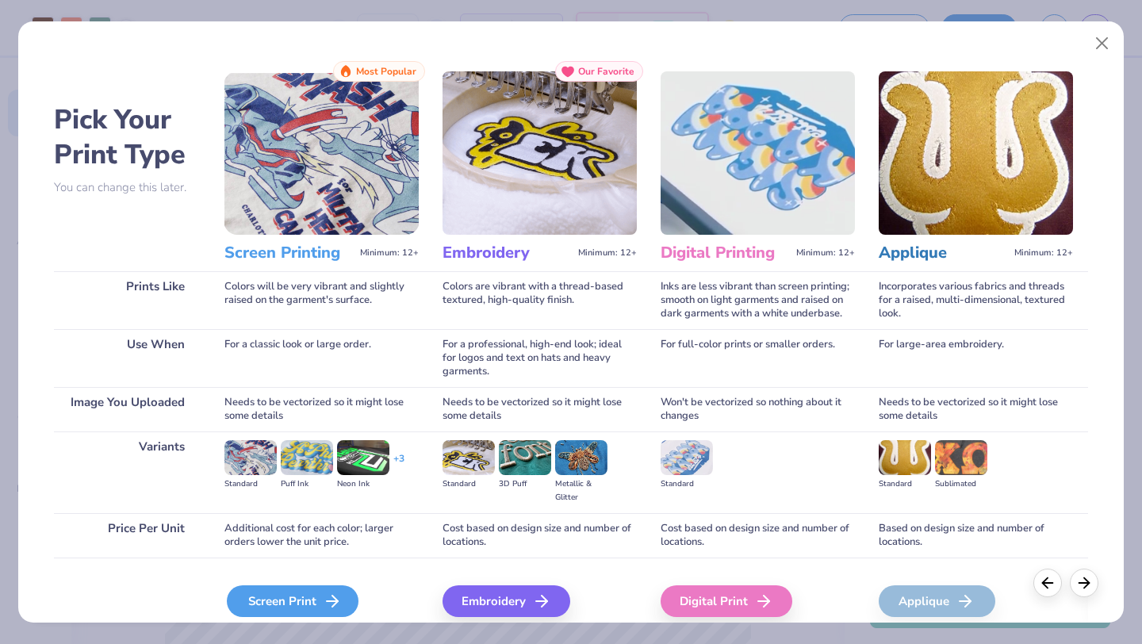
click at [320, 600] on div "Screen Print" at bounding box center [293, 601] width 132 height 32
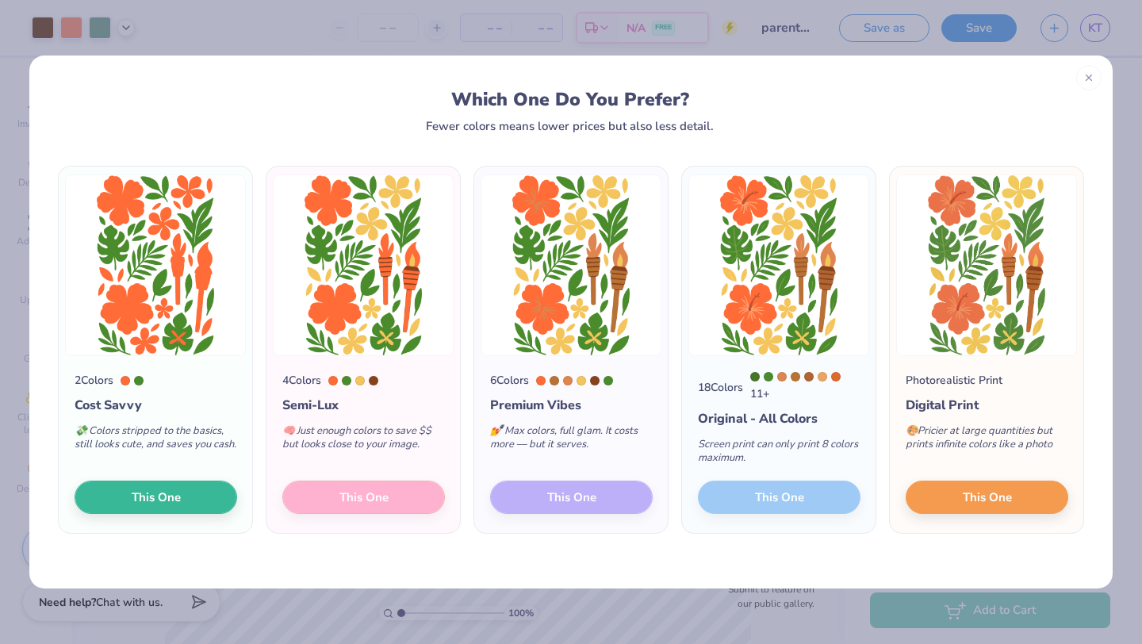
click at [541, 502] on div "6 Colors Premium Vibes 💅 Max colors, full glam. It costs more — but it serves. …" at bounding box center [570, 444] width 193 height 177
click at [172, 510] on button "This One" at bounding box center [156, 494] width 163 height 33
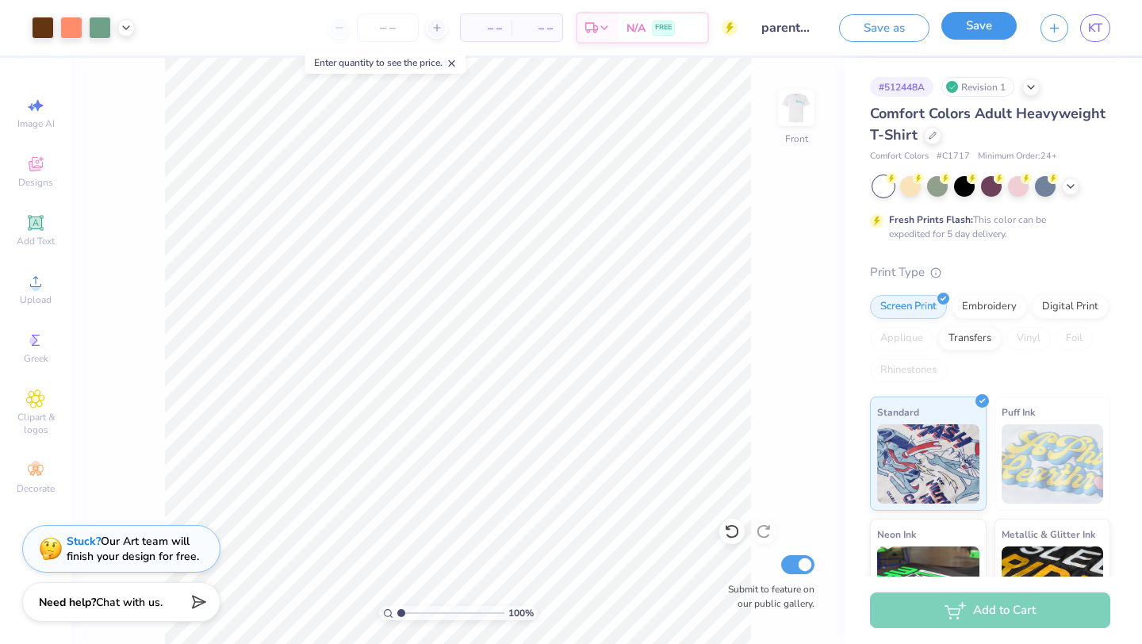
click at [971, 17] on button "Save" at bounding box center [978, 26] width 75 height 28
